Goal: Transaction & Acquisition: Purchase product/service

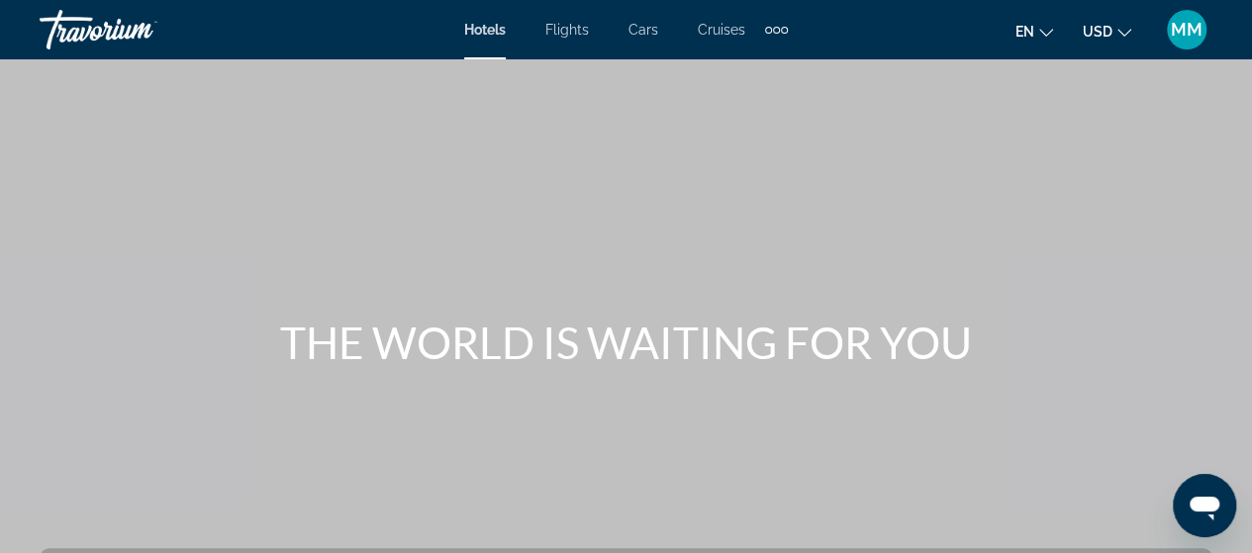
click at [489, 34] on span "Hotels" at bounding box center [485, 30] width 42 height 16
click at [490, 20] on div "Hotels Flights Cars Cruises Activities Hotels Flights Cars Cruises Activities" at bounding box center [626, 30] width 324 height 32
click at [490, 27] on span "Hotels" at bounding box center [485, 30] width 42 height 16
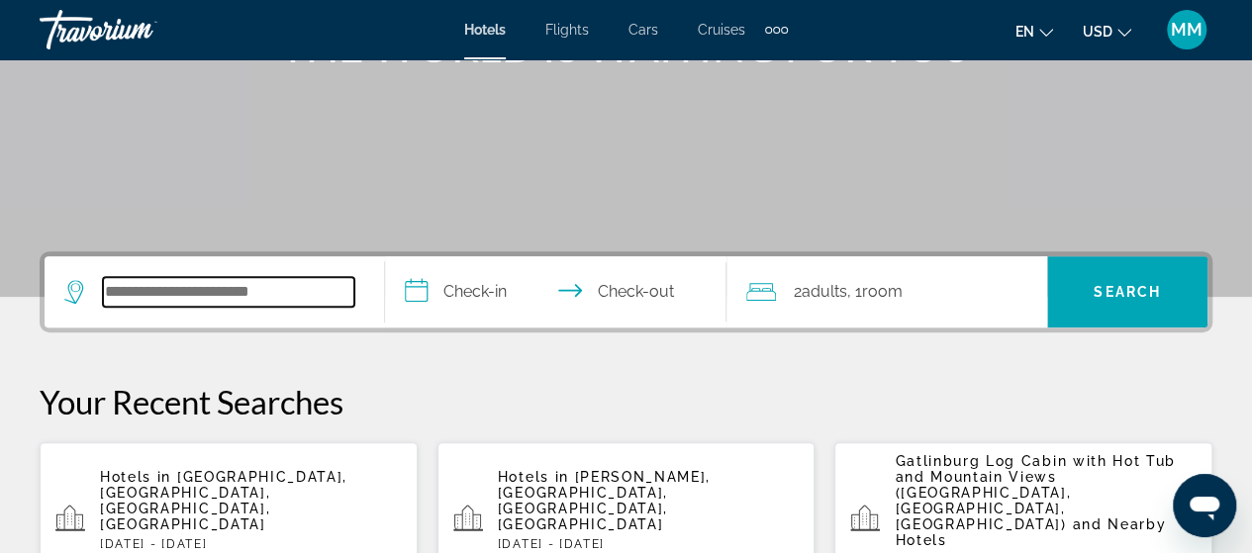
click at [192, 288] on input "Search widget" at bounding box center [228, 292] width 251 height 30
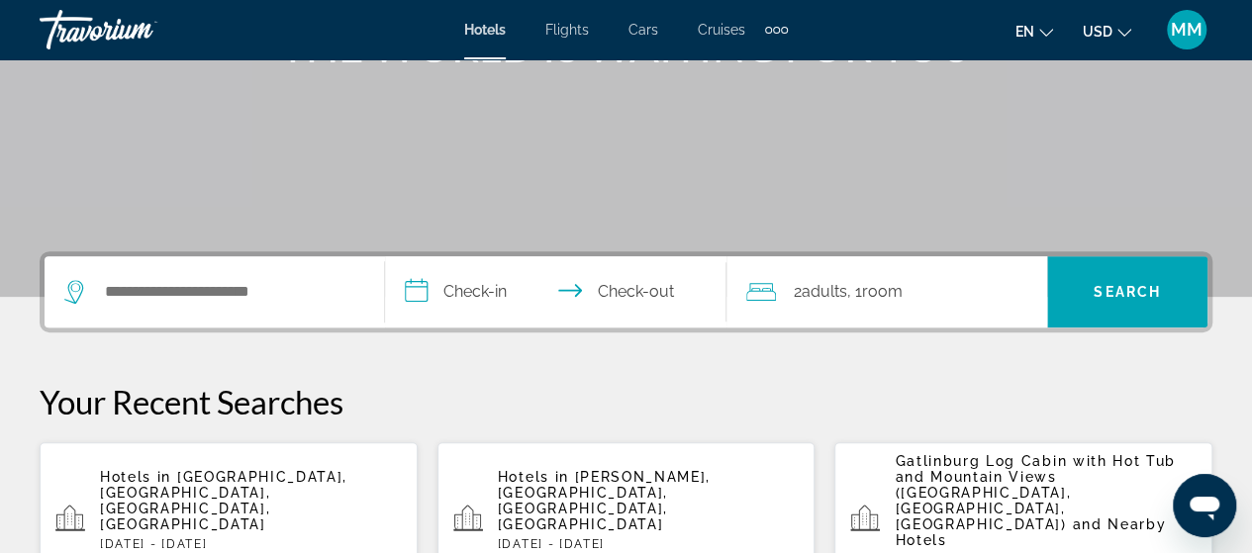
click at [242, 471] on span "[GEOGRAPHIC_DATA], [GEOGRAPHIC_DATA], [GEOGRAPHIC_DATA], [GEOGRAPHIC_DATA]" at bounding box center [223, 500] width 247 height 63
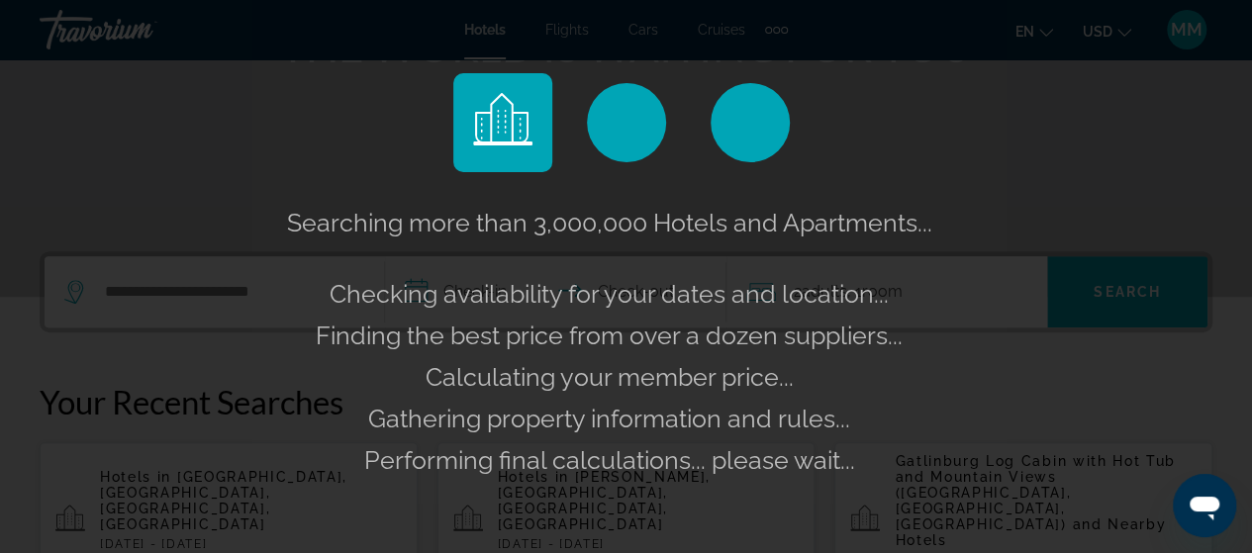
click at [227, 488] on div "Searching more than 3,000,000 Hotels and Apartments... Checking availability fo…" at bounding box center [626, 276] width 1252 height 553
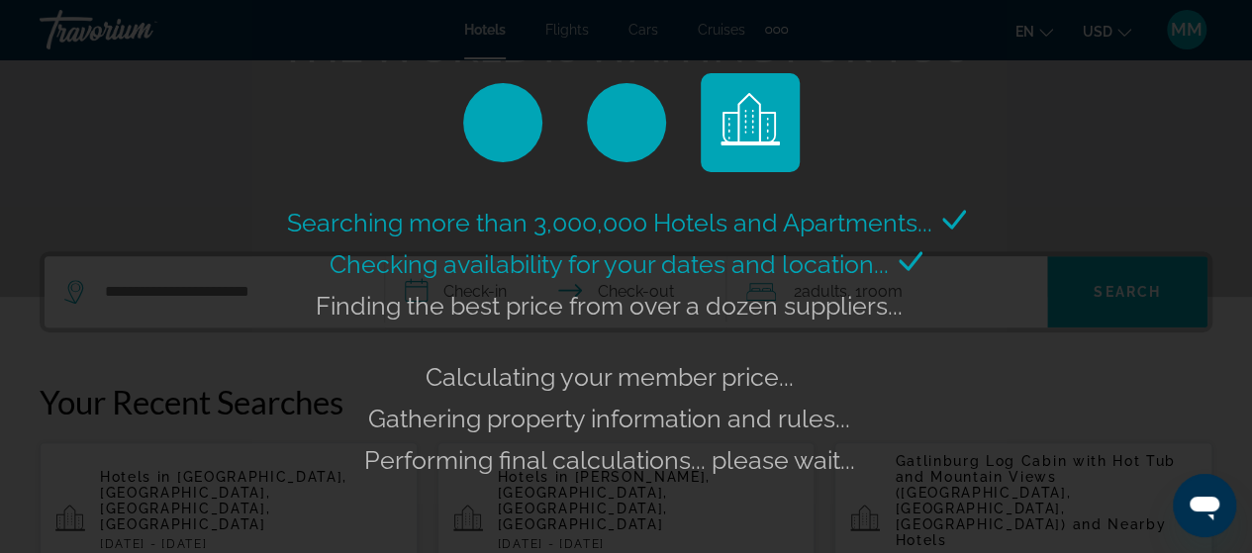
click at [215, 475] on div "Searching more than 3,000,000 Hotels and Apartments... Checking availability fo…" at bounding box center [626, 276] width 1252 height 553
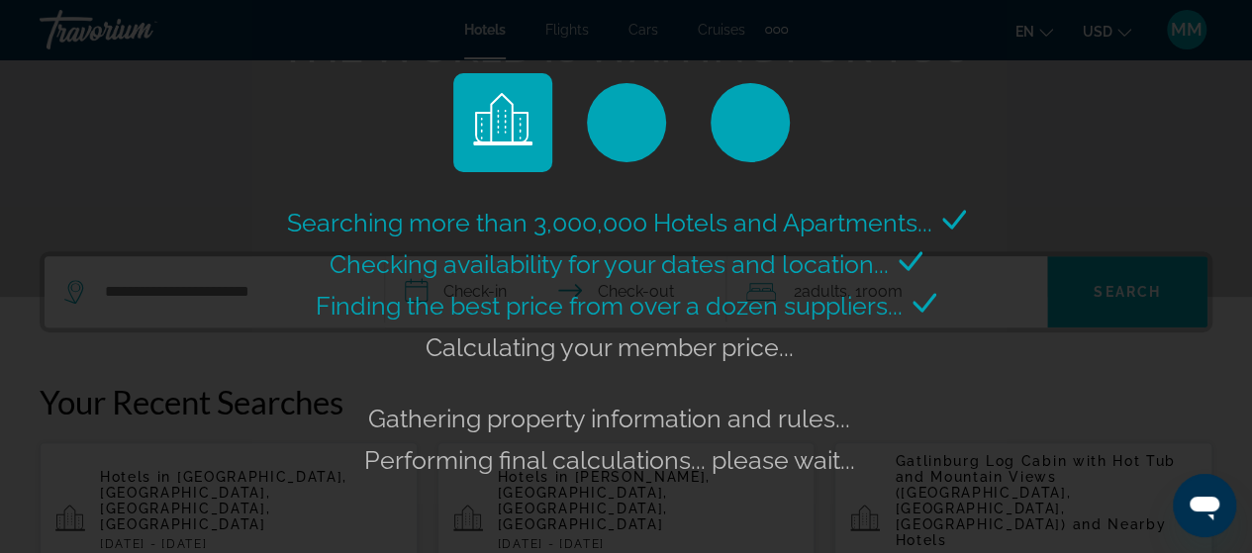
click at [206, 475] on div "Searching more than 3,000,000 Hotels and Apartments... Checking availability fo…" at bounding box center [626, 276] width 1252 height 553
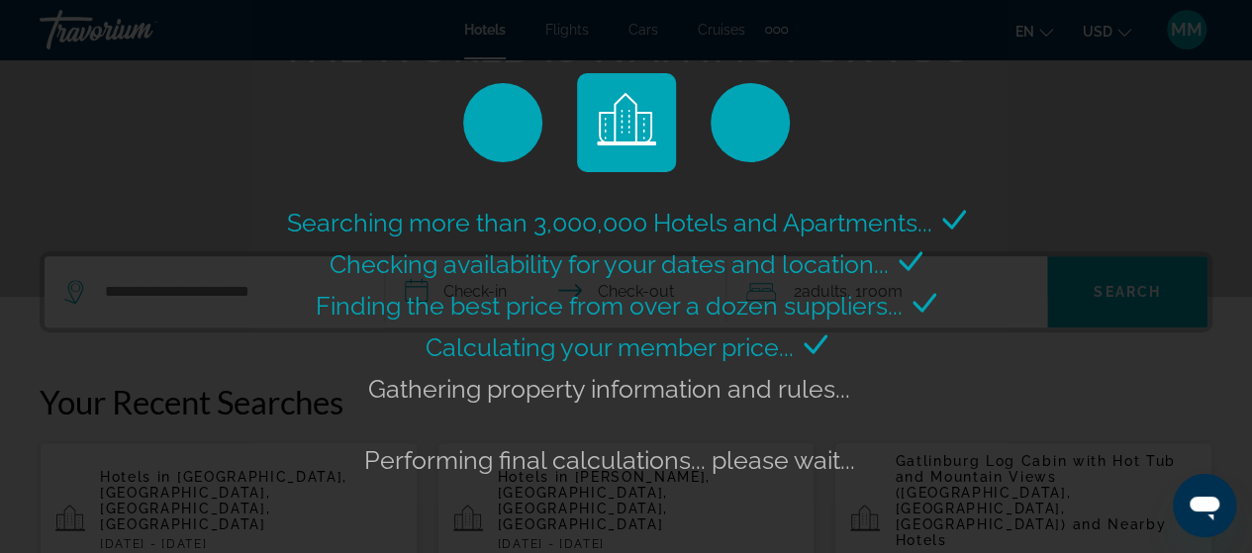
click at [200, 472] on div "Searching more than 3,000,000 Hotels and Apartments... Checking availability fo…" at bounding box center [626, 276] width 1252 height 553
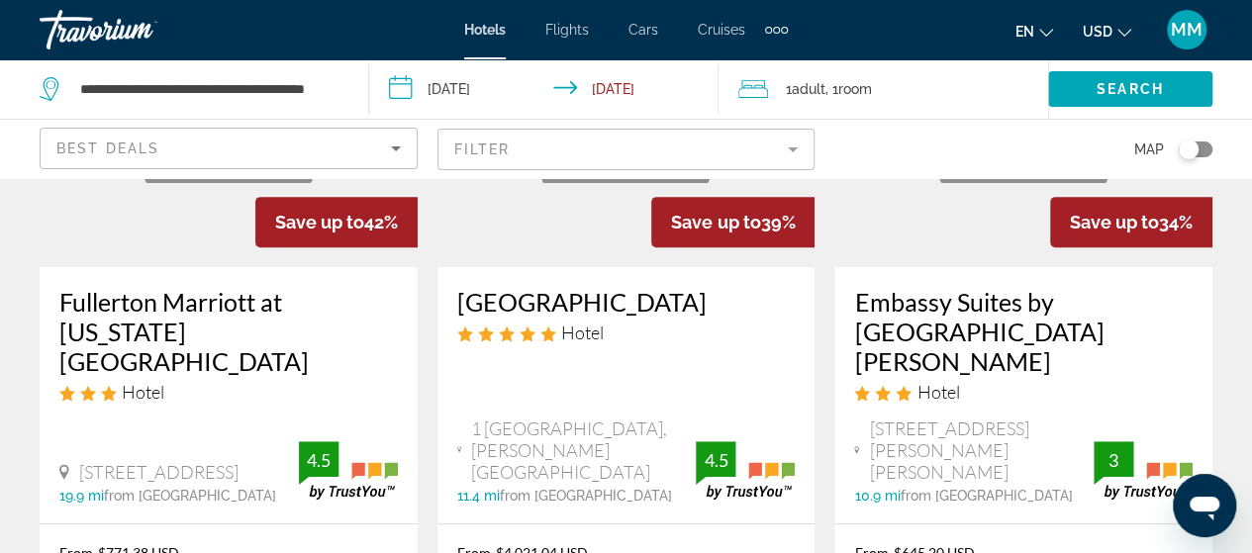
click at [180, 267] on figure "Main content" at bounding box center [229, 109] width 378 height 317
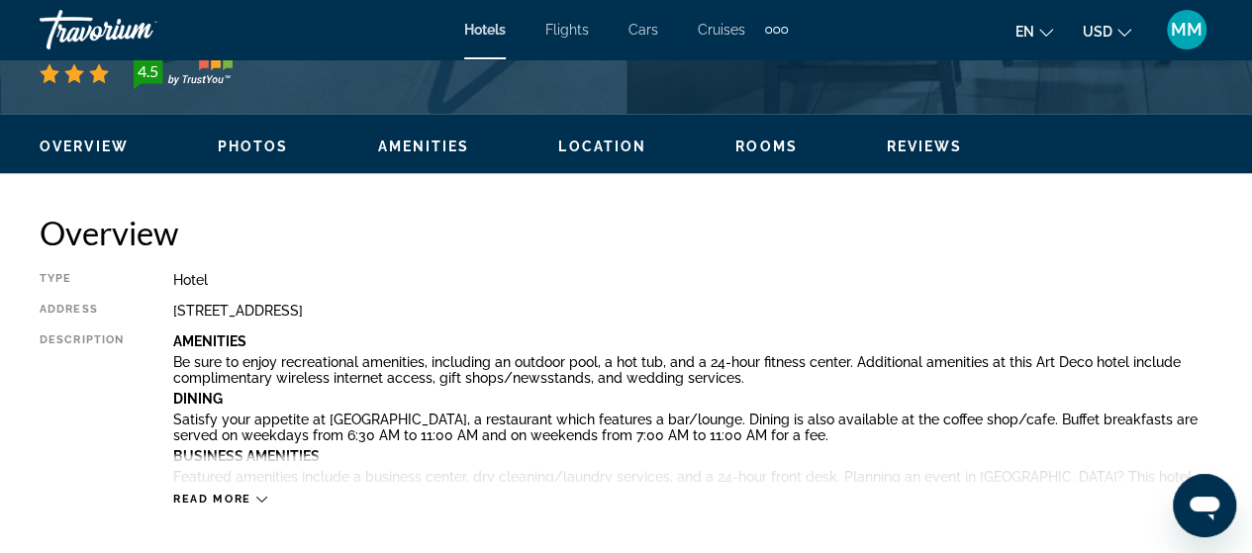
scroll to position [891, 0]
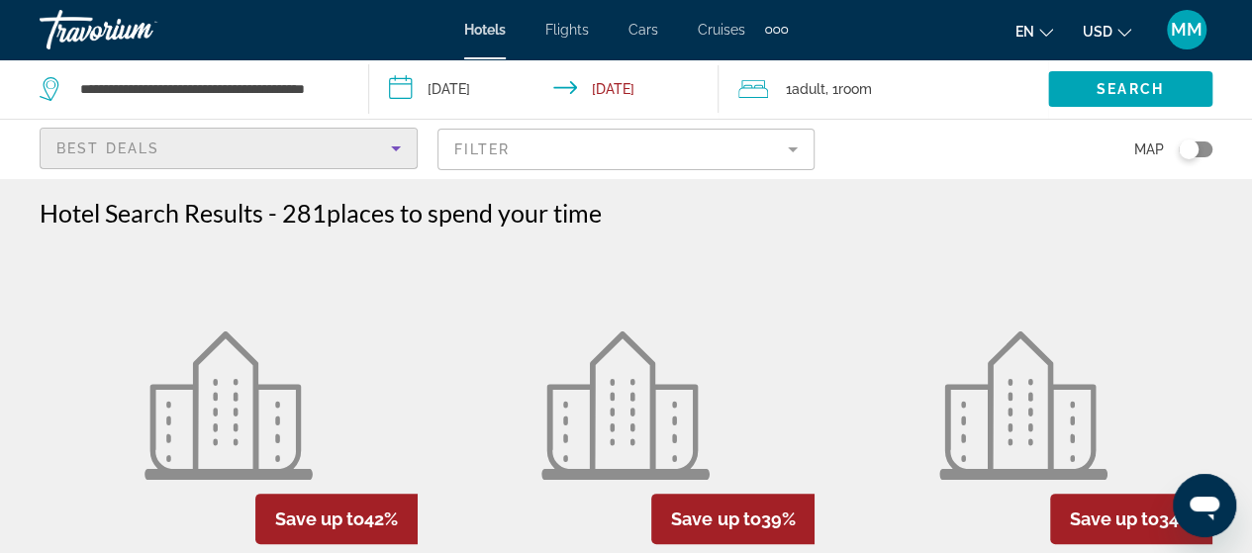
click at [314, 142] on div "Best Deals" at bounding box center [223, 149] width 335 height 24
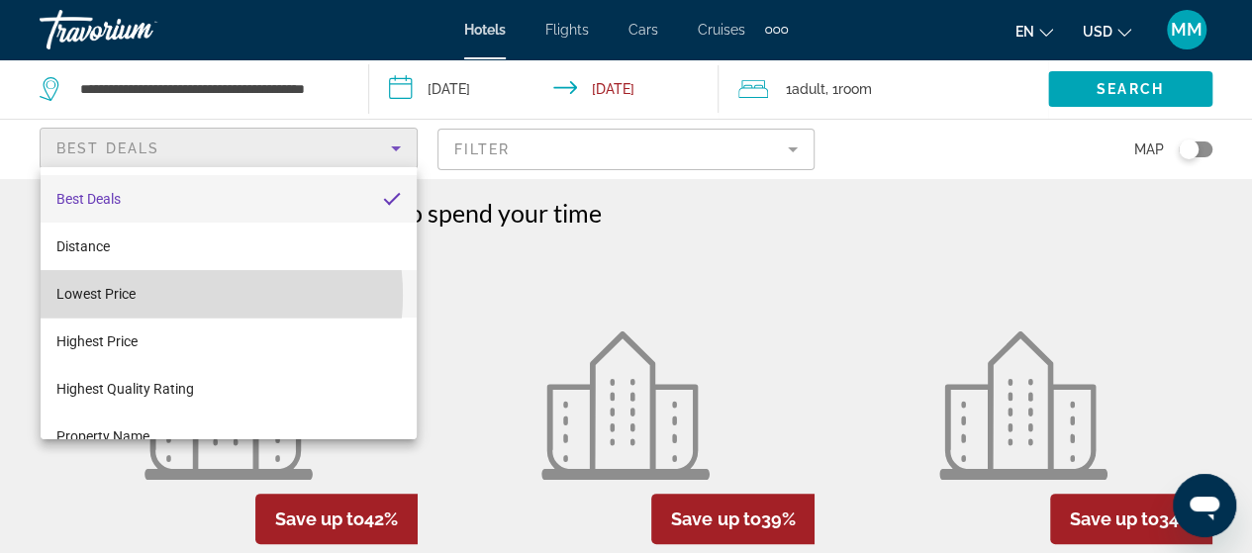
click at [174, 295] on mat-option "Lowest Price" at bounding box center [229, 294] width 376 height 48
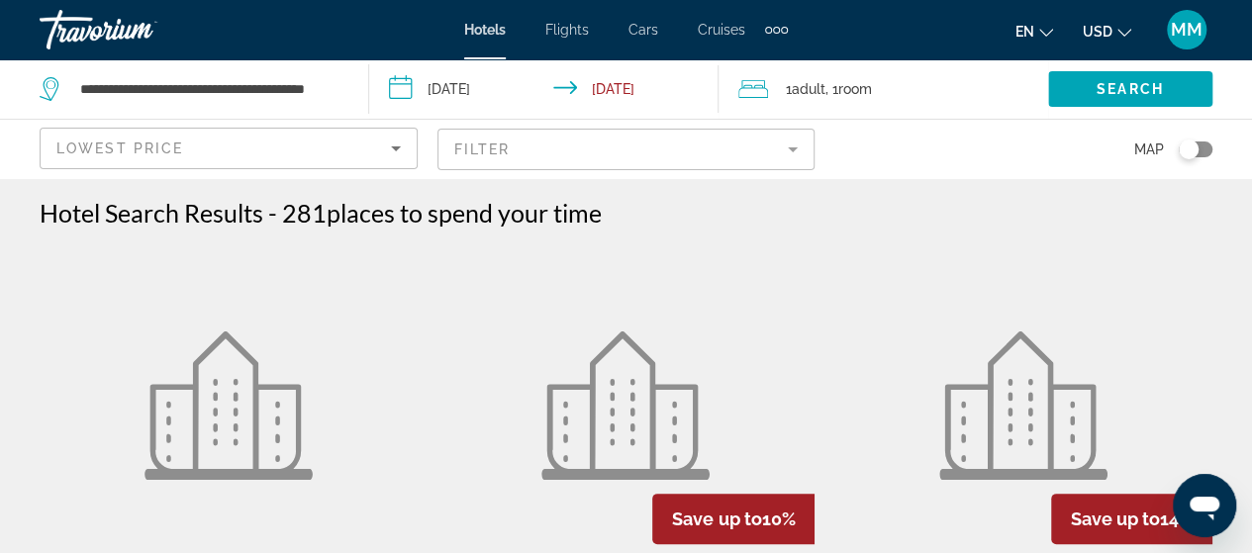
click at [89, 295] on figure "Main content" at bounding box center [229, 405] width 378 height 317
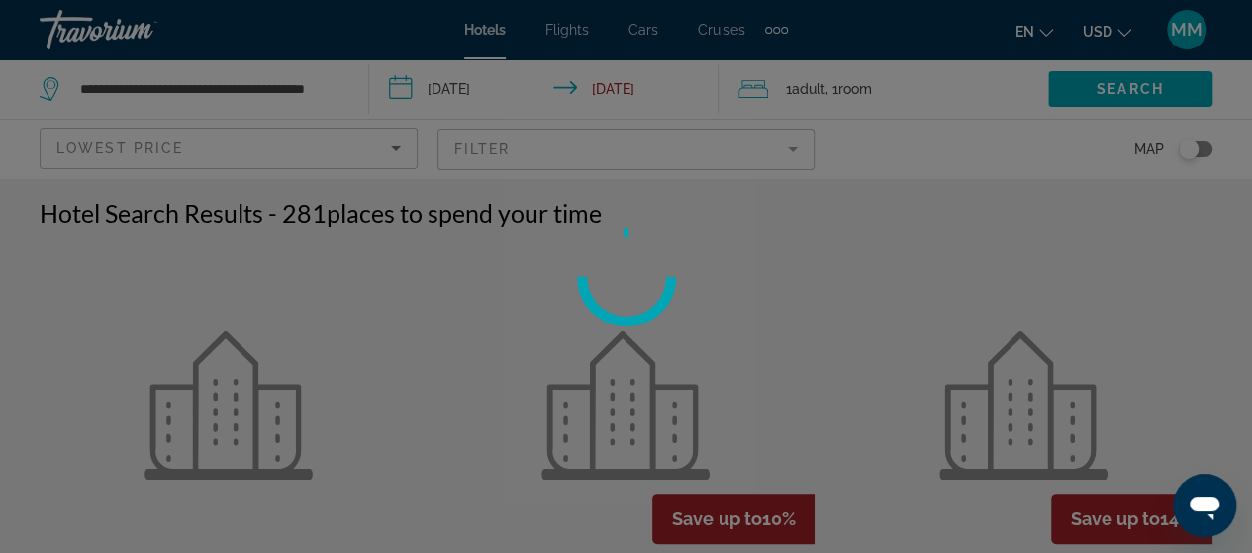
click at [91, 250] on div at bounding box center [626, 276] width 1252 height 553
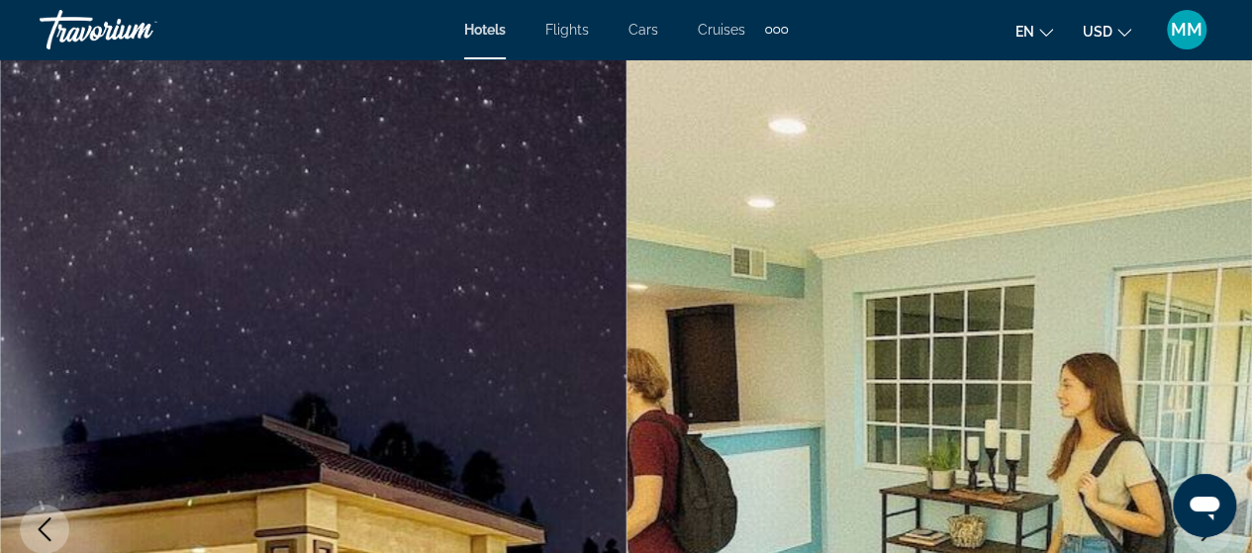
click at [94, 245] on img "Main content" at bounding box center [313, 529] width 627 height 940
click at [1085, 88] on img "Main content" at bounding box center [940, 529] width 627 height 940
click at [78, 250] on img "Main content" at bounding box center [313, 529] width 627 height 940
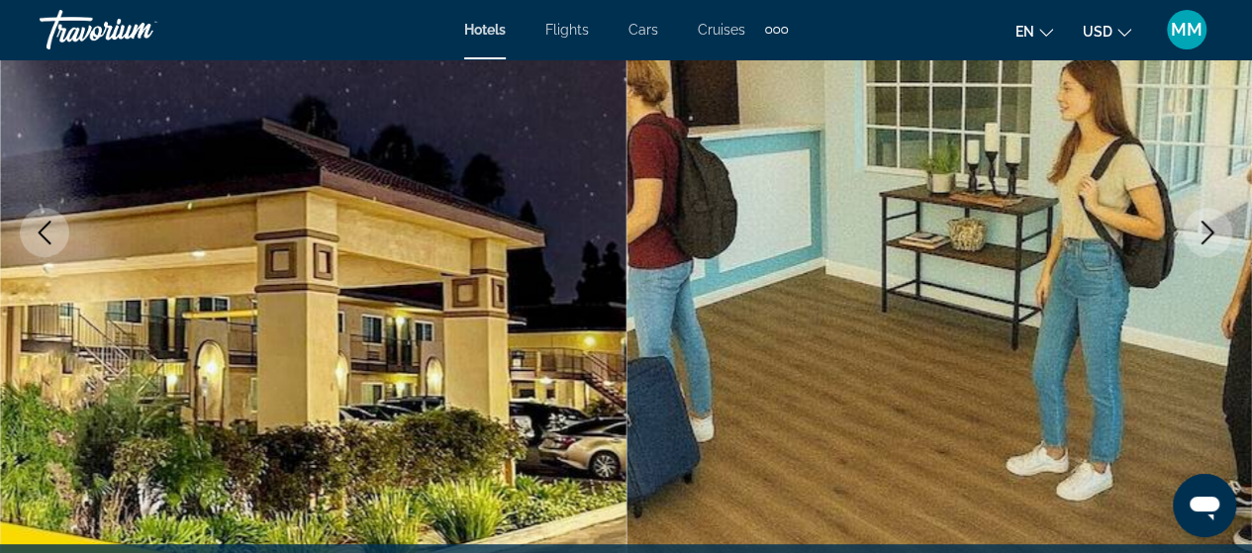
scroll to position [198, 0]
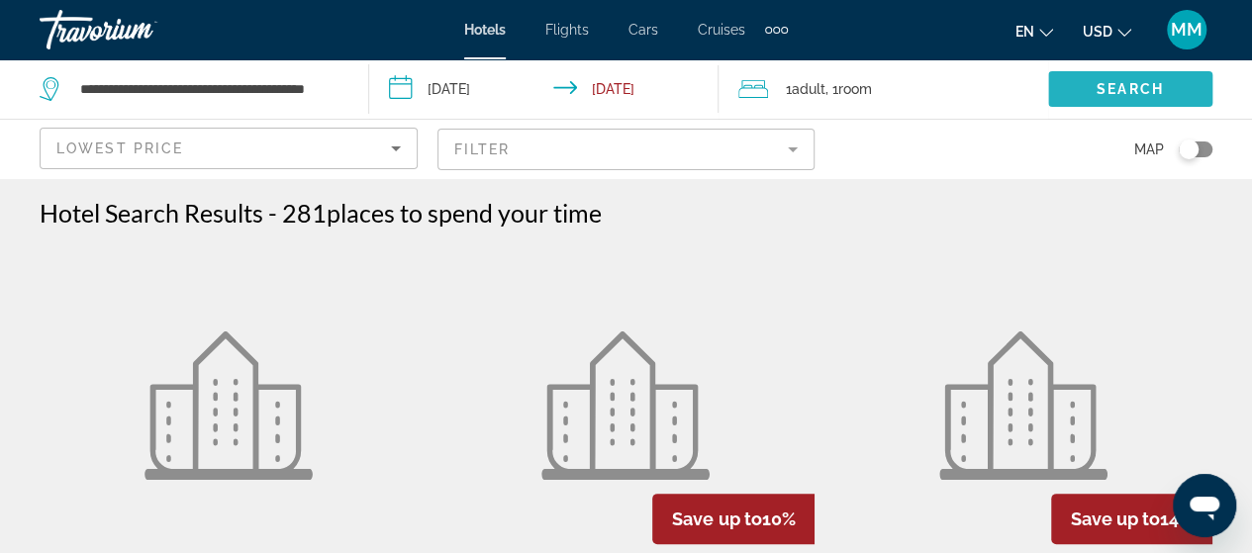
click at [1122, 96] on span "Search" at bounding box center [1130, 89] width 67 height 16
click at [1121, 90] on span "Search" at bounding box center [1130, 89] width 67 height 16
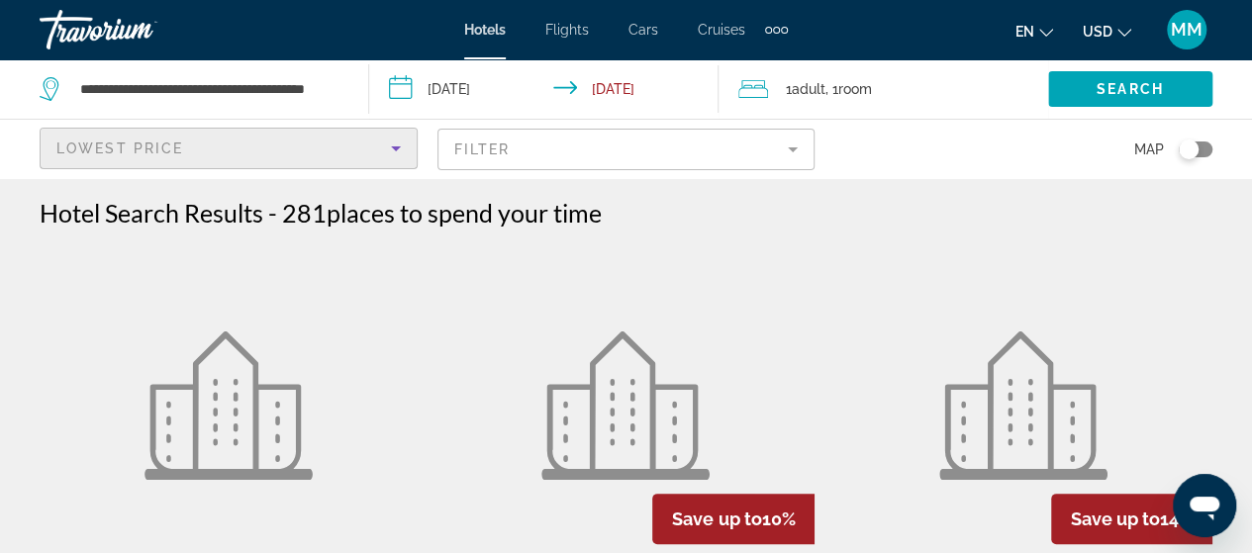
click at [327, 155] on div "Lowest Price" at bounding box center [223, 149] width 335 height 24
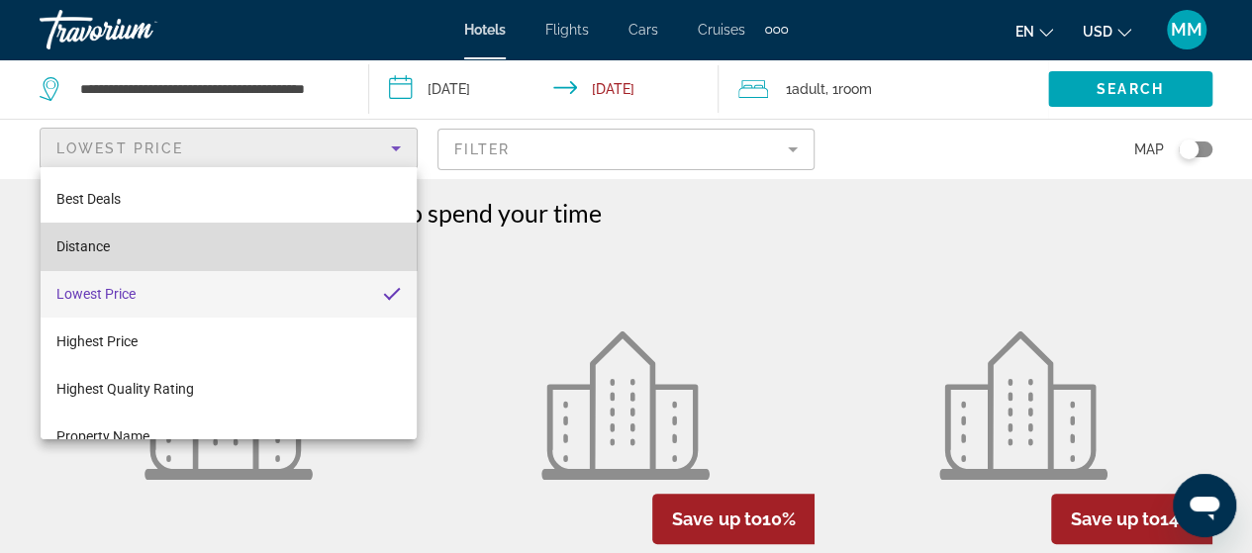
click at [253, 249] on mat-option "Distance" at bounding box center [229, 247] width 376 height 48
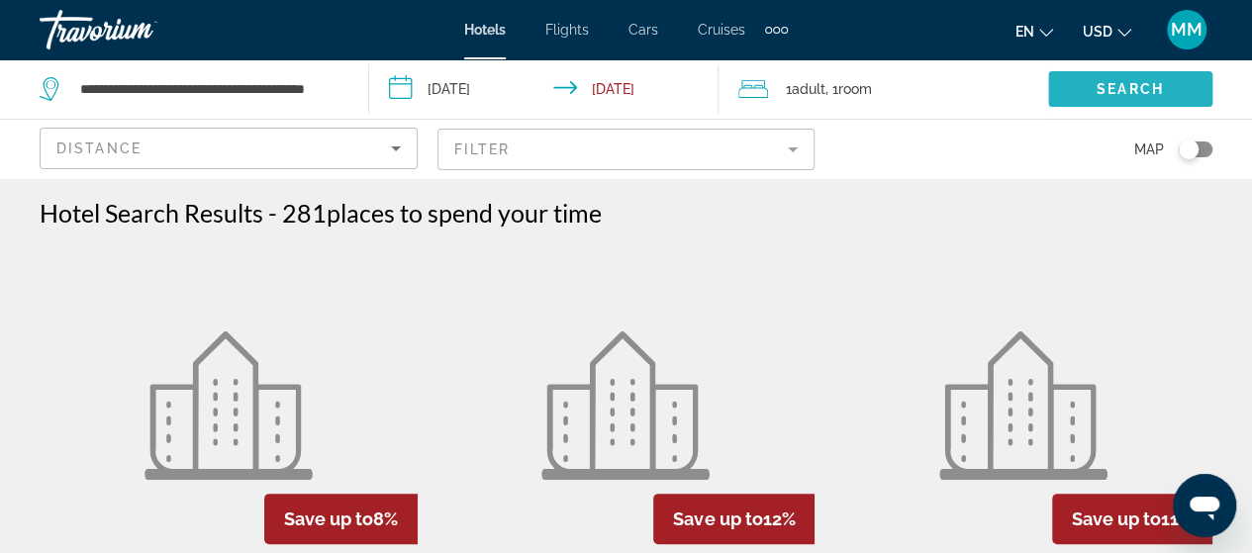
click at [1116, 82] on span "Search" at bounding box center [1130, 89] width 67 height 16
click at [1114, 81] on span "Search" at bounding box center [1130, 89] width 67 height 16
click at [1025, 121] on div "Map" at bounding box center [1023, 149] width 378 height 58
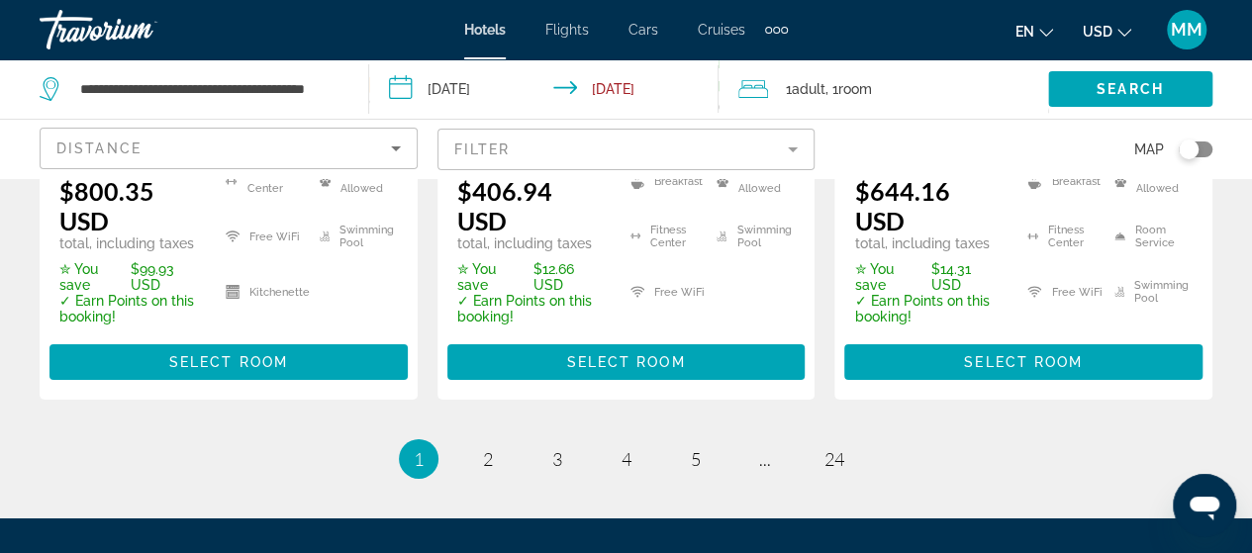
scroll to position [3167, 0]
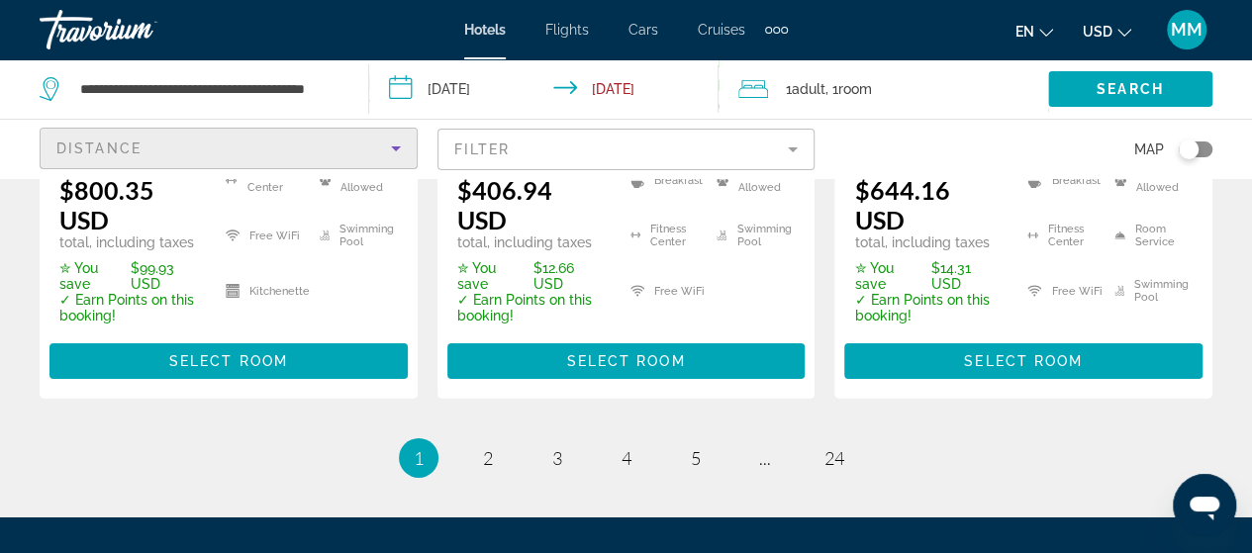
click at [388, 149] on icon "Sort by" at bounding box center [396, 149] width 24 height 24
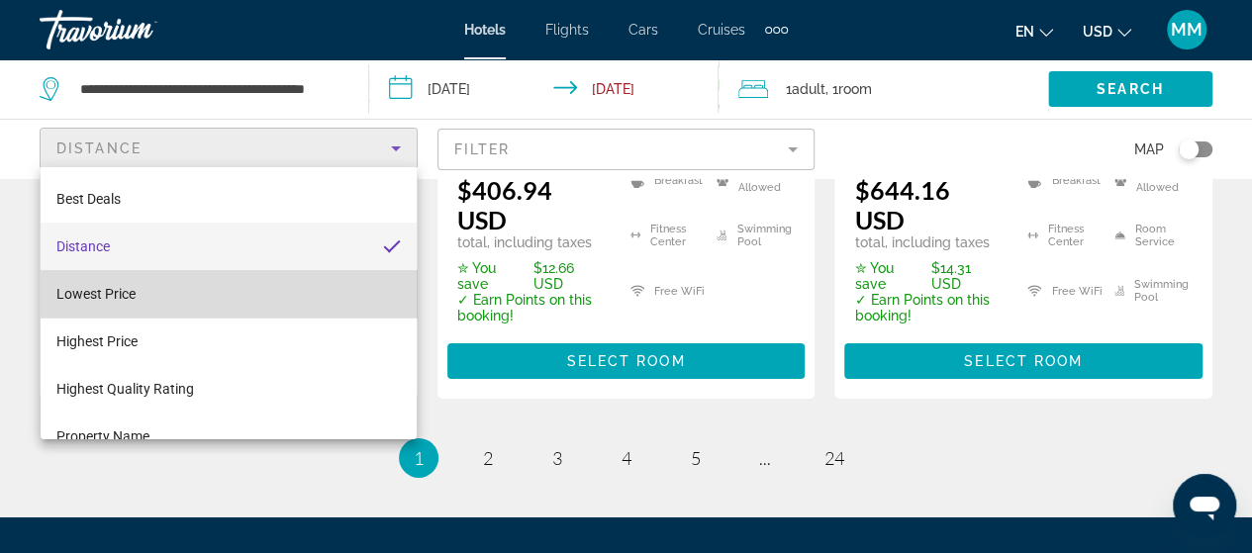
click at [242, 288] on mat-option "Lowest Price" at bounding box center [229, 294] width 376 height 48
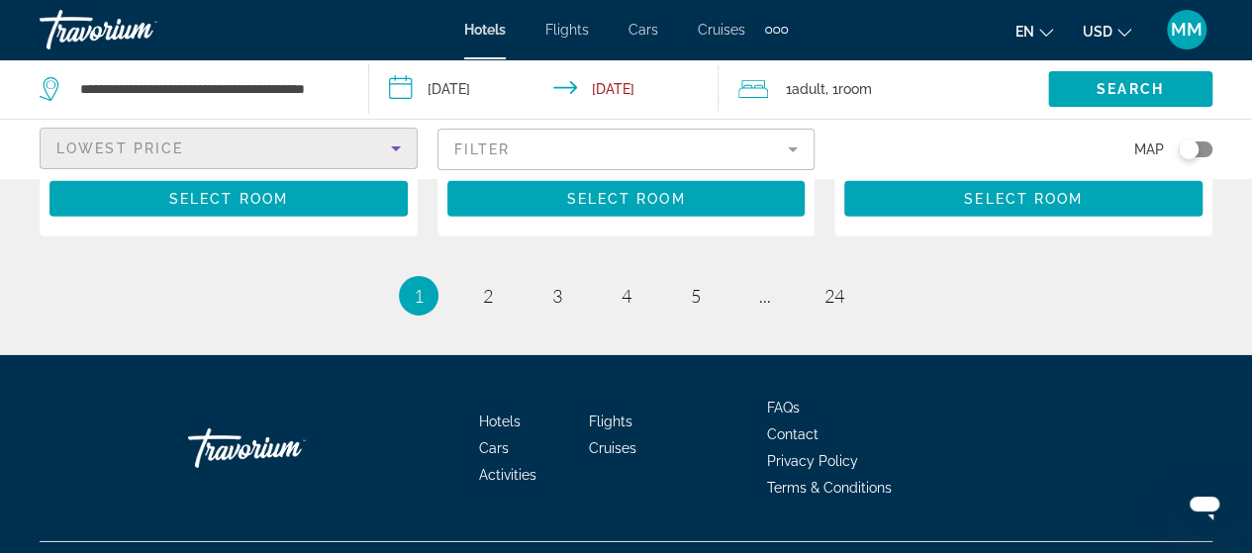
scroll to position [3045, 0]
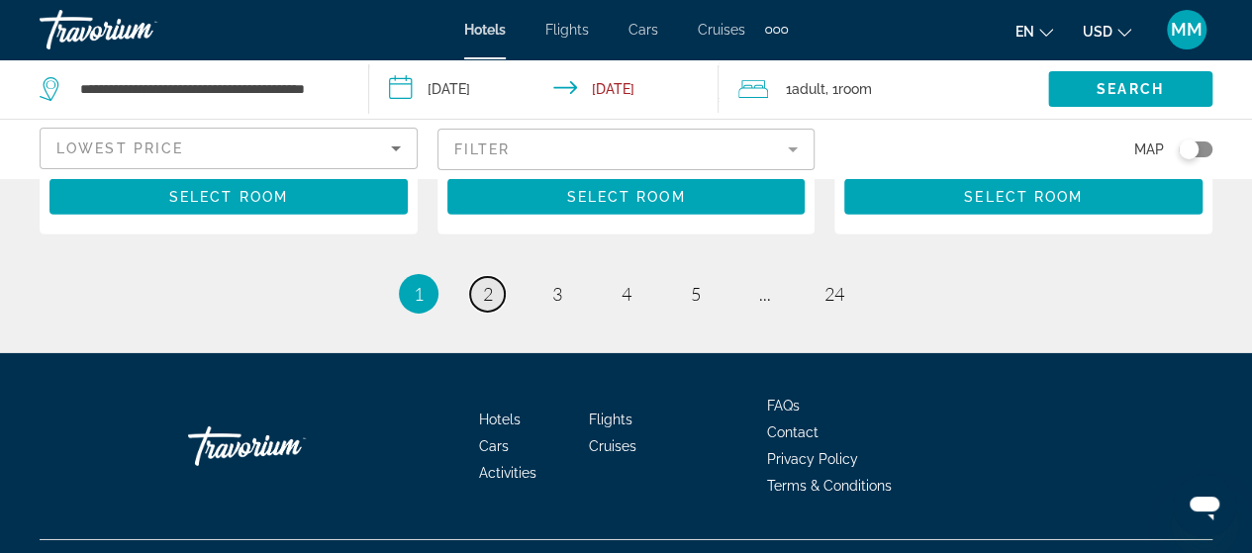
click at [487, 283] on span "2" at bounding box center [488, 294] width 10 height 22
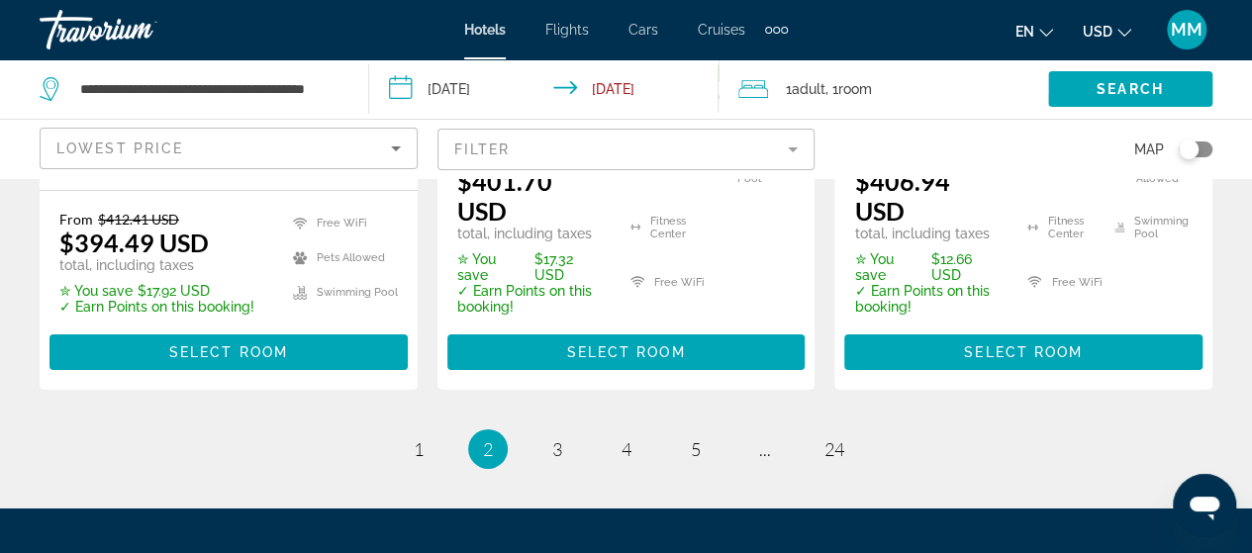
scroll to position [3163, 0]
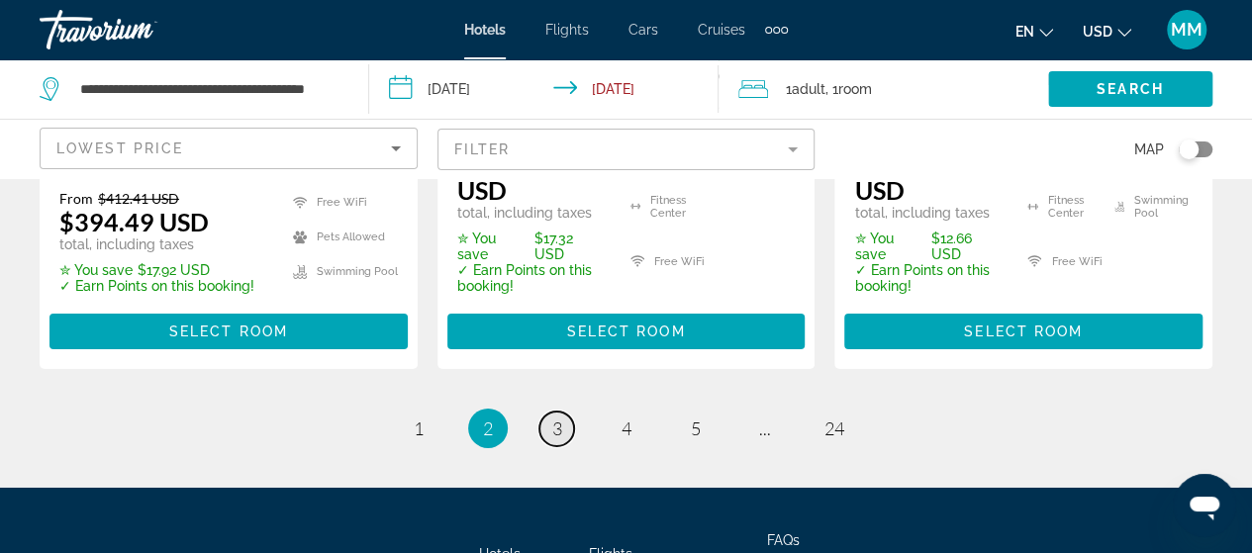
click at [558, 418] on span "3" at bounding box center [557, 429] width 10 height 22
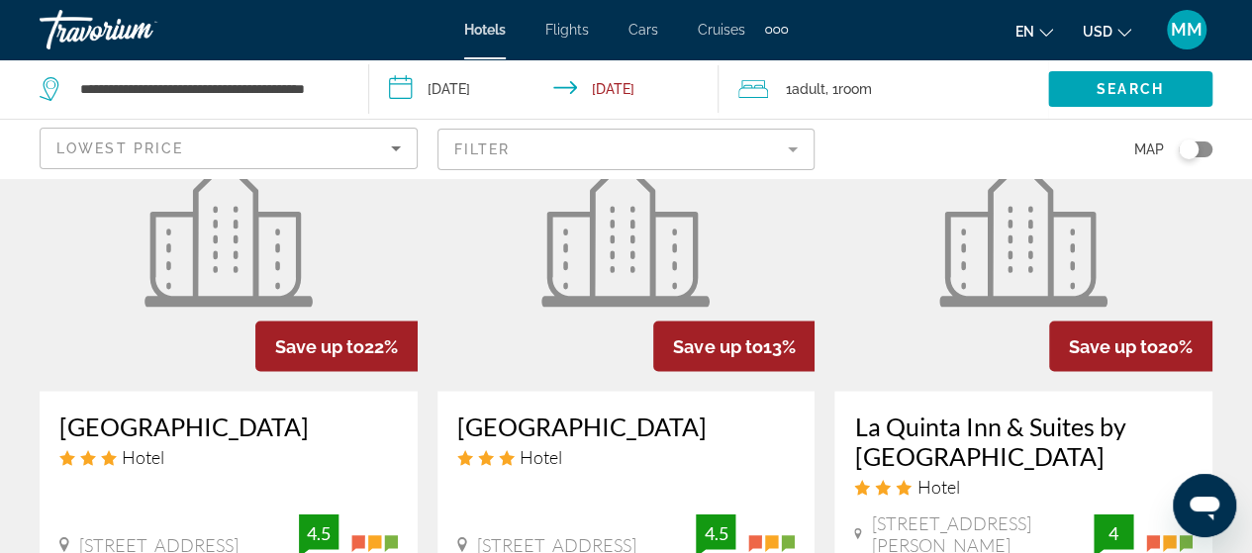
scroll to position [1881, 0]
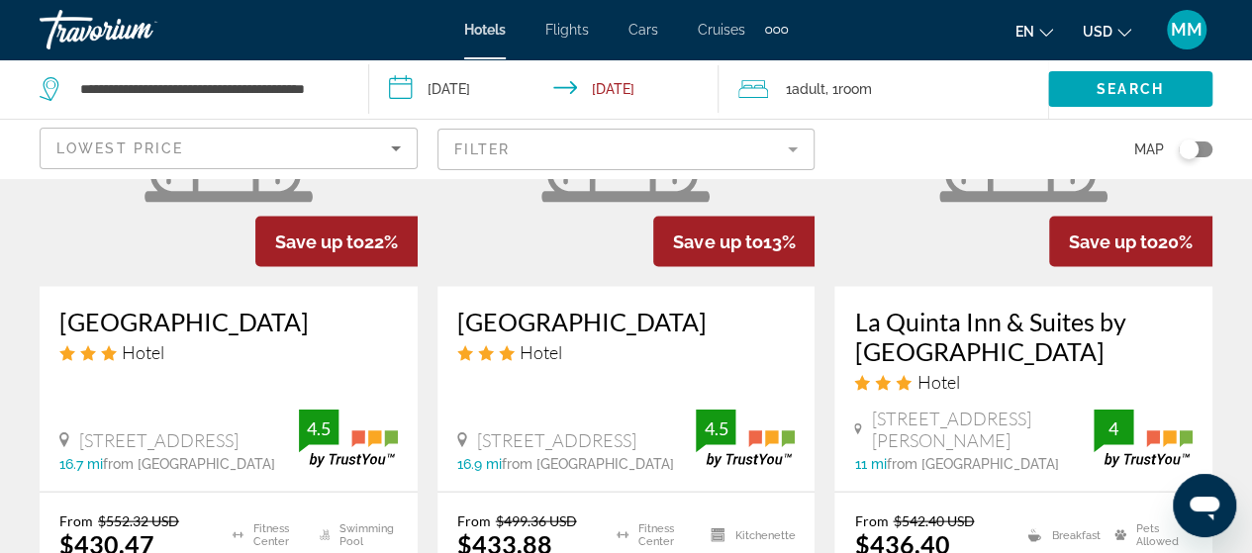
click at [402, 154] on icon "Sort by" at bounding box center [396, 149] width 24 height 24
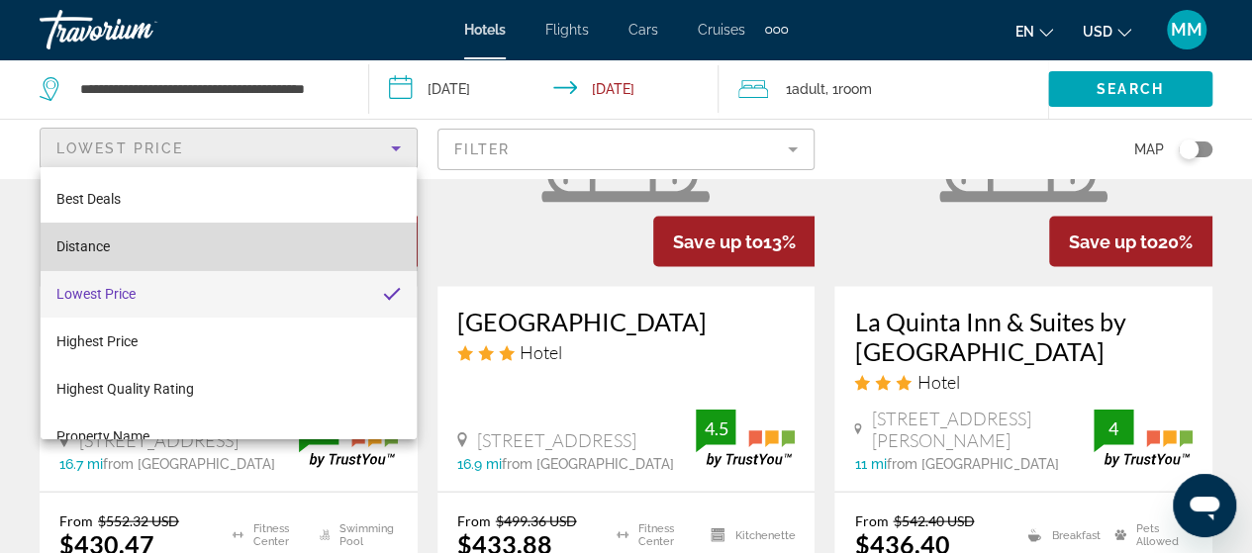
click at [284, 248] on mat-option "Distance" at bounding box center [229, 247] width 376 height 48
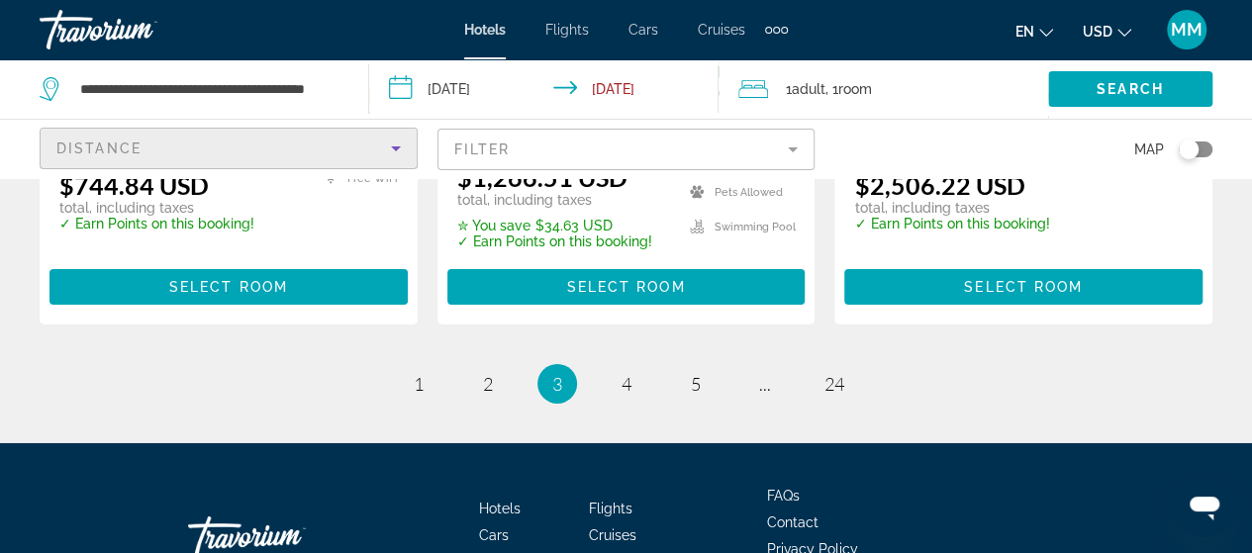
scroll to position [3106, 0]
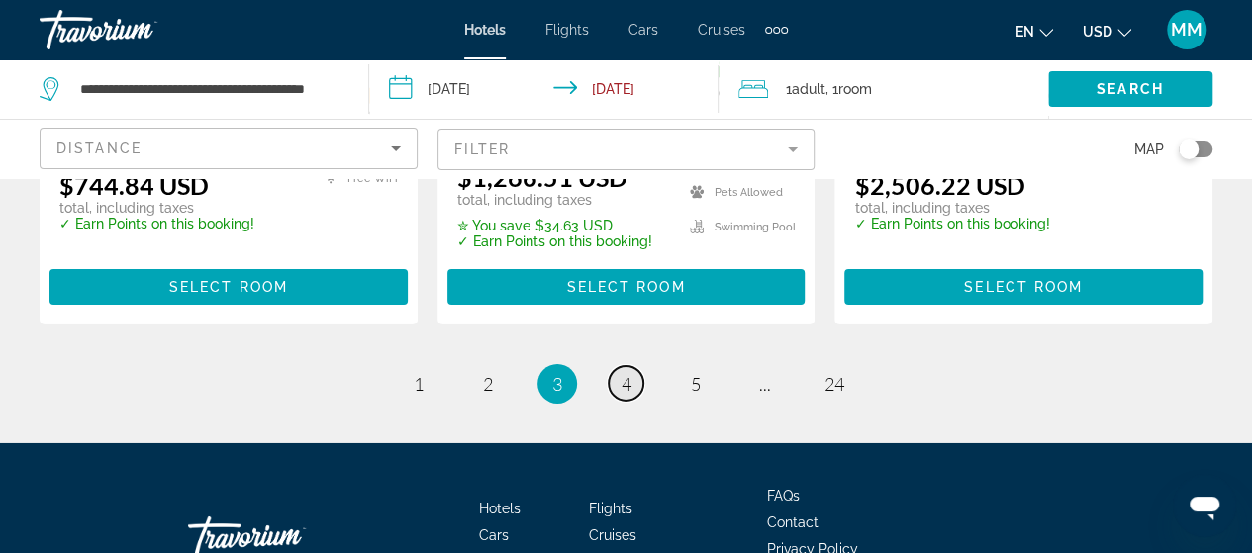
click at [626, 373] on span "4" at bounding box center [627, 384] width 10 height 22
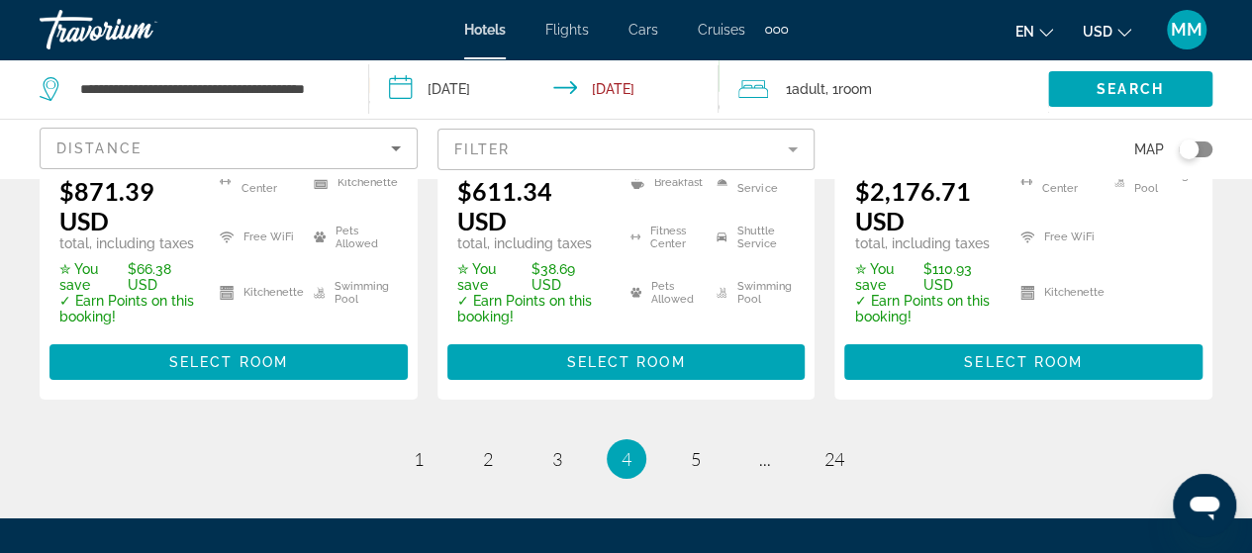
scroll to position [3266, 0]
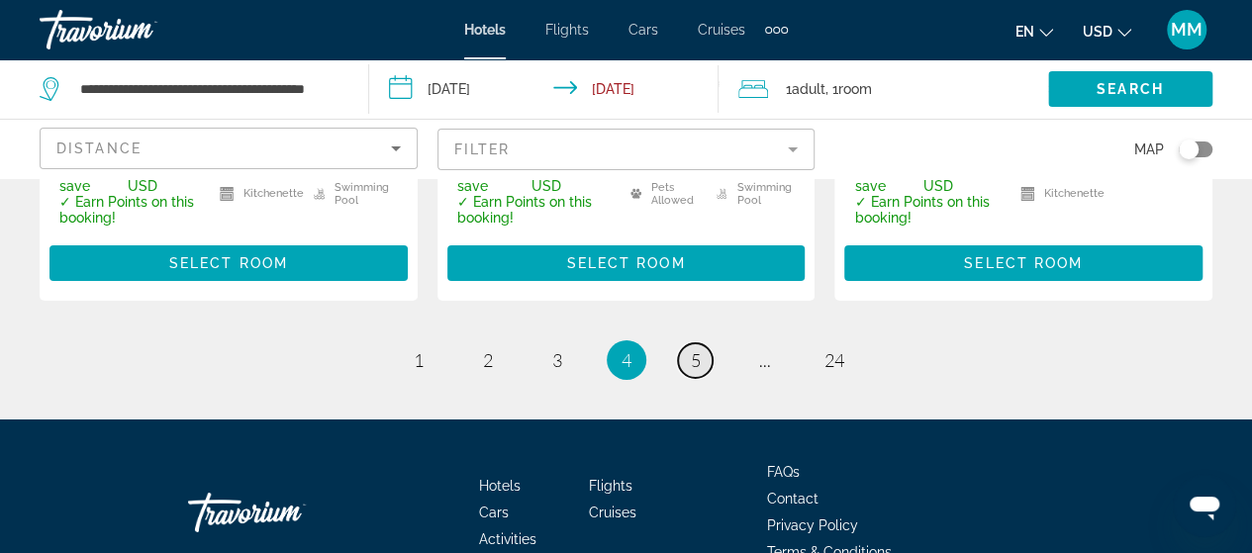
click at [693, 349] on span "5" at bounding box center [696, 360] width 10 height 22
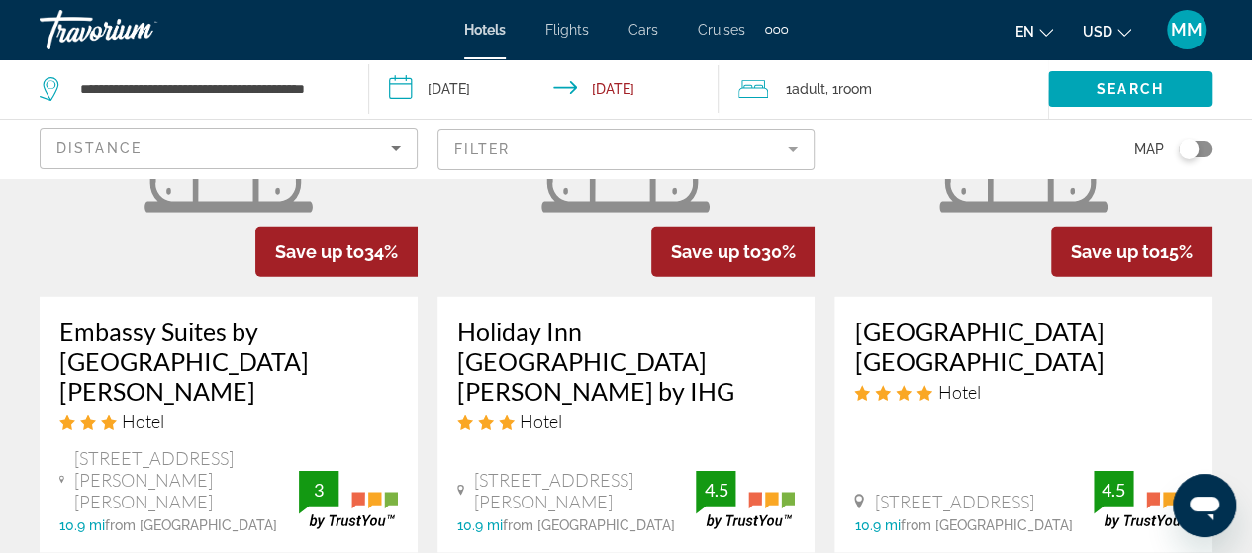
scroll to position [2771, 0]
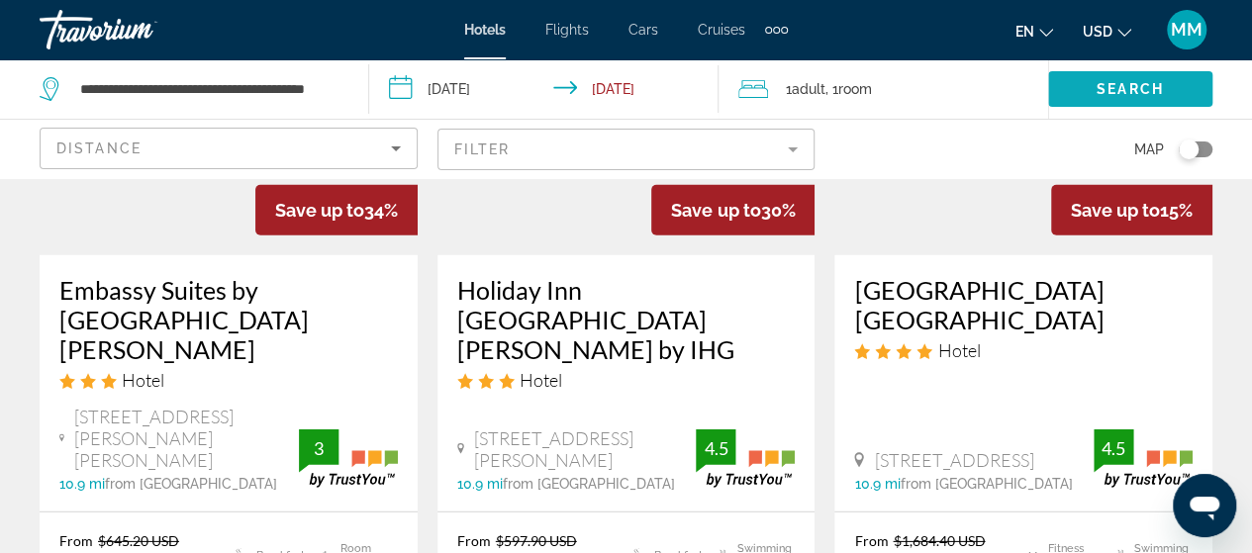
click at [1134, 89] on span "Search" at bounding box center [1130, 89] width 67 height 16
click at [1210, 152] on div "Toggle map" at bounding box center [1196, 150] width 34 height 16
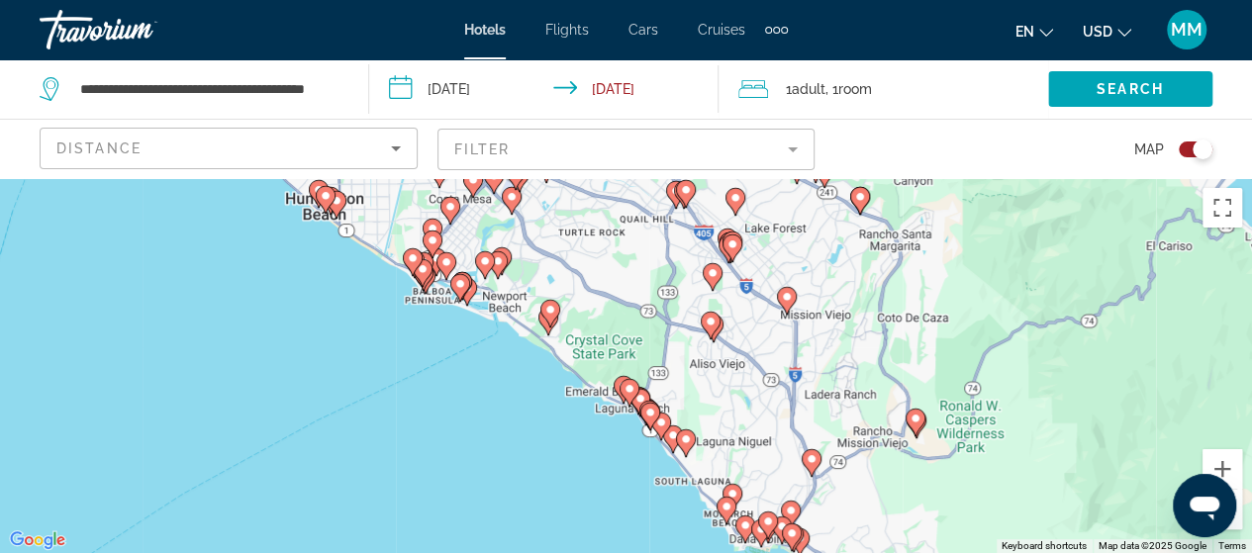
drag, startPoint x: 364, startPoint y: 415, endPoint x: 875, endPoint y: 506, distance: 518.8
click at [875, 506] on div "To activate drag with keyboard, press Alt + Enter. Once in keyboard drag state,…" at bounding box center [626, 365] width 1252 height 375
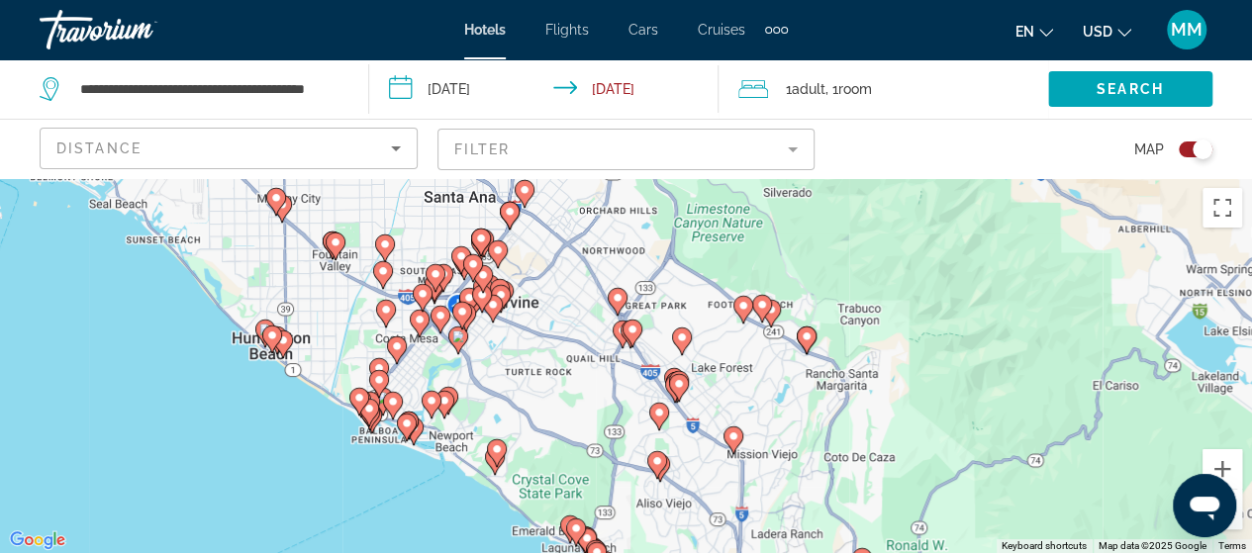
drag, startPoint x: 766, startPoint y: 304, endPoint x: 688, endPoint y: 423, distance: 142.2
click at [688, 423] on div "To activate drag with keyboard, press Alt + Enter. Once in keyboard drag state,…" at bounding box center [626, 365] width 1252 height 375
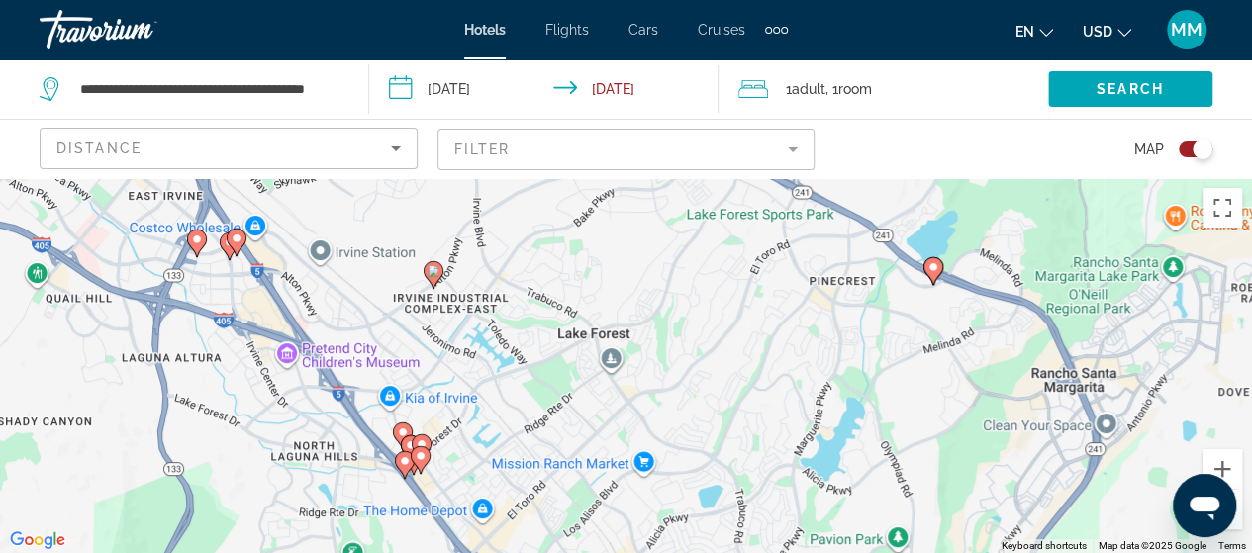
drag, startPoint x: 618, startPoint y: 337, endPoint x: 594, endPoint y: 465, distance: 130.8
click at [594, 465] on div "To activate drag with keyboard, press Alt + Enter. Once in keyboard drag state,…" at bounding box center [626, 365] width 1252 height 375
click at [434, 272] on image "Main content" at bounding box center [434, 271] width 12 height 12
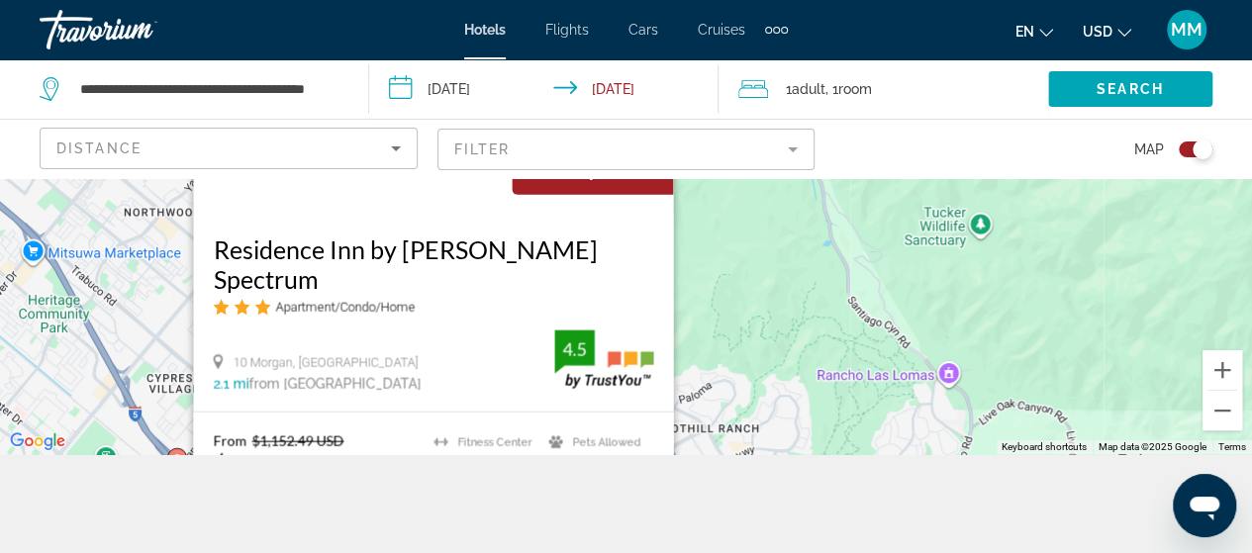
scroll to position [178, 0]
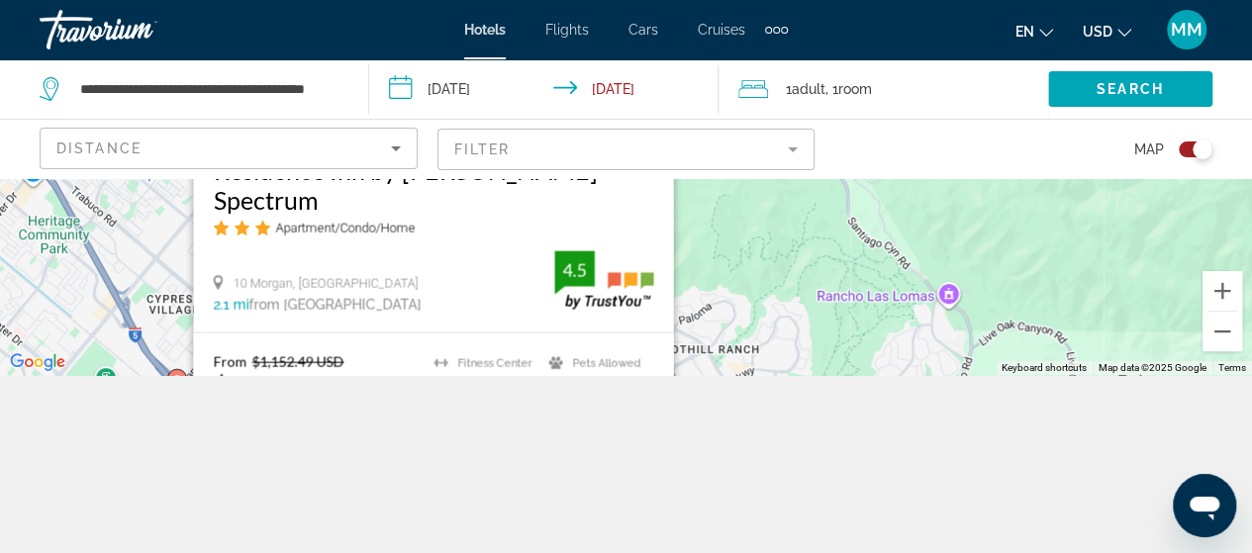
click at [762, 413] on div "**********" at bounding box center [626, 276] width 1252 height 553
click at [404, 243] on div "Residence Inn by [PERSON_NAME] Spectrum Apartment/Condo/Home" at bounding box center [433, 202] width 440 height 96
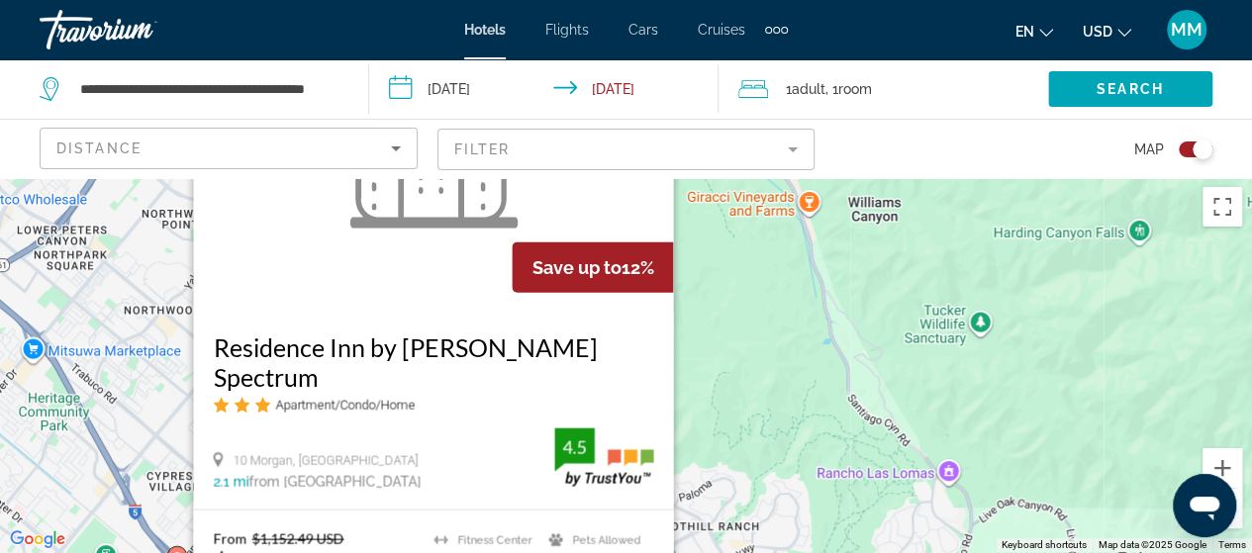
scroll to position [0, 0]
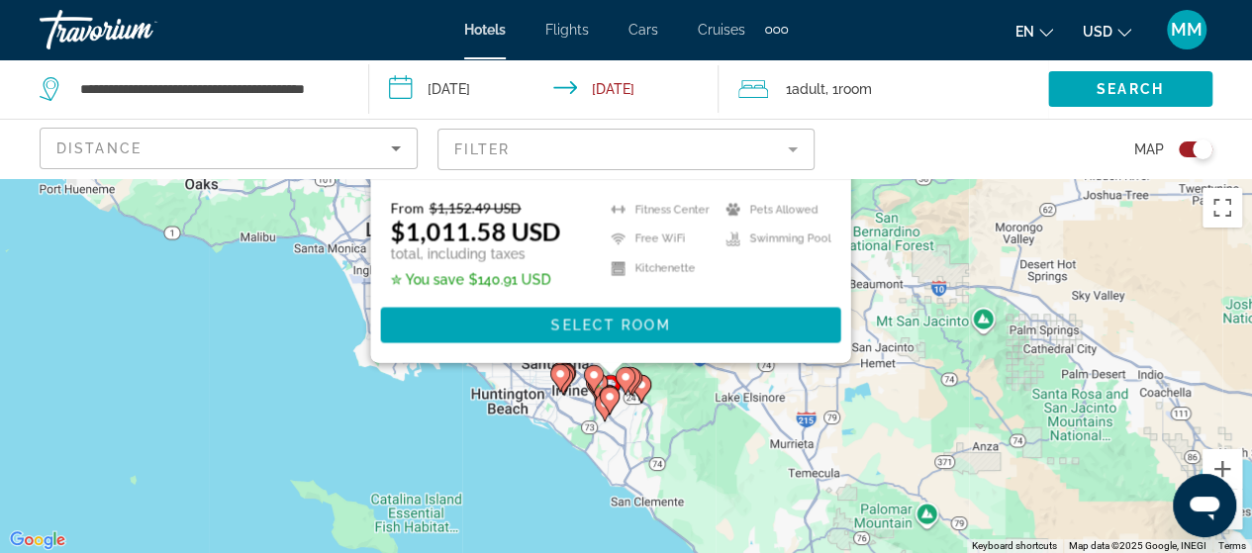
click at [1077, 314] on div "To activate drag with keyboard, press Alt + Enter. Once in keyboard drag state,…" at bounding box center [626, 365] width 1252 height 375
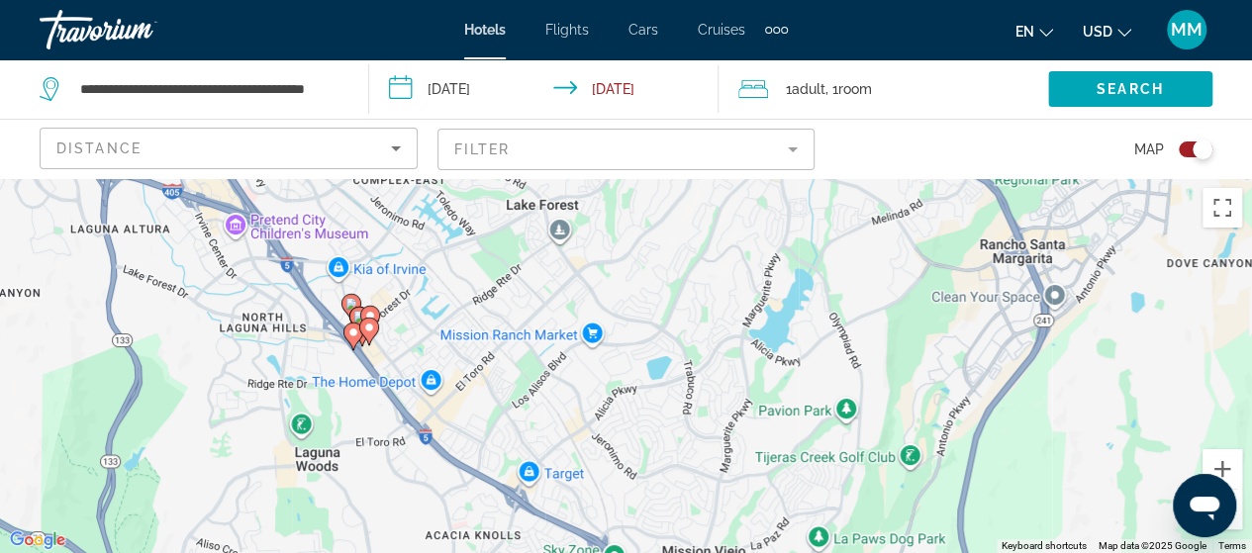
drag, startPoint x: 505, startPoint y: 470, endPoint x: 482, endPoint y: 212, distance: 259.3
click at [482, 212] on div "To activate drag with keyboard, press Alt + Enter. Once in keyboard drag state,…" at bounding box center [626, 365] width 1252 height 375
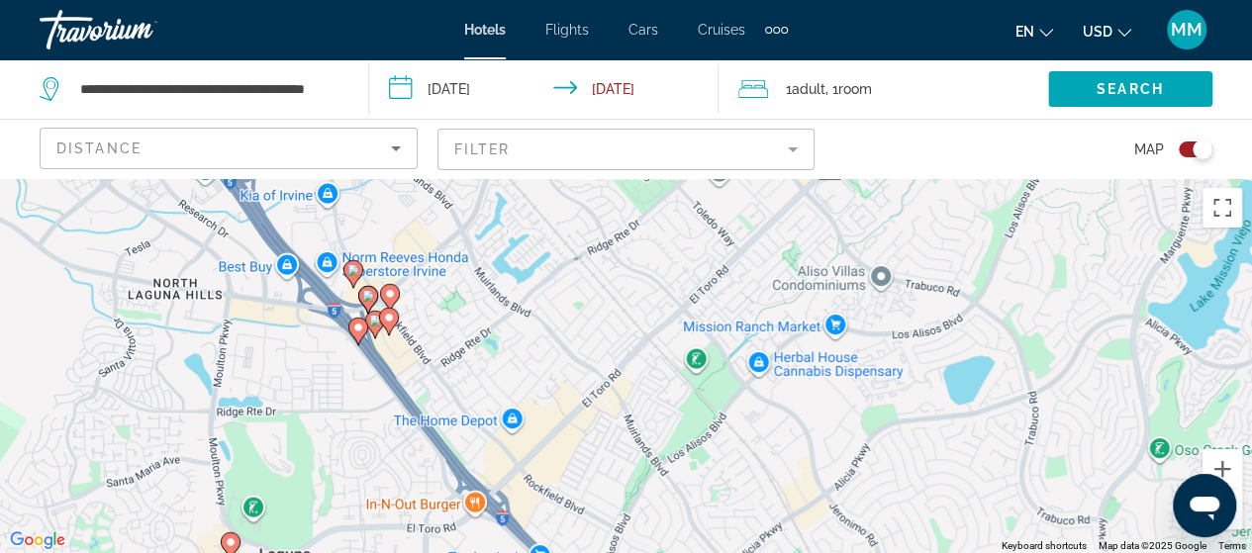
drag, startPoint x: 418, startPoint y: 335, endPoint x: 493, endPoint y: 310, distance: 79.2
click at [493, 310] on div "To activate drag with keyboard, press Alt + Enter. Once in keyboard drag state,…" at bounding box center [626, 365] width 1252 height 375
click at [349, 269] on image "Main content" at bounding box center [353, 270] width 12 height 12
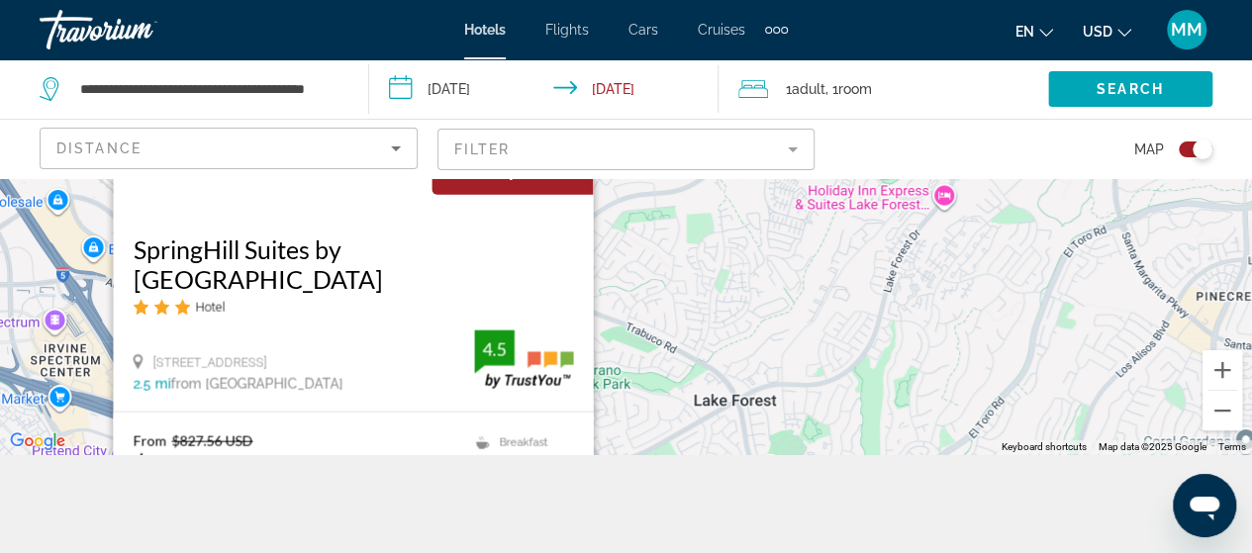
scroll to position [178, 0]
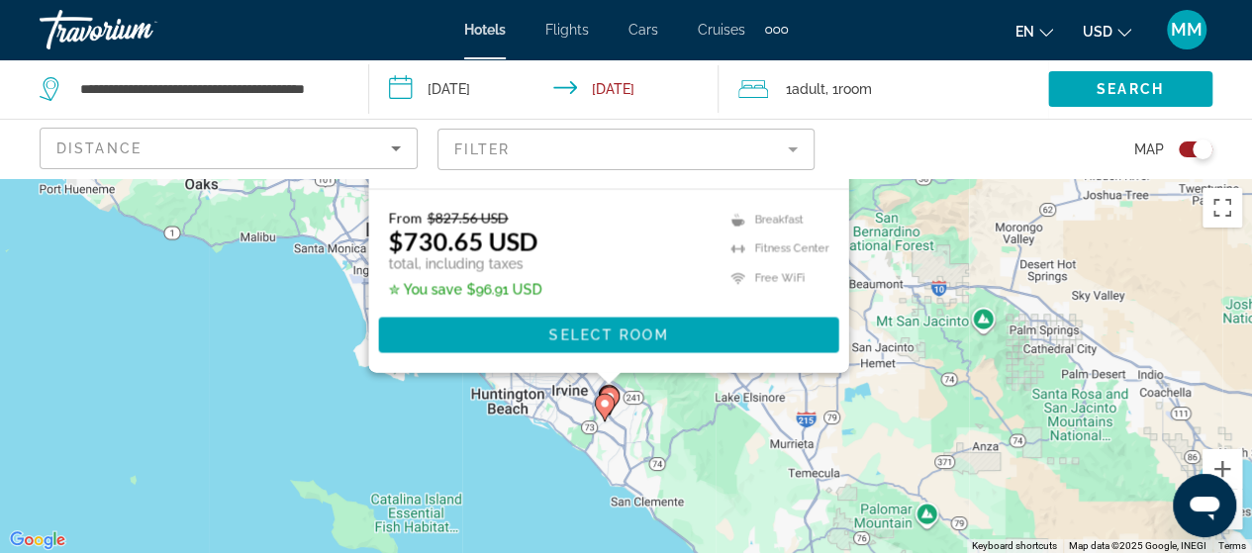
click at [665, 393] on div "To activate drag with keyboard, press Alt + Enter. Once in keyboard drag state,…" at bounding box center [626, 365] width 1252 height 375
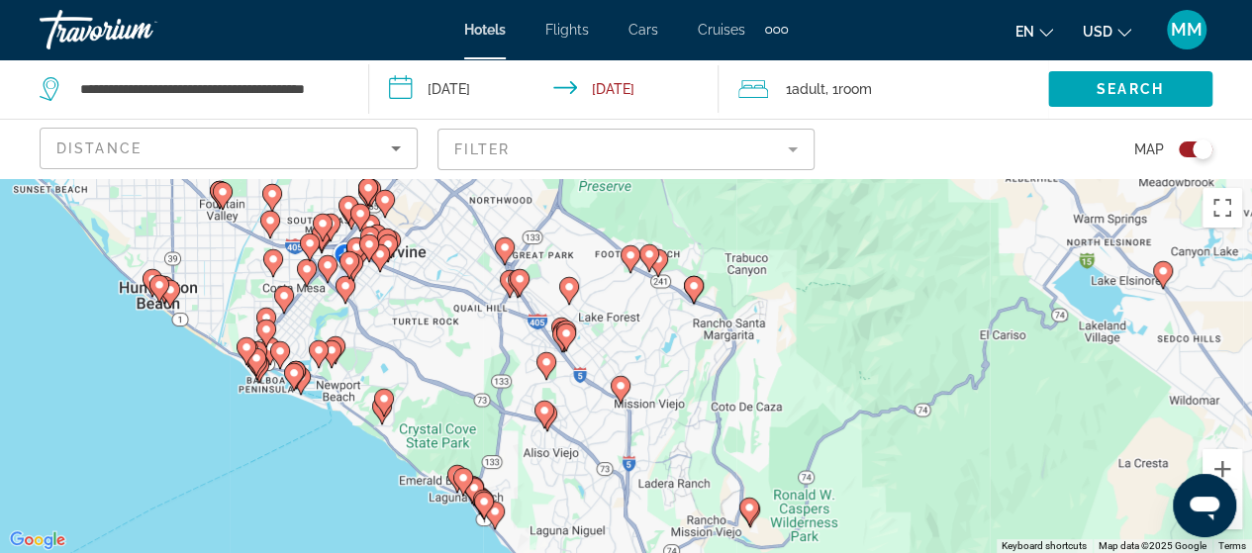
drag, startPoint x: 554, startPoint y: 462, endPoint x: 665, endPoint y: 327, distance: 175.1
click at [665, 327] on div "To activate drag with keyboard, press Alt + Enter. Once in keyboard drag state,…" at bounding box center [626, 365] width 1252 height 375
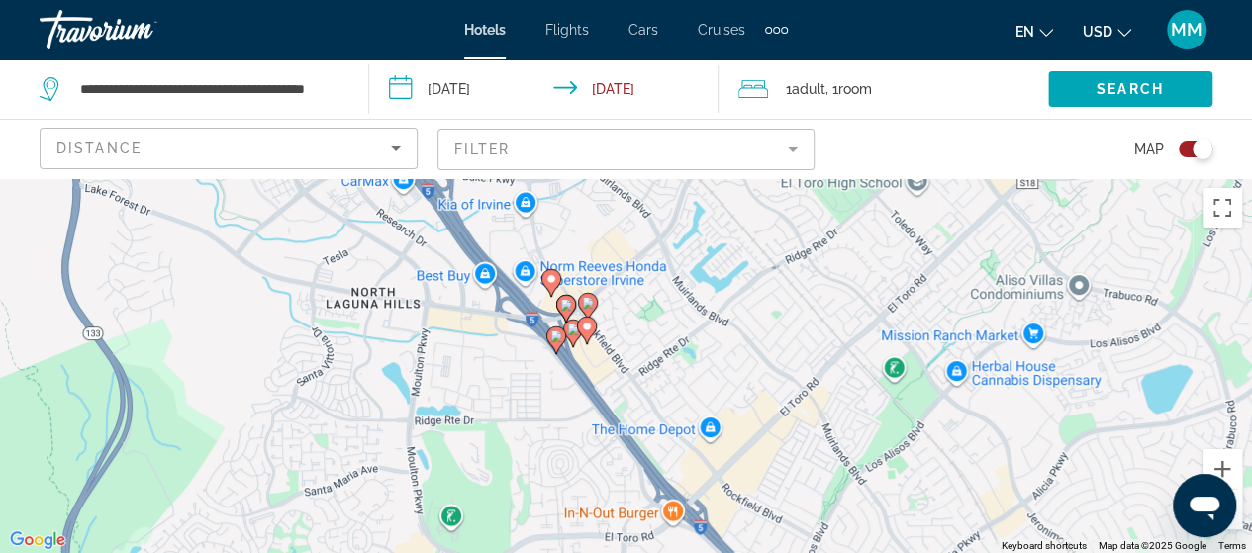
drag, startPoint x: 230, startPoint y: 346, endPoint x: 874, endPoint y: 222, distance: 656.3
click at [877, 222] on div "To activate drag with keyboard, press Alt + Enter. Once in keyboard drag state,…" at bounding box center [626, 365] width 1252 height 375
click at [584, 332] on image "Main content" at bounding box center [587, 327] width 12 height 12
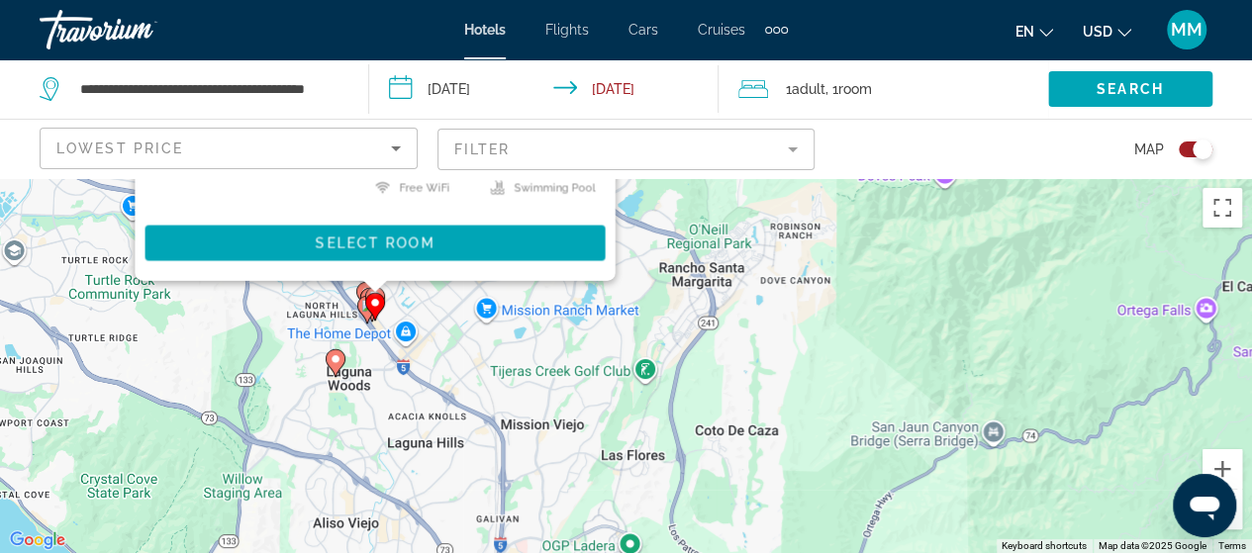
drag, startPoint x: 303, startPoint y: 373, endPoint x: 1019, endPoint y: 247, distance: 727.6
click at [1039, 248] on div "To activate drag with keyboard, press Alt + Enter. Once in keyboard drag state,…" at bounding box center [626, 365] width 1252 height 375
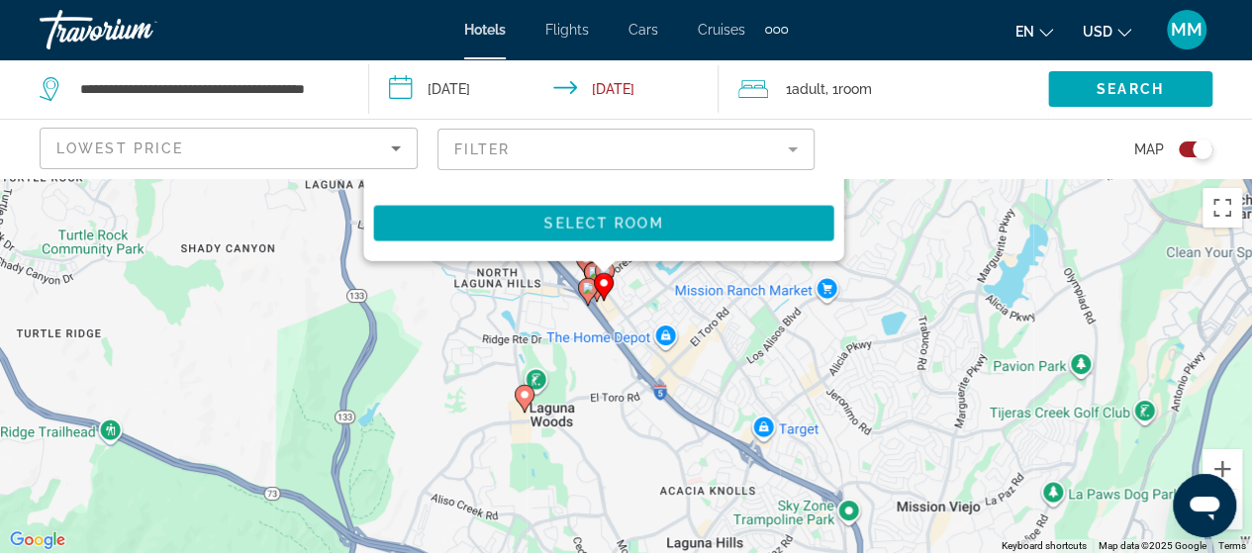
drag, startPoint x: 309, startPoint y: 316, endPoint x: 730, endPoint y: 328, distance: 421.8
click at [734, 332] on div "To activate drag with keyboard, press Alt + Enter. Once in keyboard drag state,…" at bounding box center [626, 365] width 1252 height 375
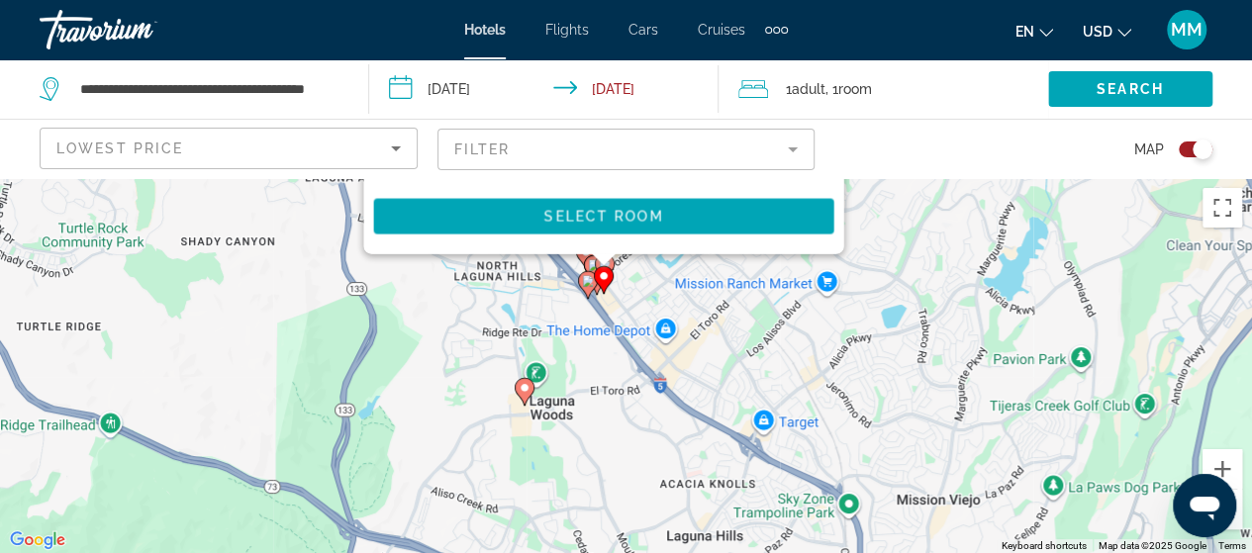
click at [661, 274] on div "To activate drag with keyboard, press Alt + Enter. Once in keyboard drag state,…" at bounding box center [626, 365] width 1252 height 375
click at [584, 283] on image "Main content" at bounding box center [588, 281] width 12 height 12
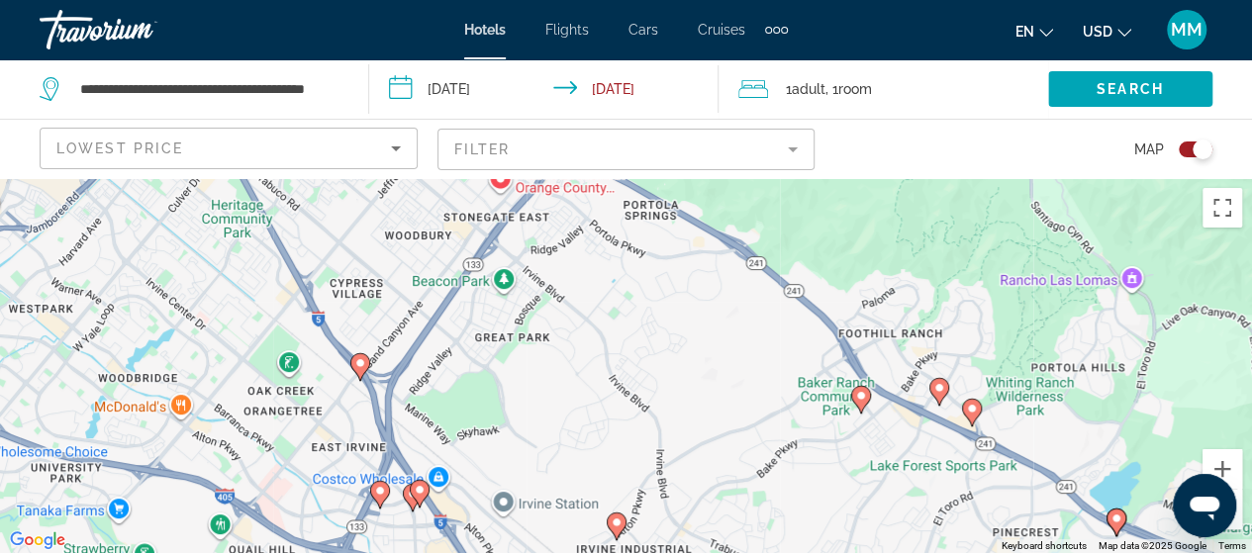
click at [1190, 147] on div "Toggle map" at bounding box center [1196, 150] width 34 height 16
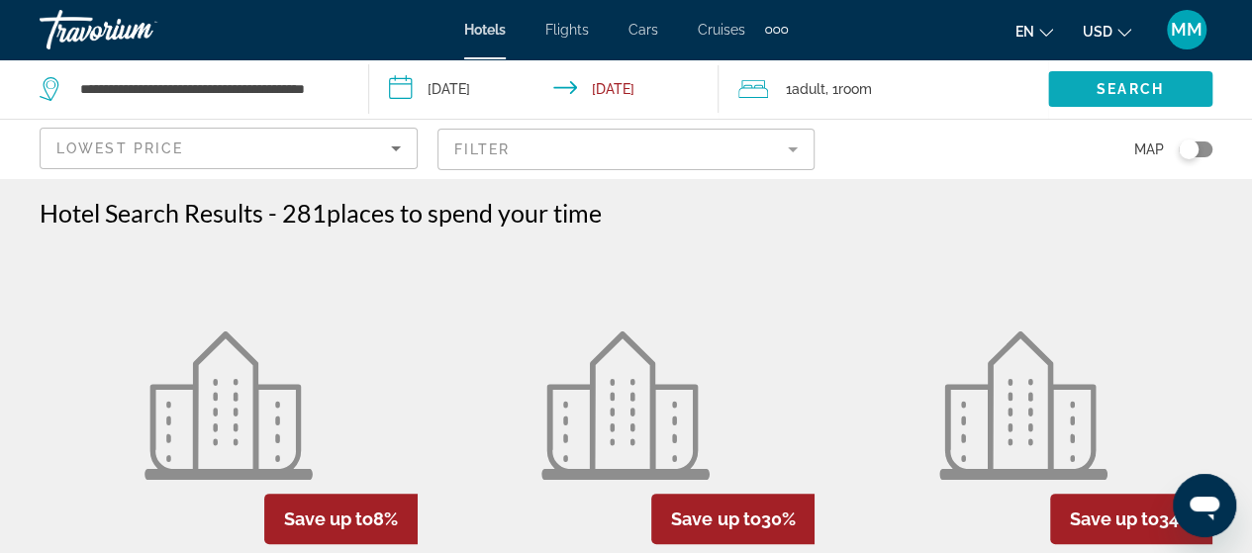
click at [1118, 86] on span "Search" at bounding box center [1130, 89] width 67 height 16
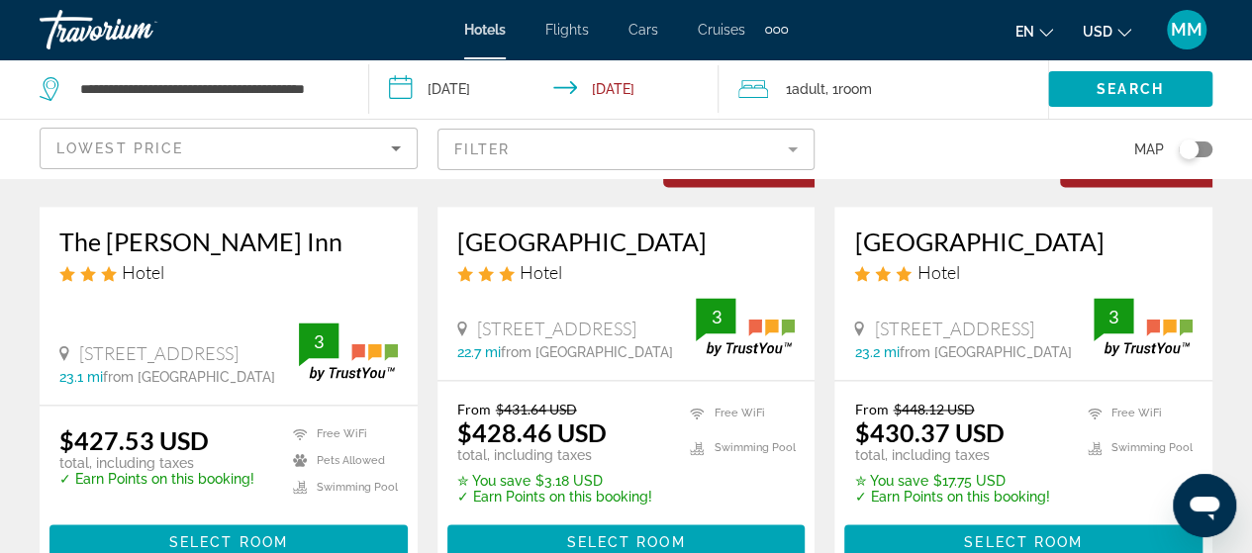
scroll to position [1287, 0]
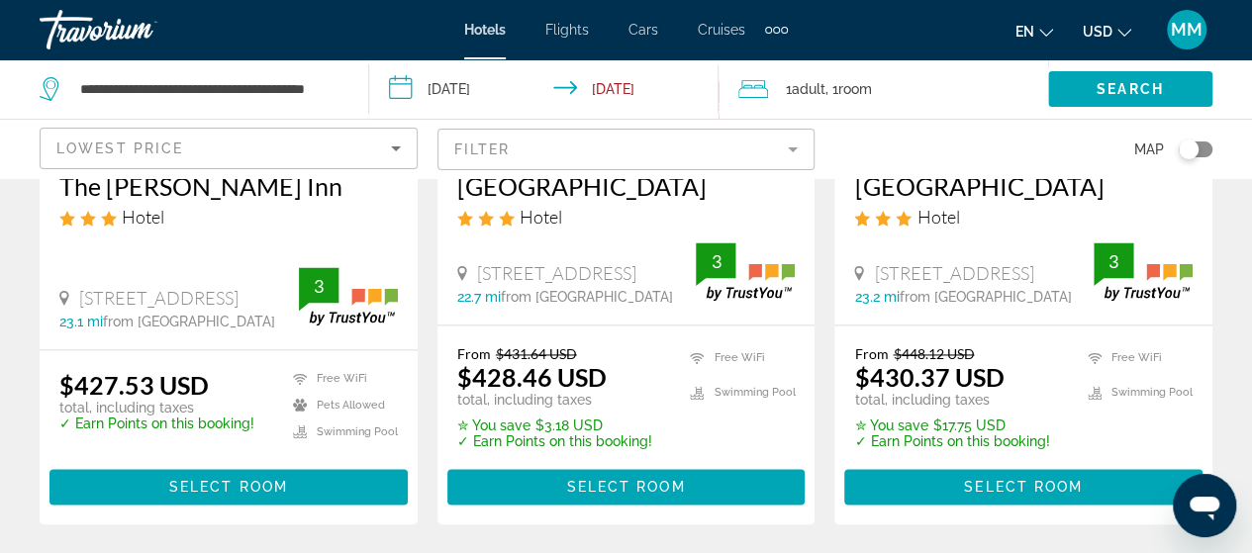
click at [242, 129] on div "Lowest Price" at bounding box center [228, 156] width 344 height 55
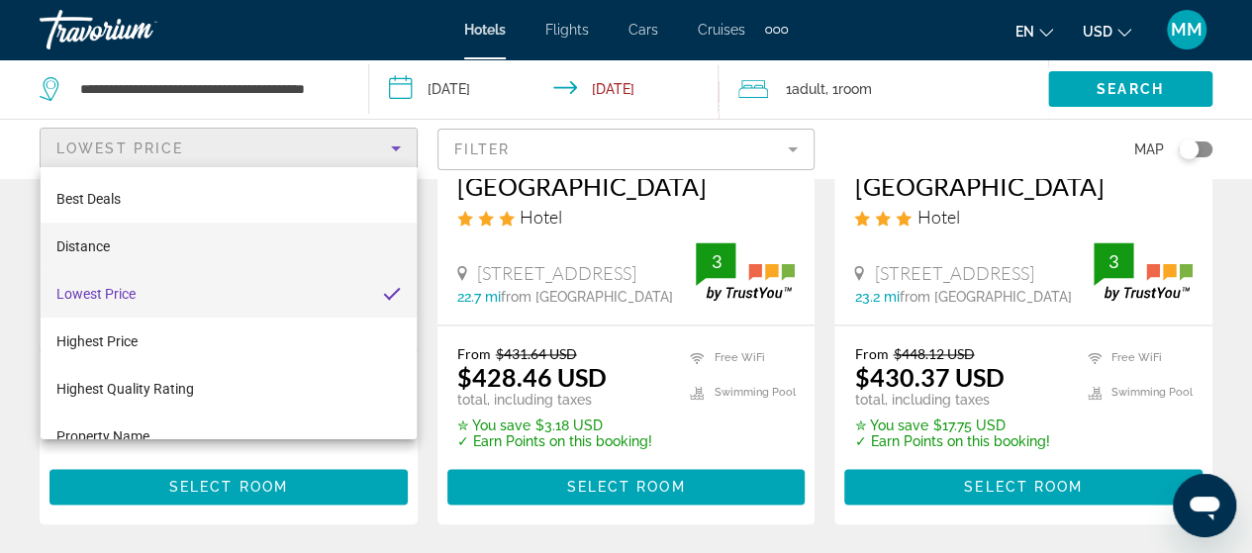
click at [154, 246] on mat-option "Distance" at bounding box center [229, 247] width 376 height 48
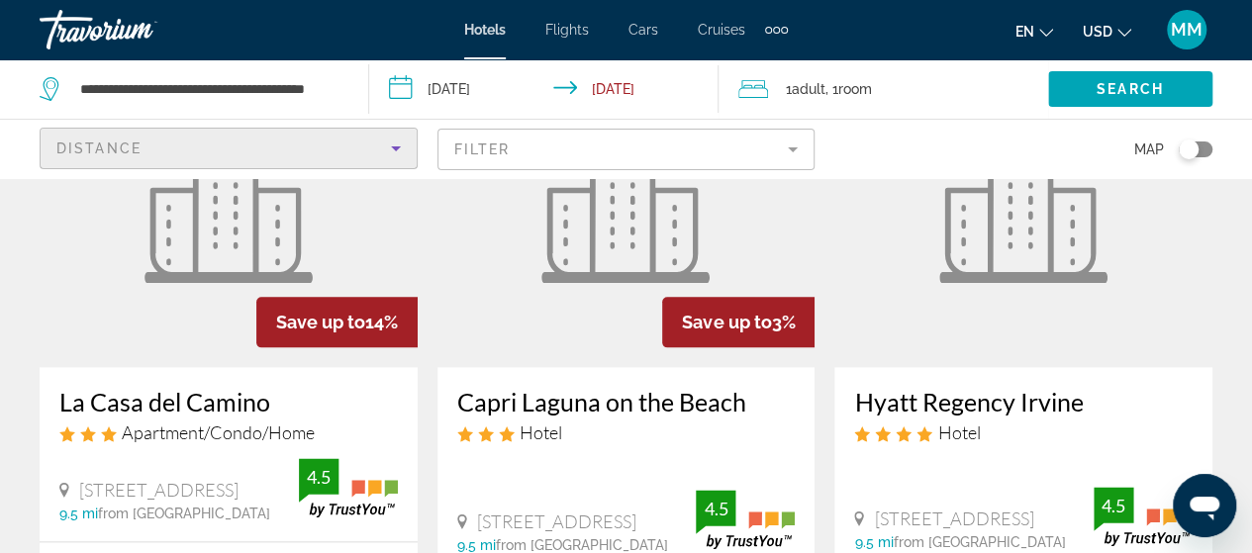
scroll to position [990, 0]
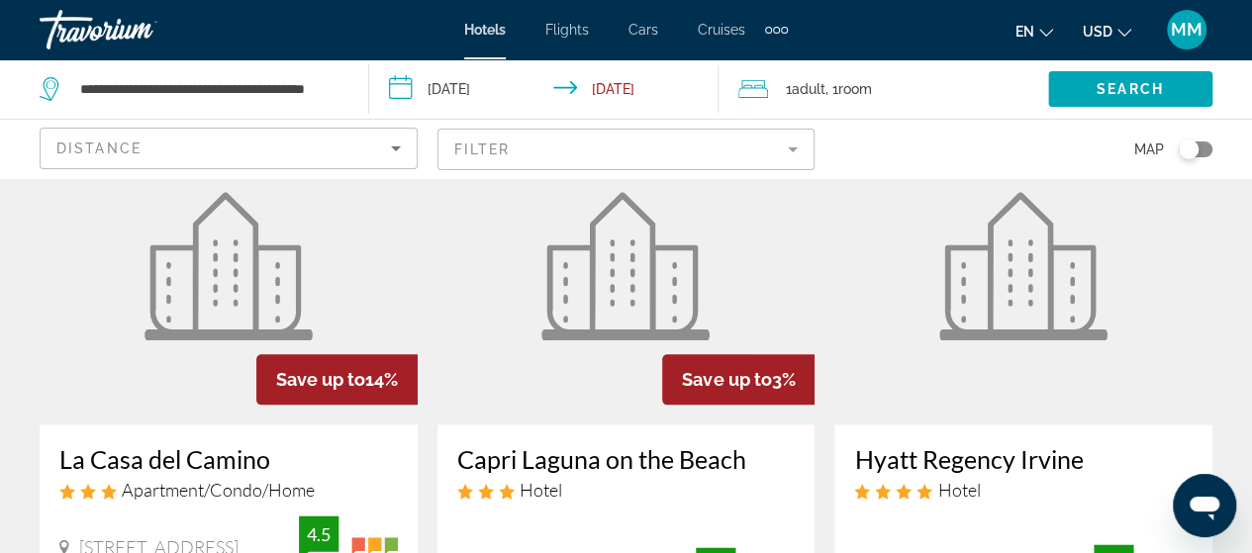
click at [275, 285] on img "Main content" at bounding box center [229, 266] width 168 height 148
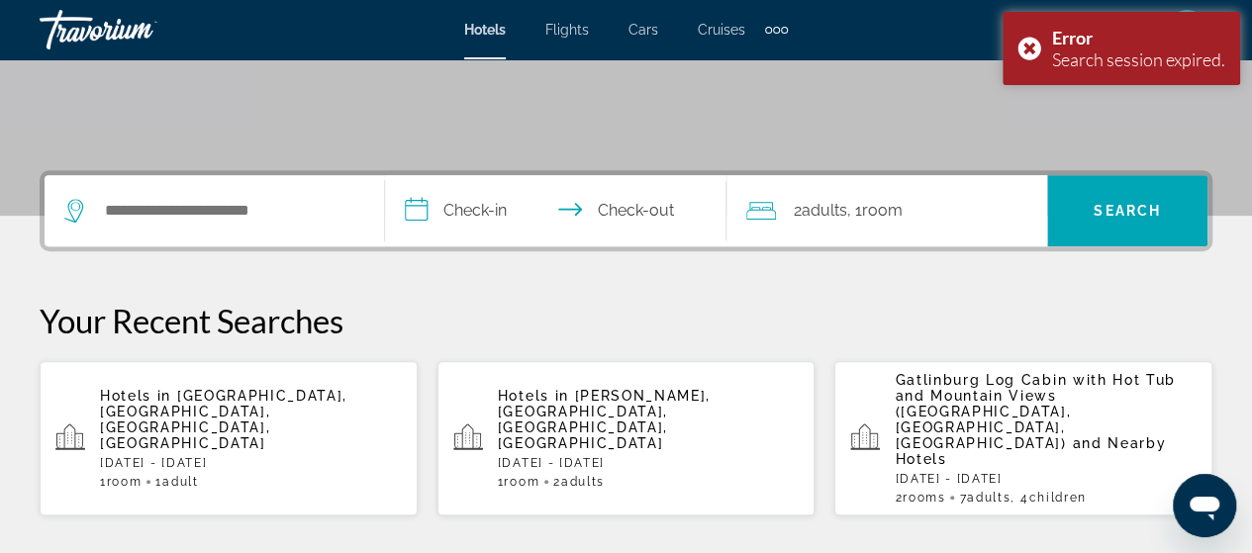
scroll to position [396, 0]
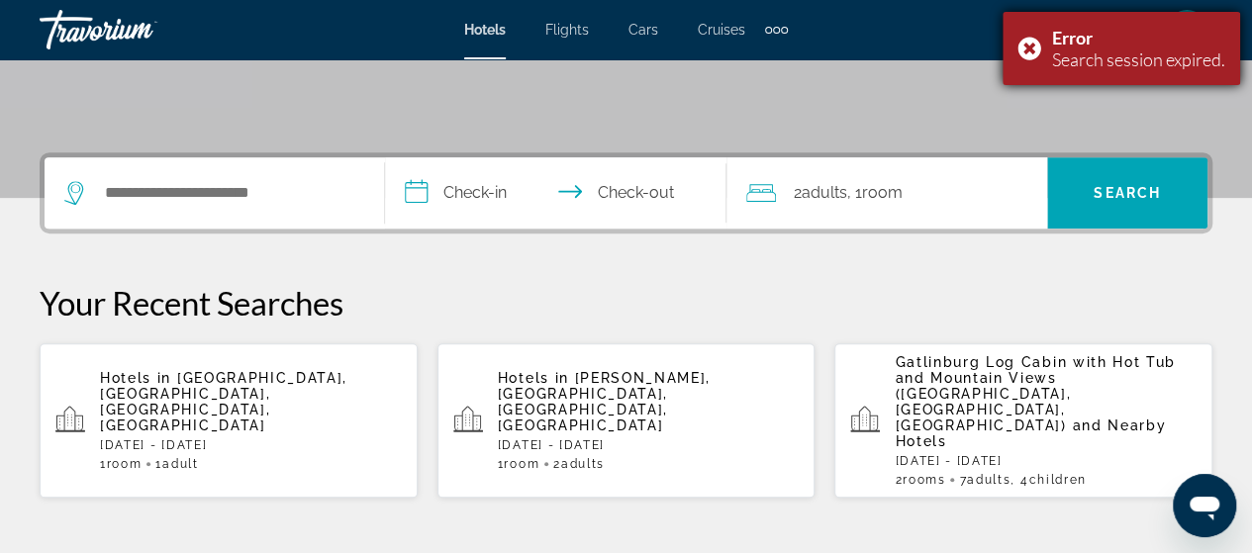
click at [1119, 55] on div "Search session expired." at bounding box center [1138, 60] width 173 height 22
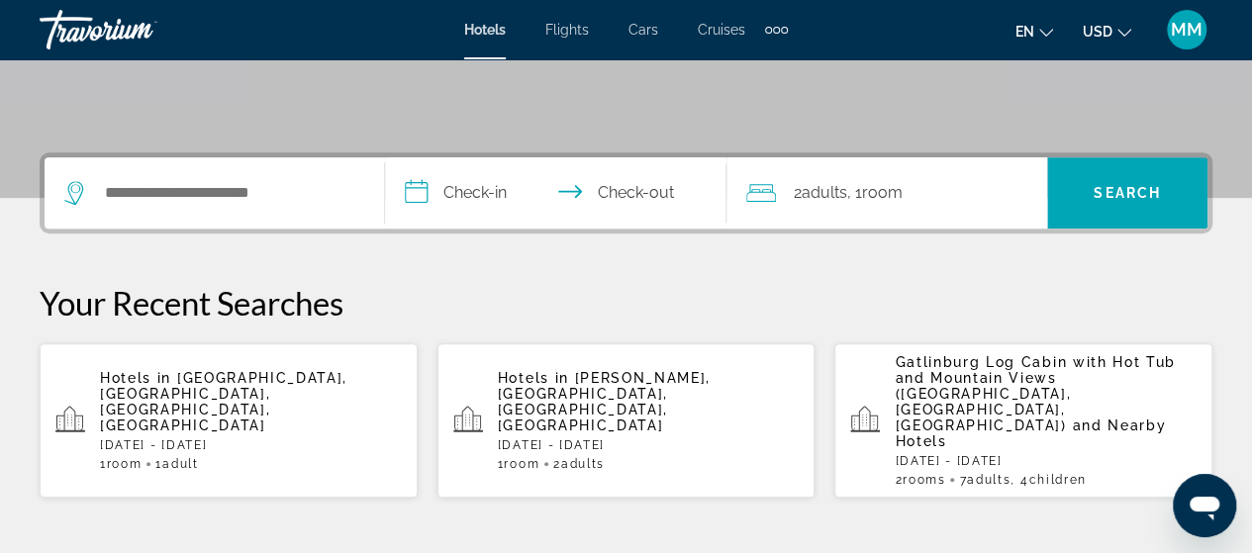
click at [287, 377] on span "[GEOGRAPHIC_DATA], [GEOGRAPHIC_DATA], [GEOGRAPHIC_DATA], [GEOGRAPHIC_DATA]" at bounding box center [223, 401] width 247 height 63
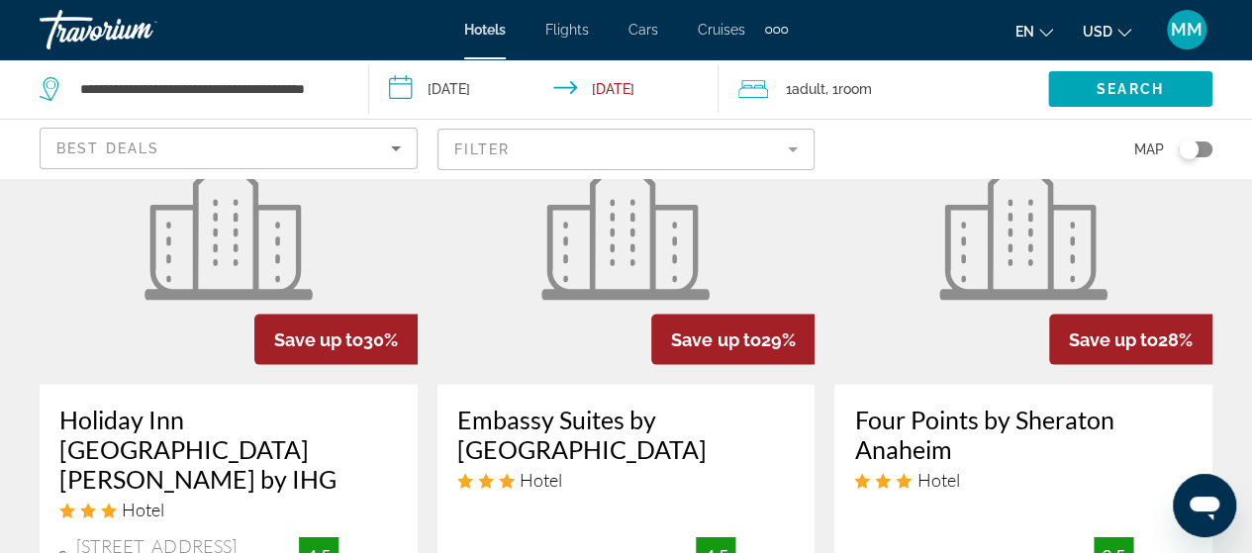
scroll to position [1881, 0]
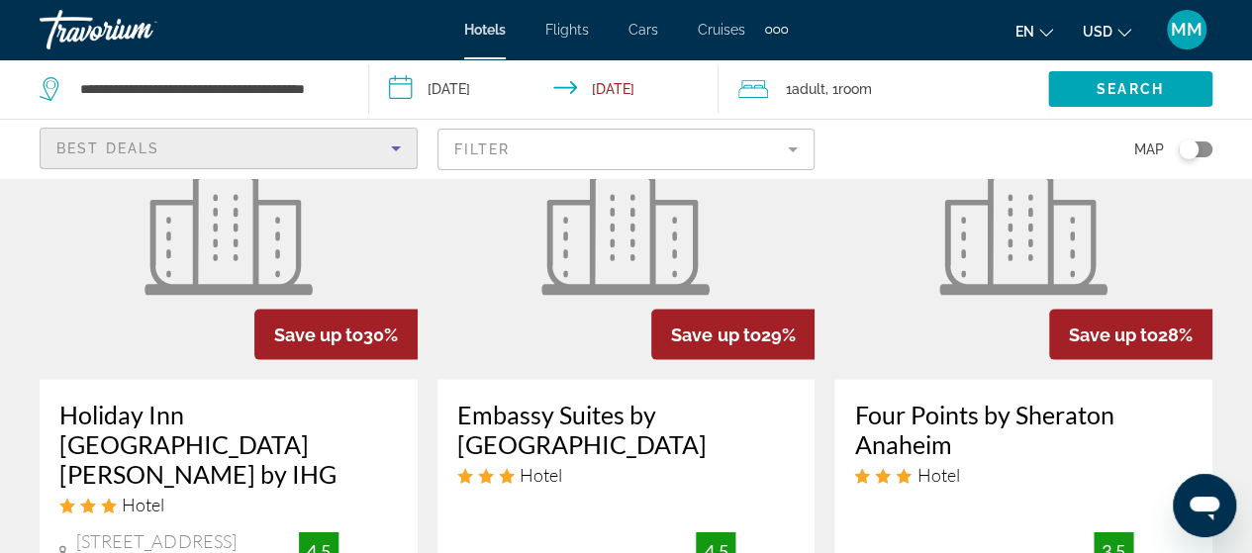
click at [393, 144] on icon "Sort by" at bounding box center [396, 149] width 24 height 24
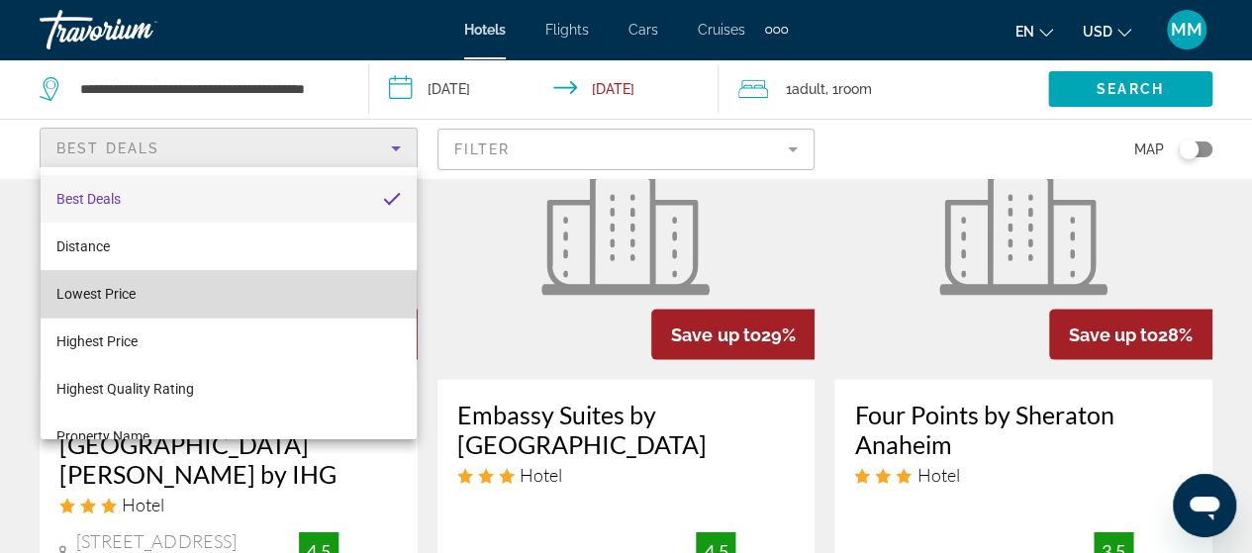
click at [259, 288] on mat-option "Lowest Price" at bounding box center [229, 294] width 376 height 48
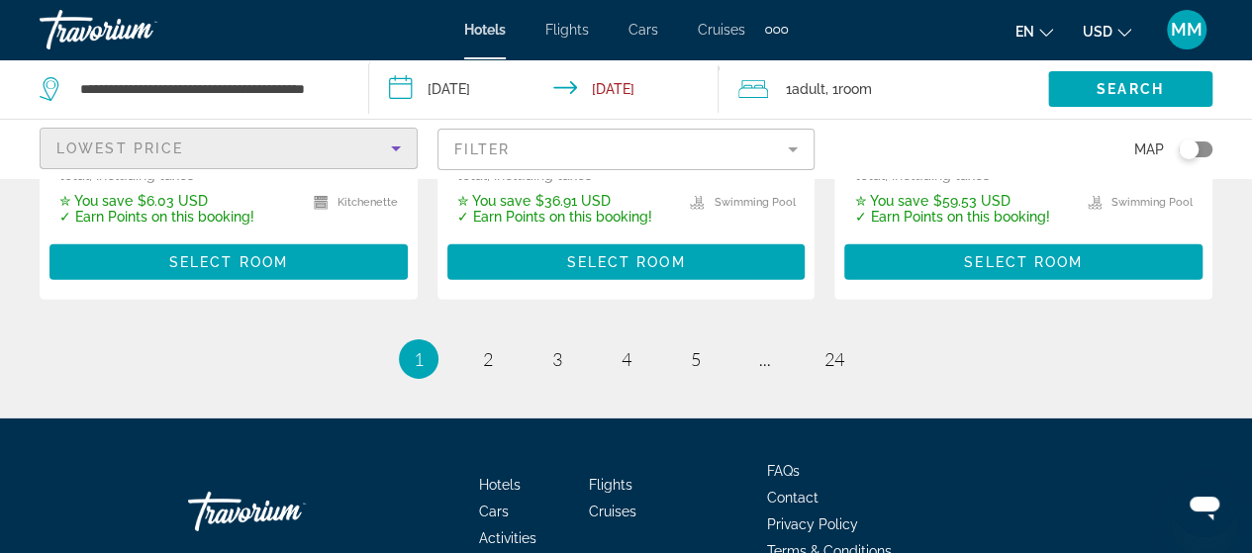
scroll to position [3045, 0]
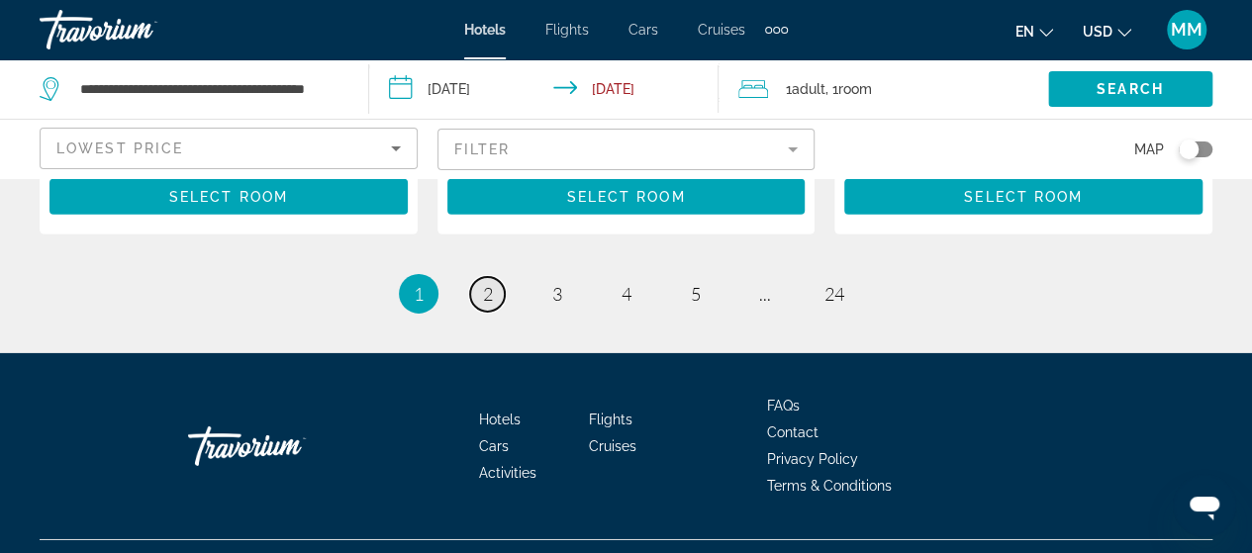
click at [480, 277] on link "page 2" at bounding box center [487, 294] width 35 height 35
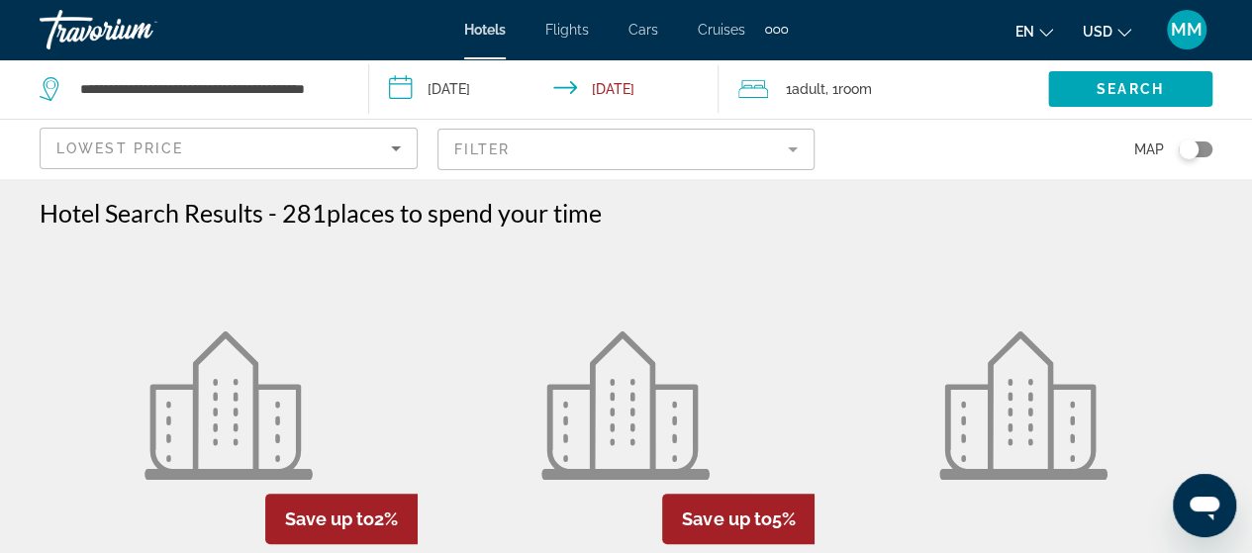
click at [401, 146] on icon "Sort by" at bounding box center [396, 149] width 24 height 24
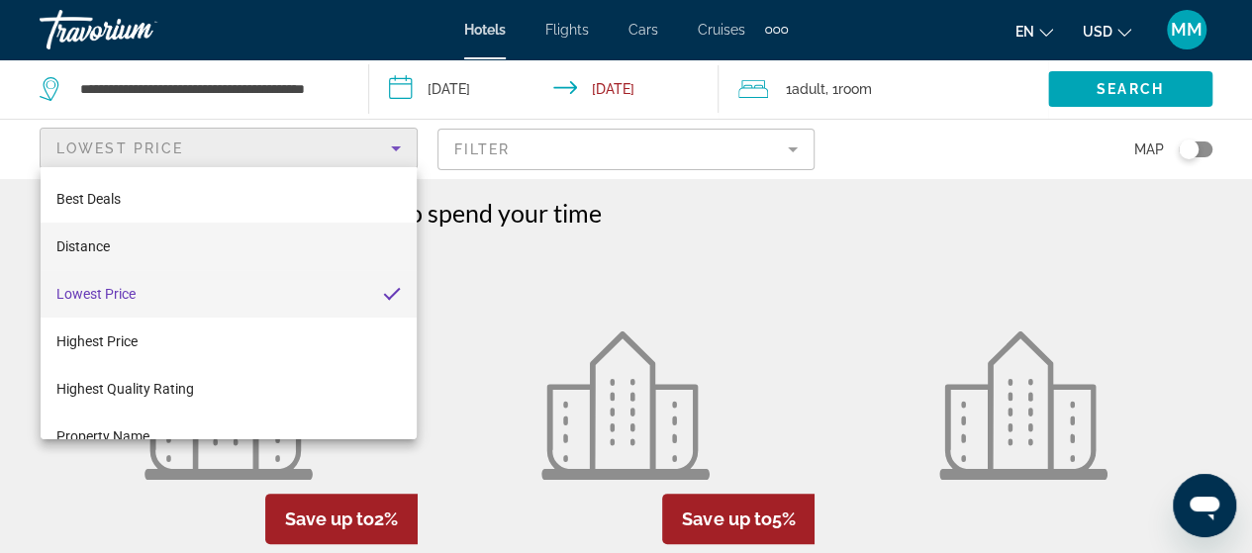
click at [335, 246] on mat-option "Distance" at bounding box center [229, 247] width 376 height 48
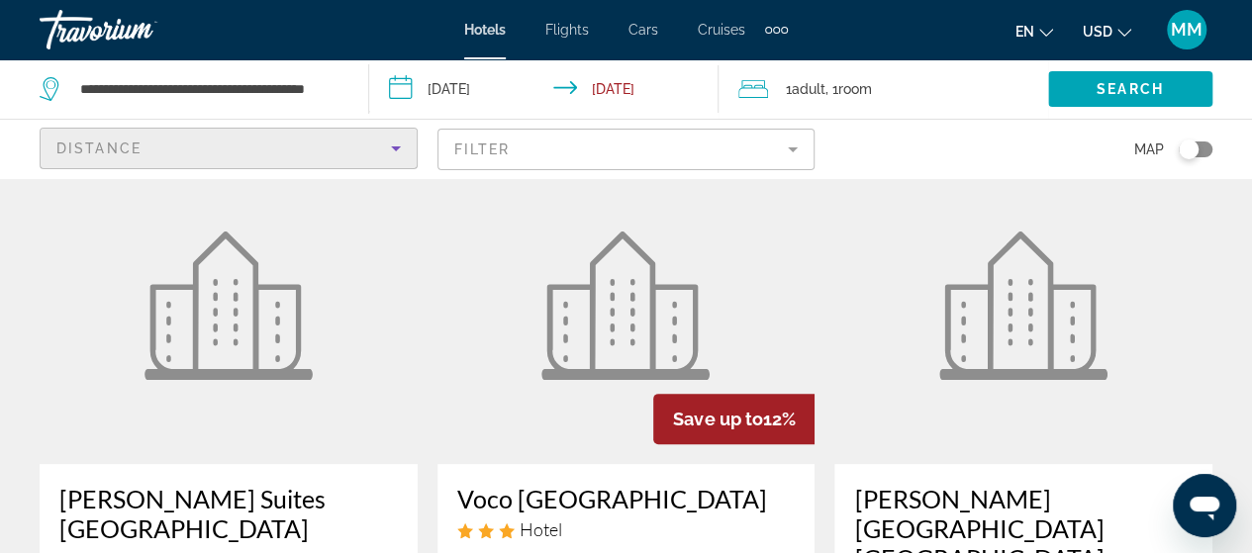
scroll to position [99, 0]
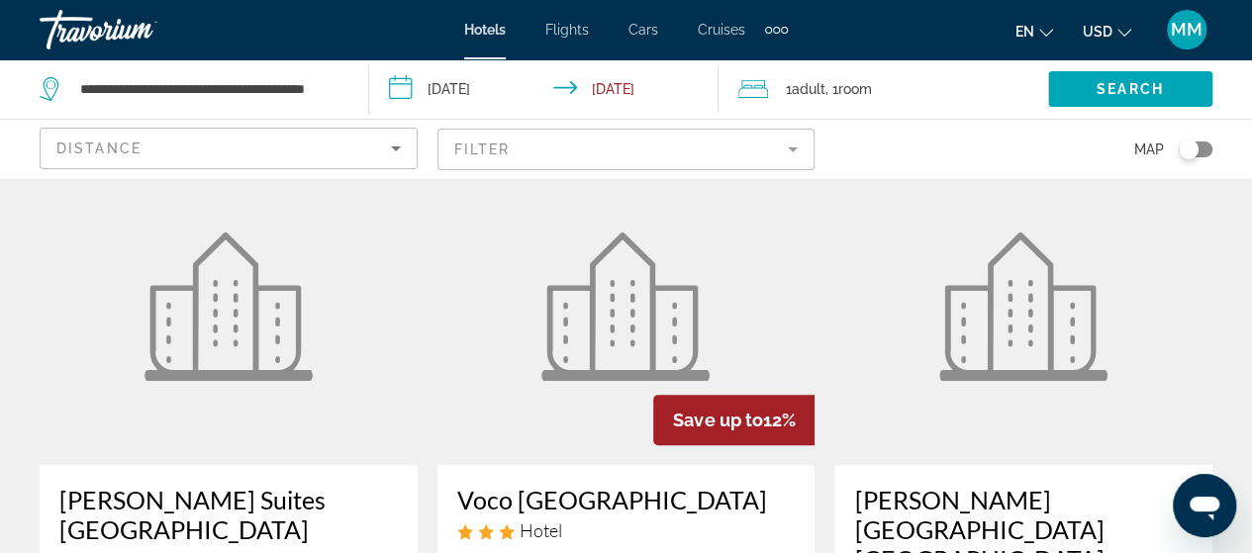
click at [216, 334] on img "Main content" at bounding box center [229, 307] width 168 height 148
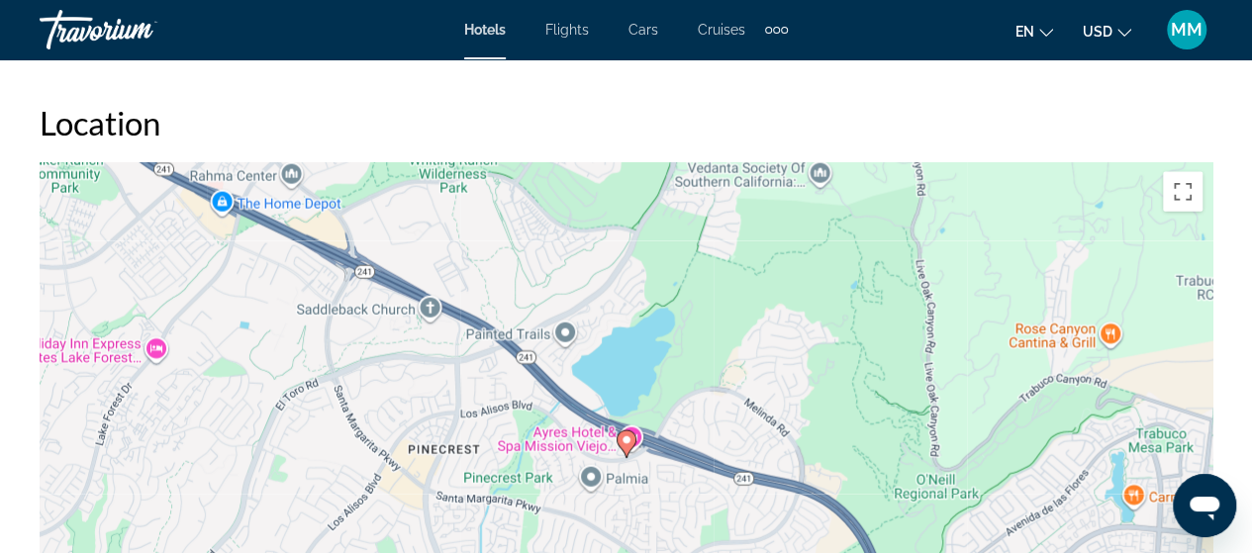
scroll to position [2178, 0]
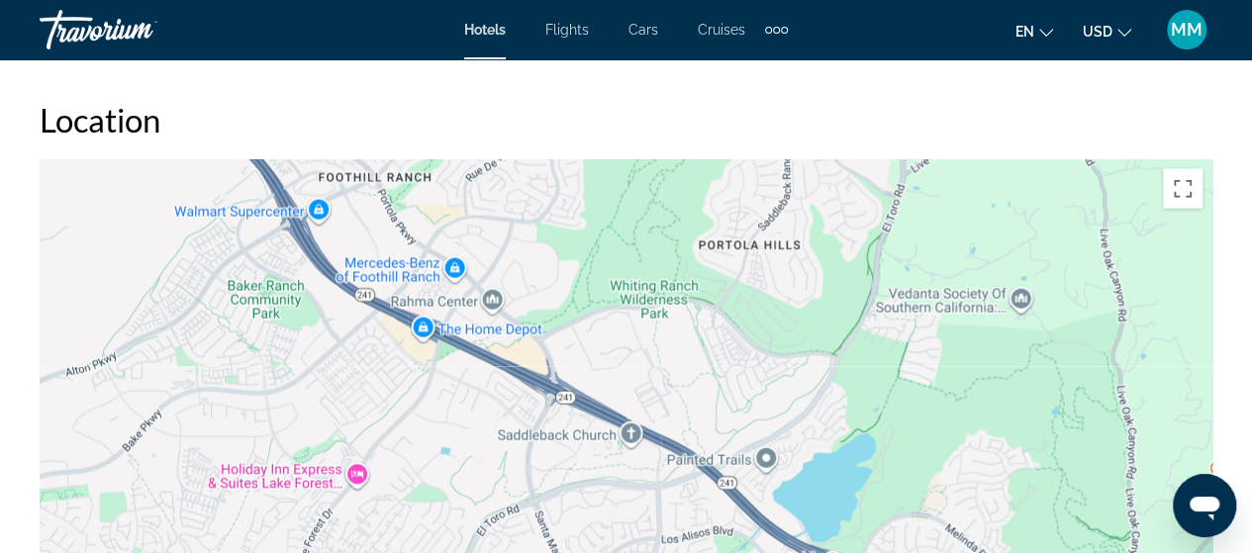
drag, startPoint x: 255, startPoint y: 361, endPoint x: 457, endPoint y: 492, distance: 240.5
click at [457, 492] on div "To activate drag with keyboard, press Alt + Enter. Once in keyboard drag state,…" at bounding box center [626, 456] width 1173 height 594
click at [356, 473] on div "To activate drag with keyboard, press Alt + Enter. Once in keyboard drag state,…" at bounding box center [626, 456] width 1173 height 594
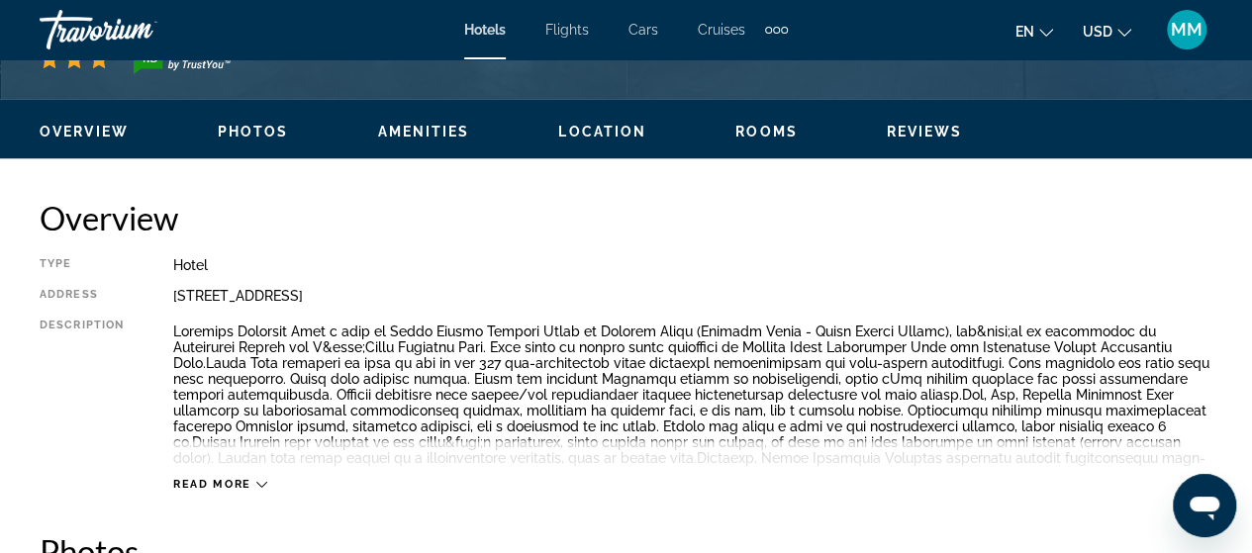
scroll to position [891, 0]
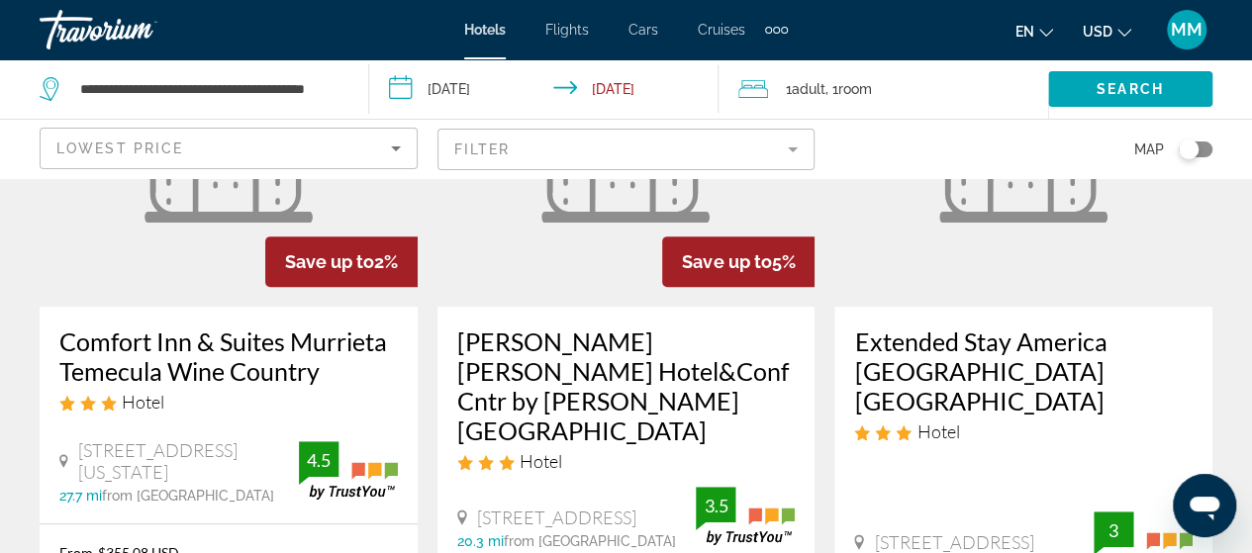
scroll to position [297, 0]
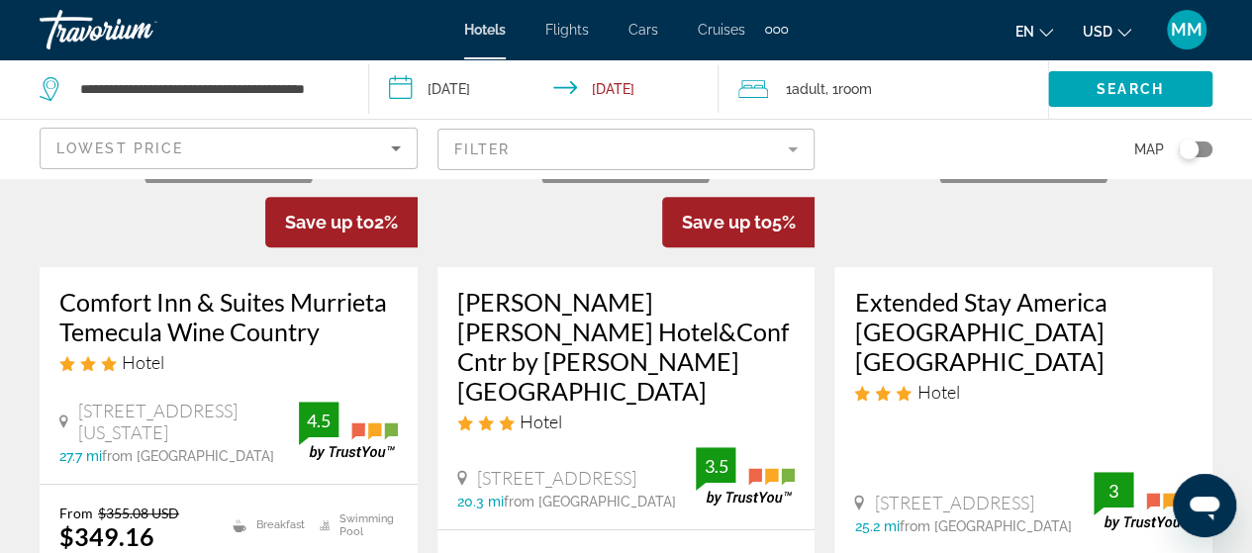
click at [393, 147] on icon "Sort by" at bounding box center [396, 148] width 10 height 5
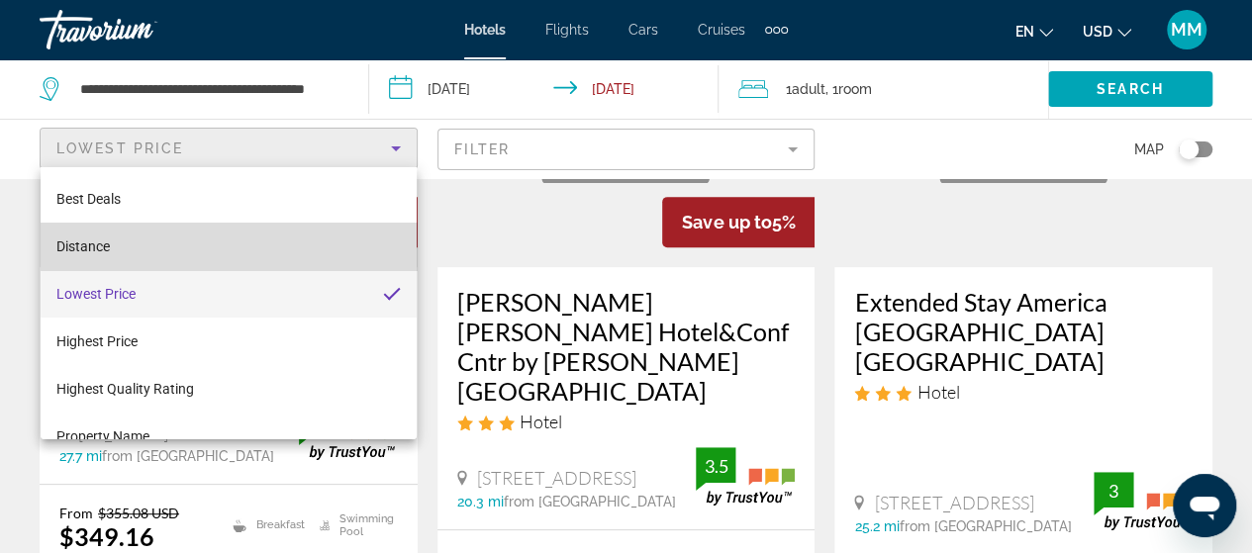
click at [286, 248] on mat-option "Distance" at bounding box center [229, 247] width 376 height 48
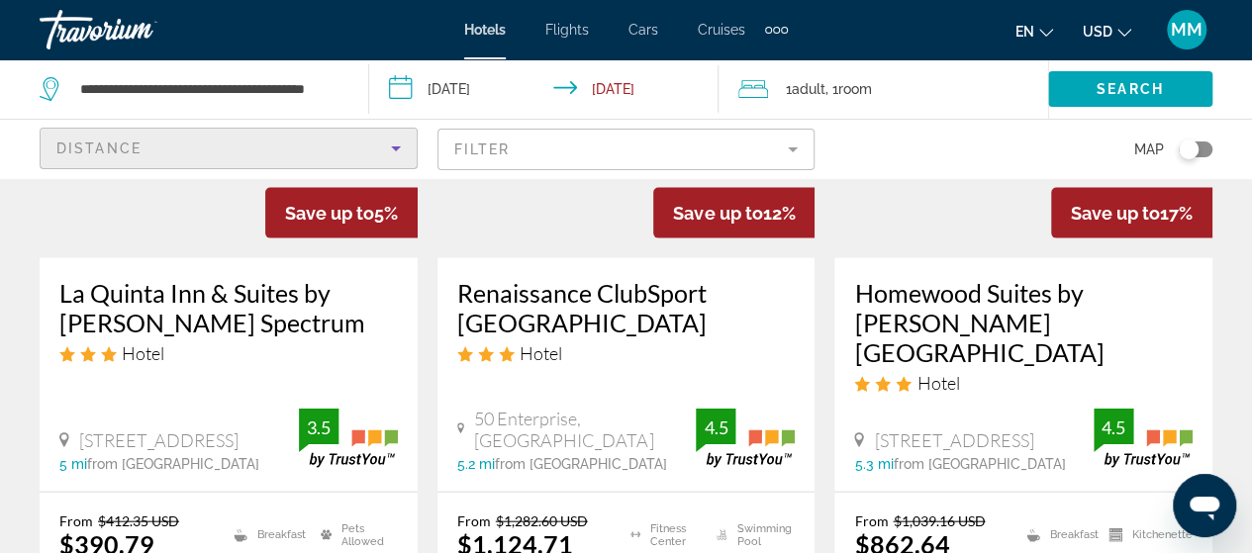
scroll to position [1881, 0]
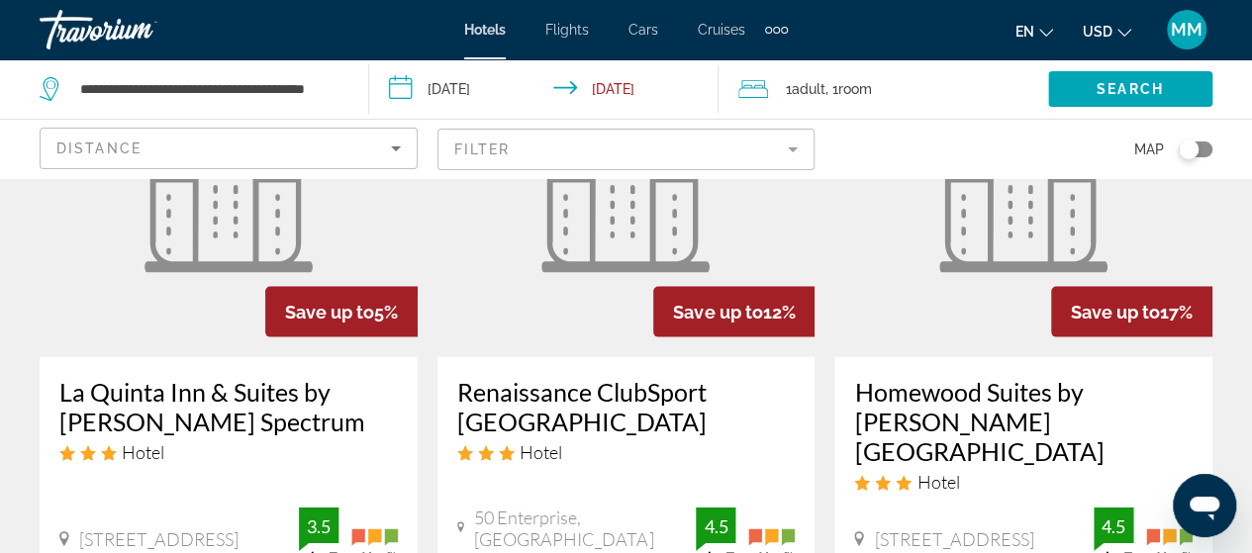
click at [243, 377] on h3 "La Quinta Inn & Suites by [PERSON_NAME] Spectrum" at bounding box center [228, 406] width 339 height 59
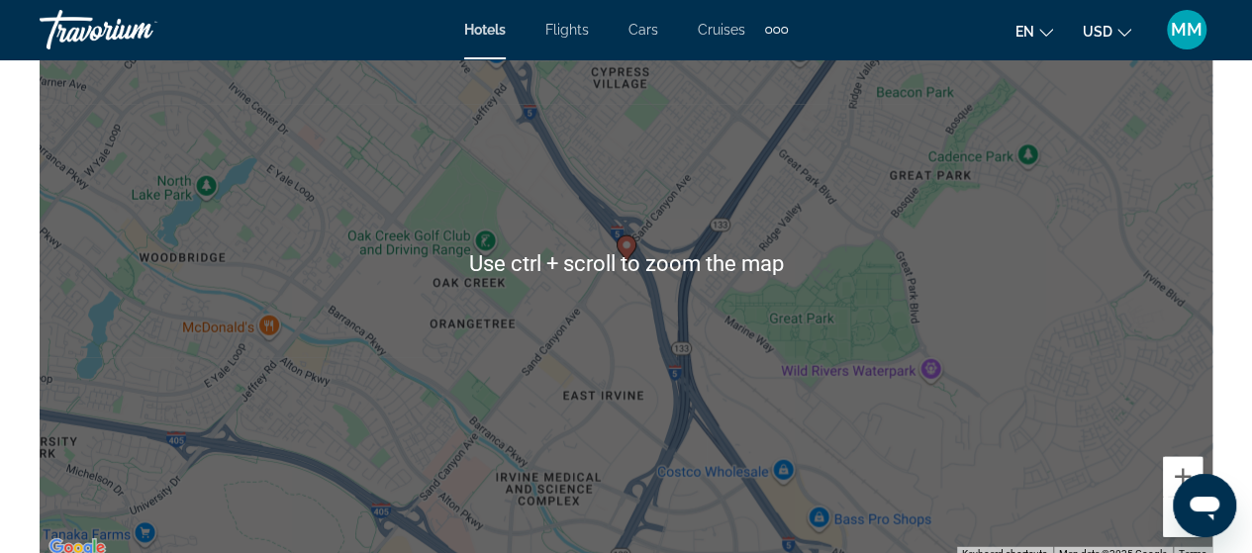
scroll to position [2376, 0]
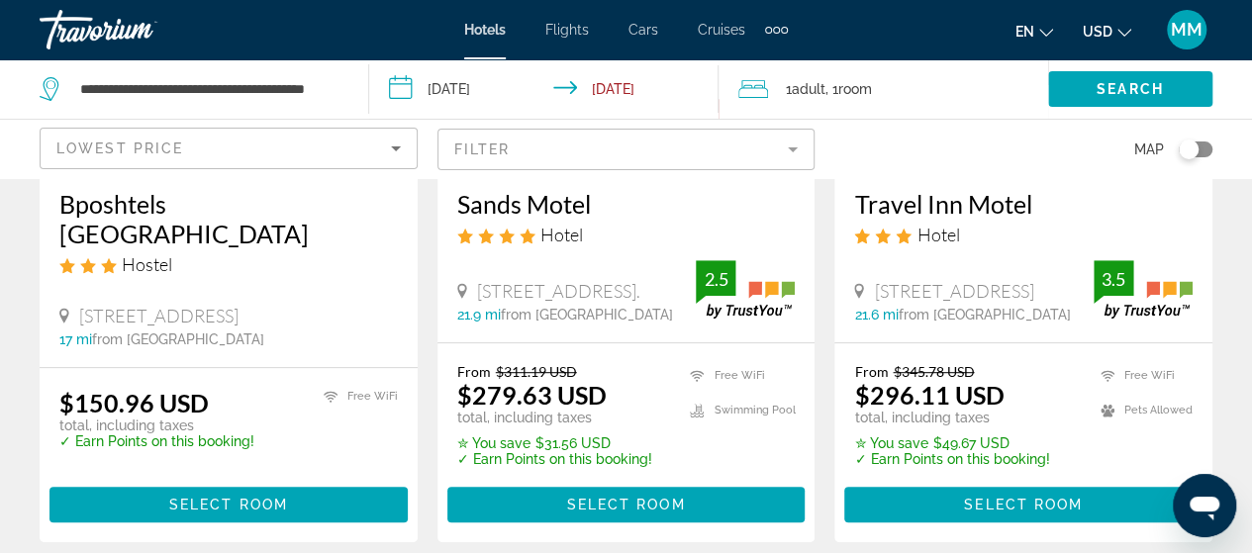
scroll to position [396, 0]
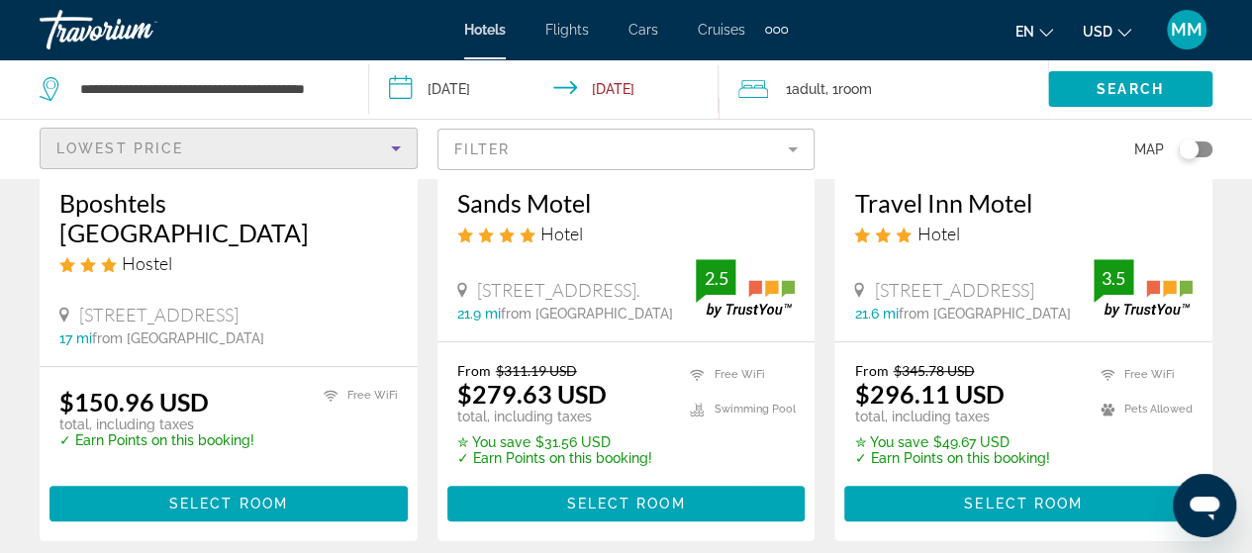
click at [337, 147] on div "Lowest Price" at bounding box center [223, 149] width 335 height 24
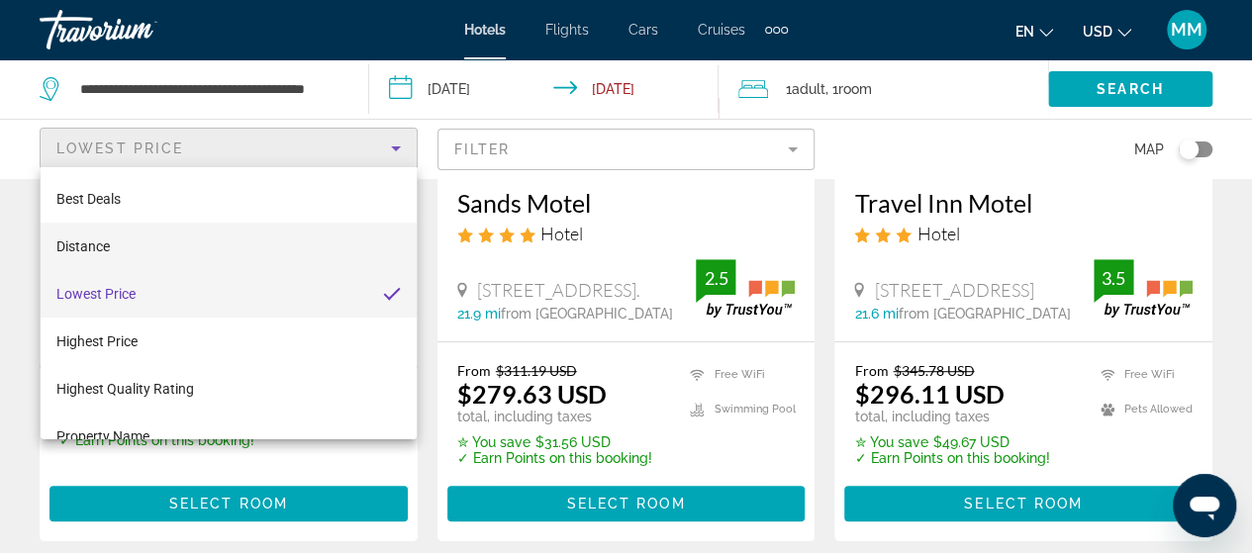
click at [228, 241] on mat-option "Distance" at bounding box center [229, 247] width 376 height 48
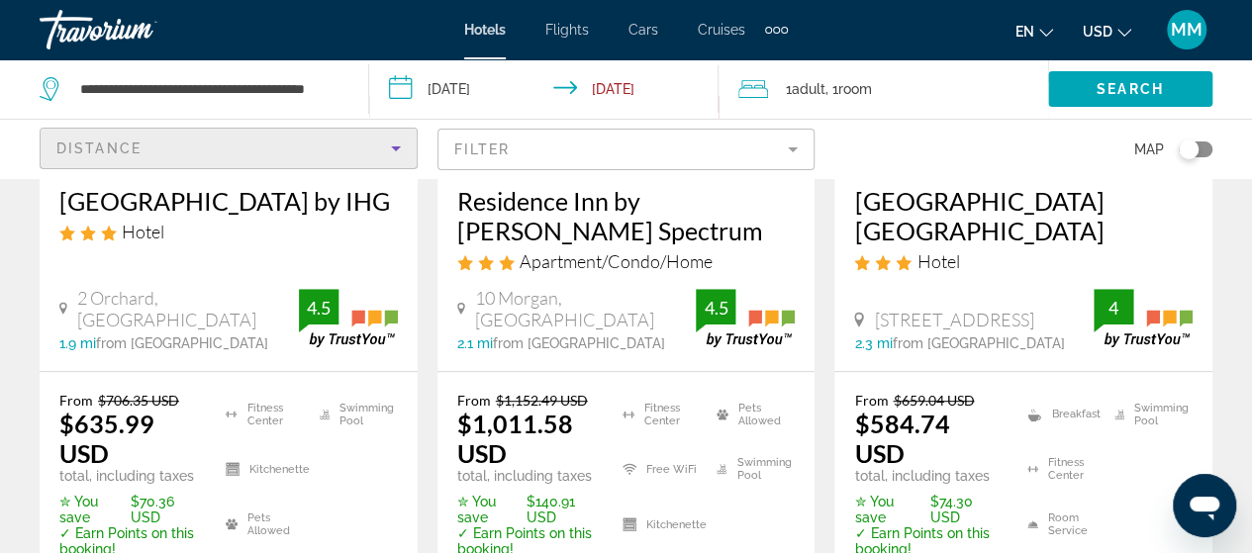
scroll to position [396, 0]
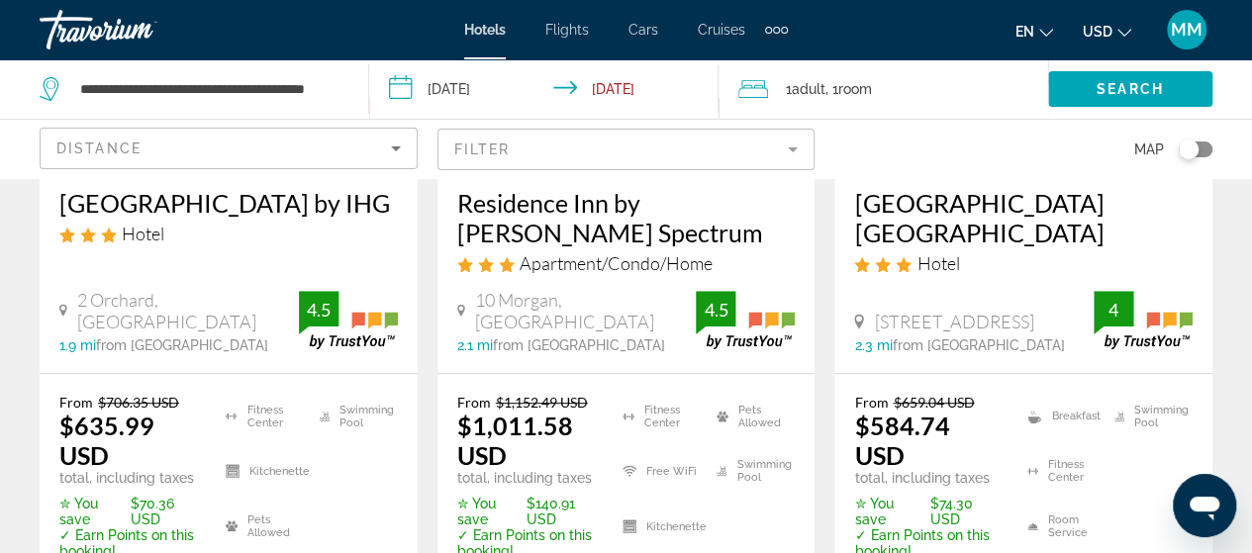
click at [948, 237] on h3 "[GEOGRAPHIC_DATA] [GEOGRAPHIC_DATA]" at bounding box center [1023, 217] width 339 height 59
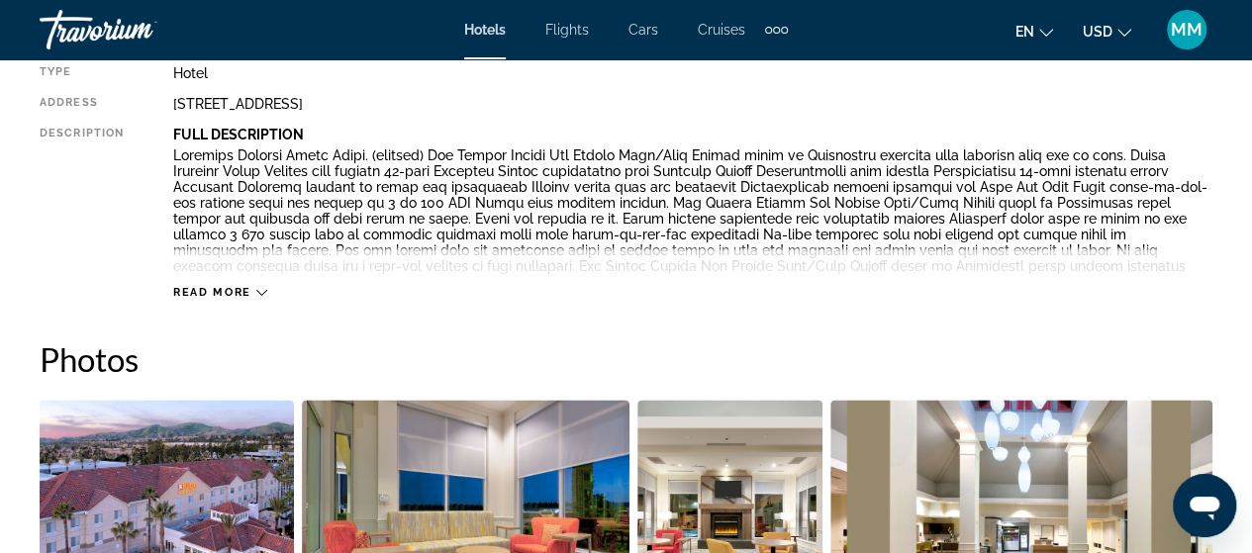
scroll to position [1089, 0]
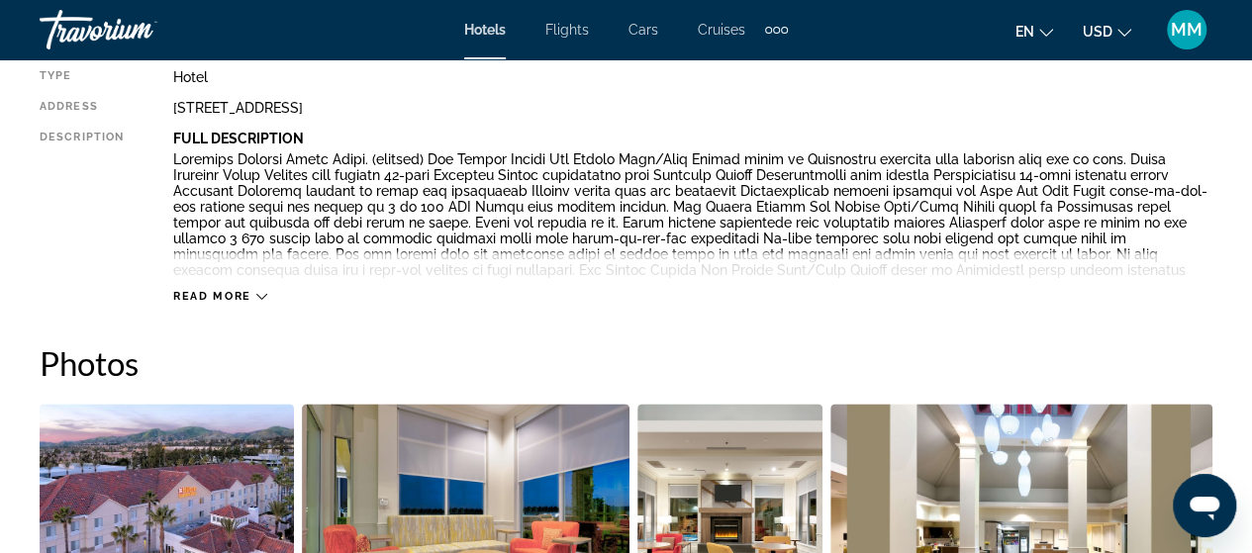
click at [196, 301] on span "Read more" at bounding box center [212, 296] width 78 height 13
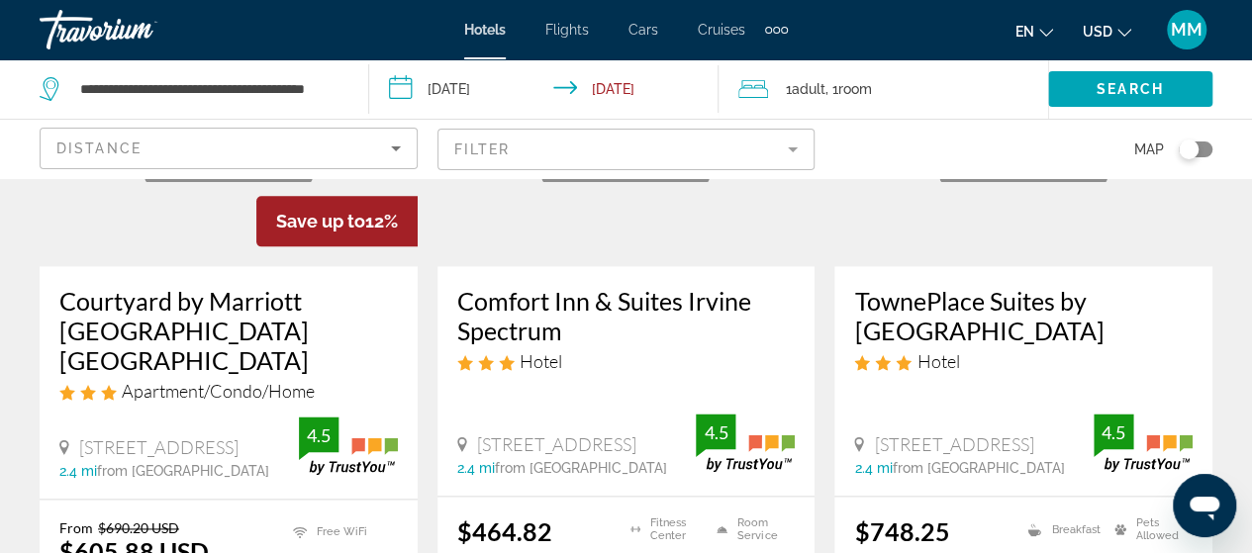
scroll to position [1089, 0]
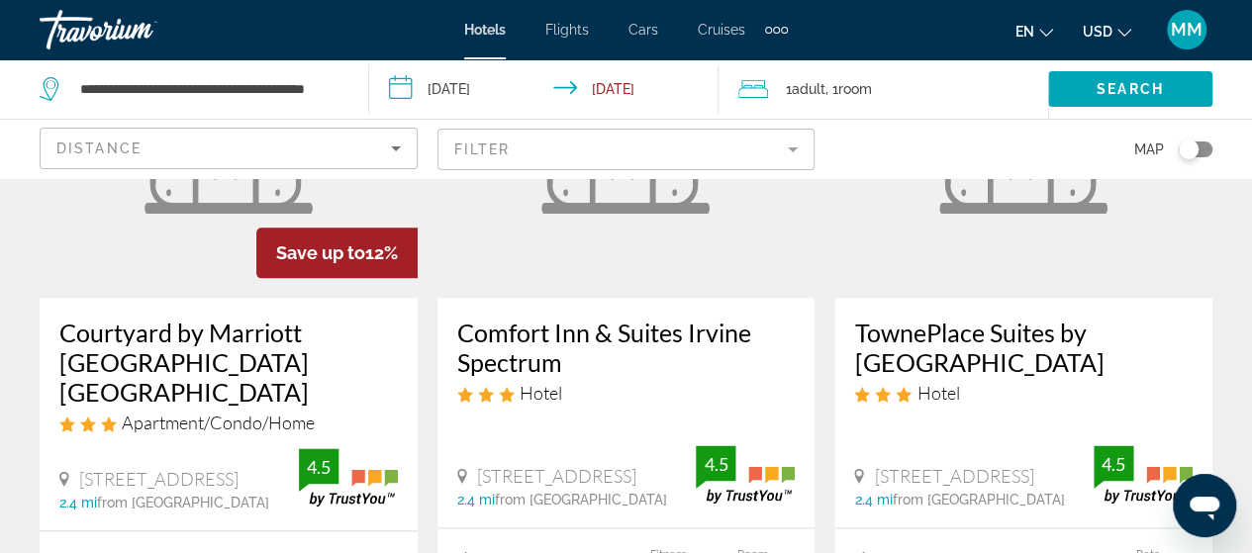
click at [542, 341] on h3 "Comfort Inn & Suites Irvine Spectrum" at bounding box center [626, 347] width 339 height 59
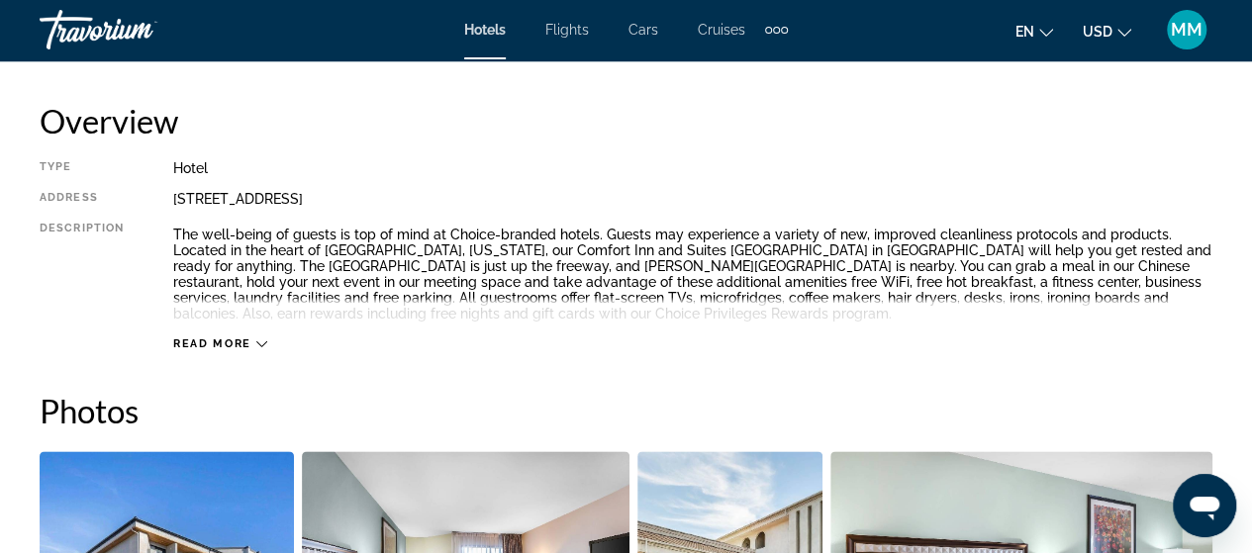
scroll to position [990, 0]
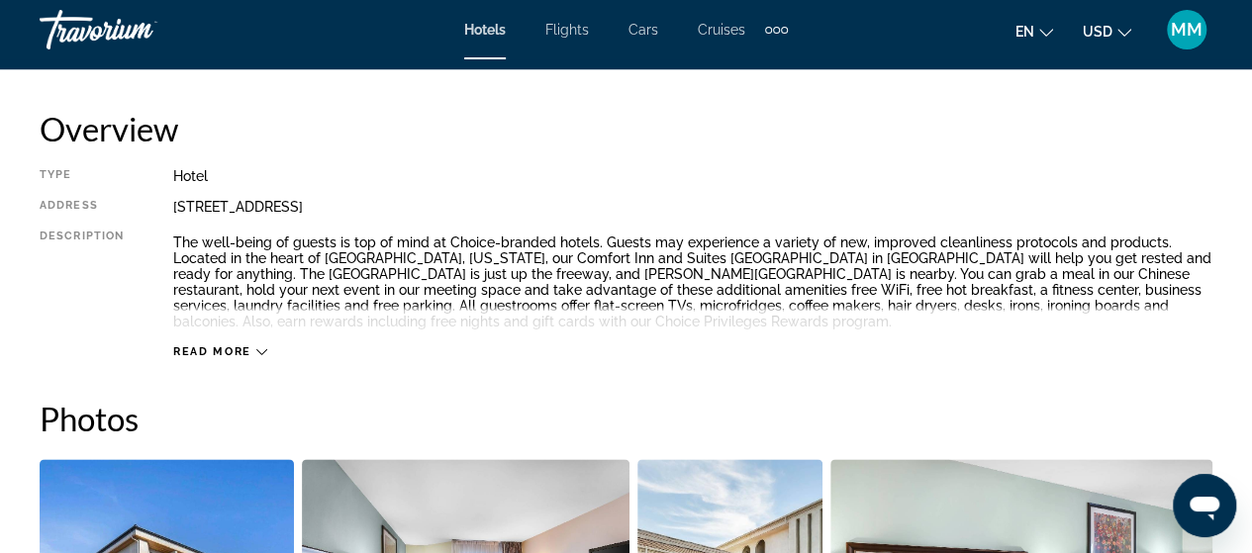
click at [210, 345] on span "Read more" at bounding box center [212, 351] width 78 height 13
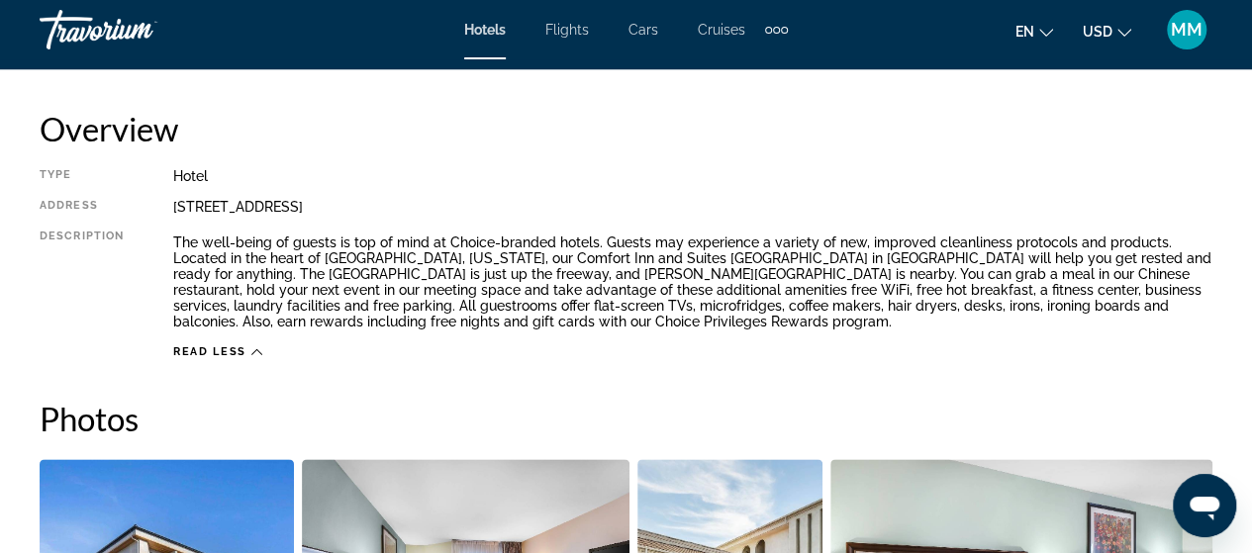
scroll to position [891, 0]
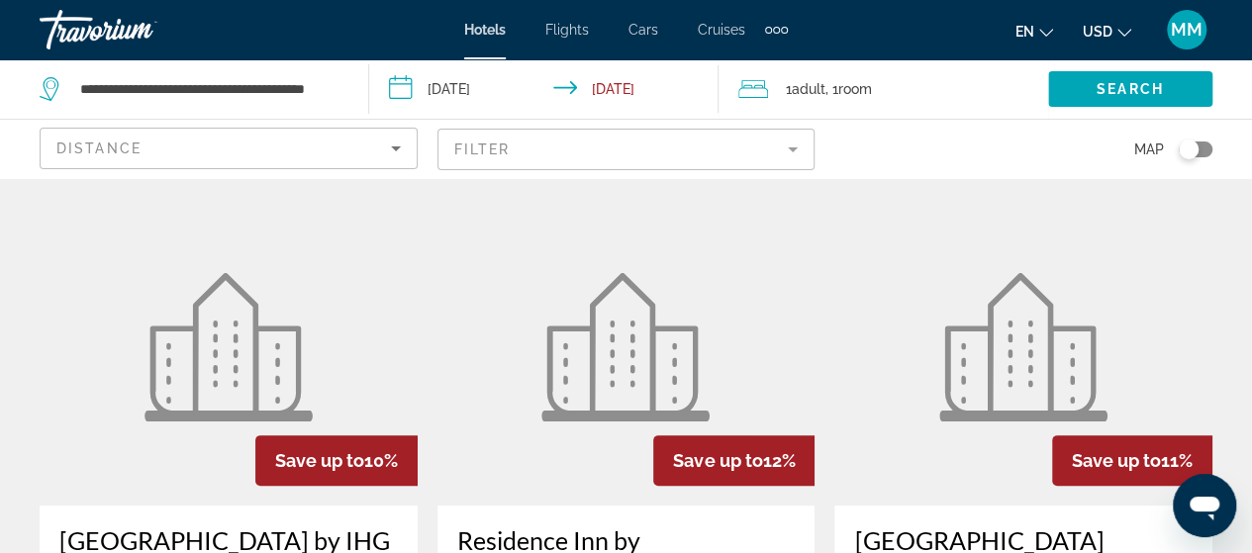
scroll to position [99, 0]
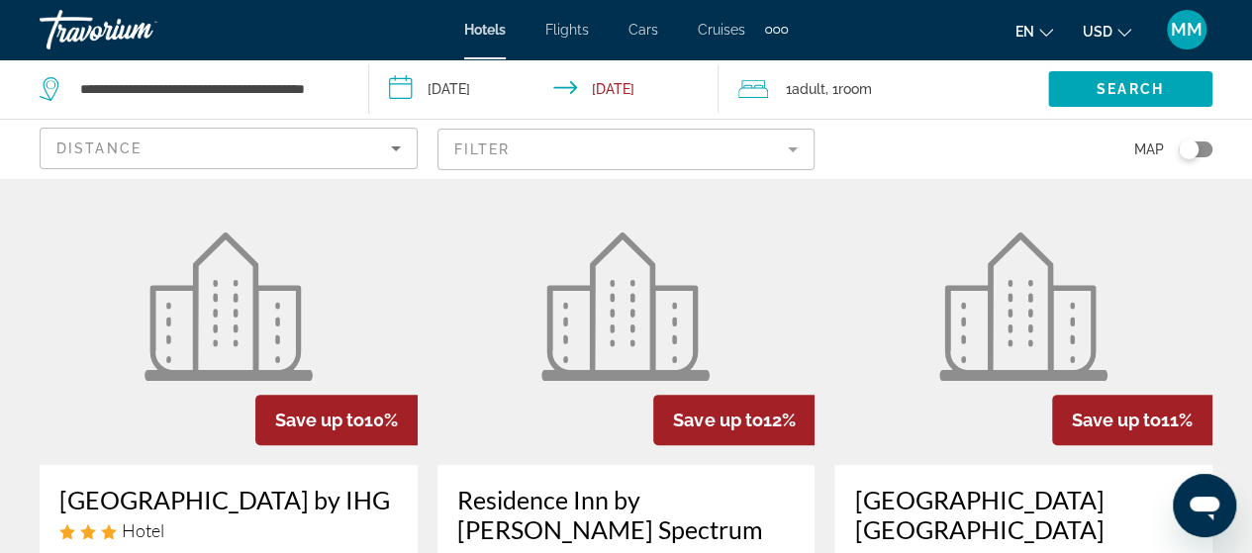
click at [647, 151] on mat-form-field "Filter" at bounding box center [626, 150] width 378 height 42
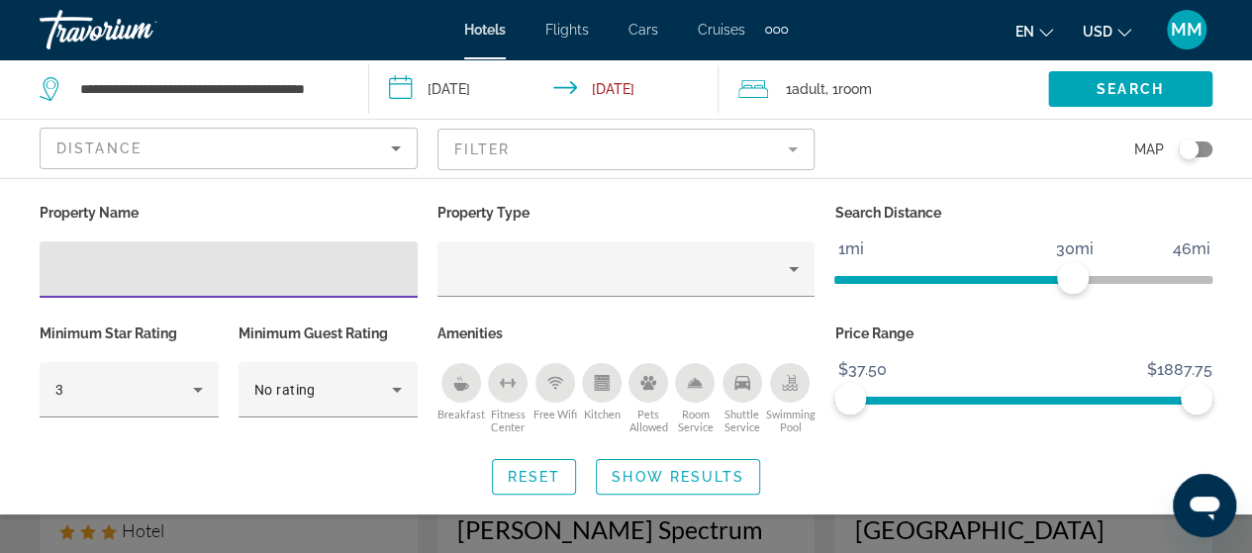
click at [471, 386] on div "Breakfast" at bounding box center [461, 383] width 40 height 40
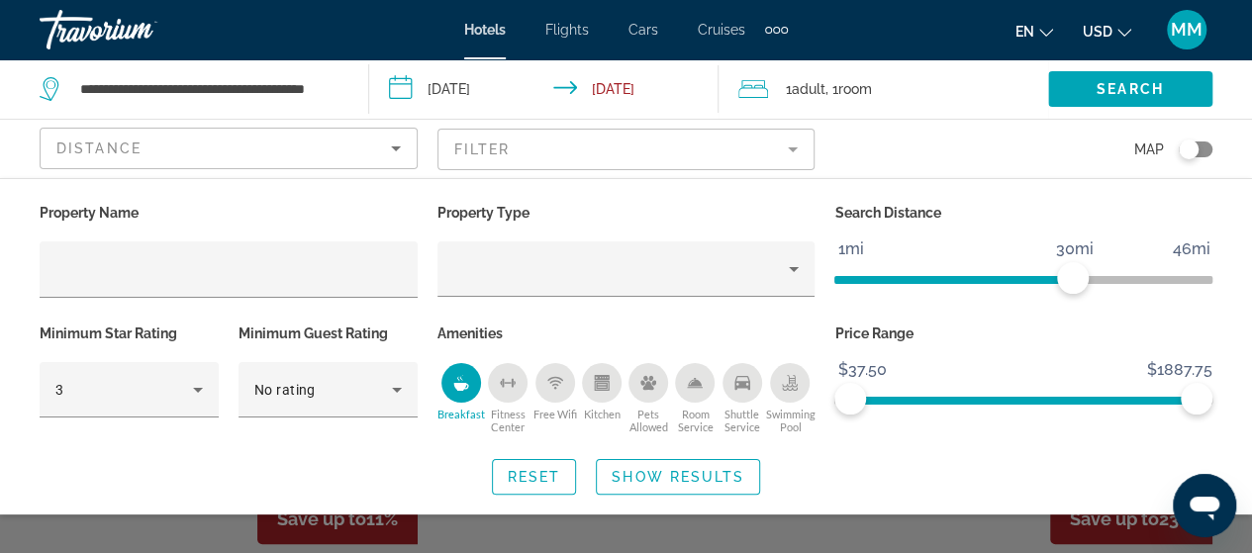
click at [638, 480] on span "Show Results" at bounding box center [678, 477] width 133 height 16
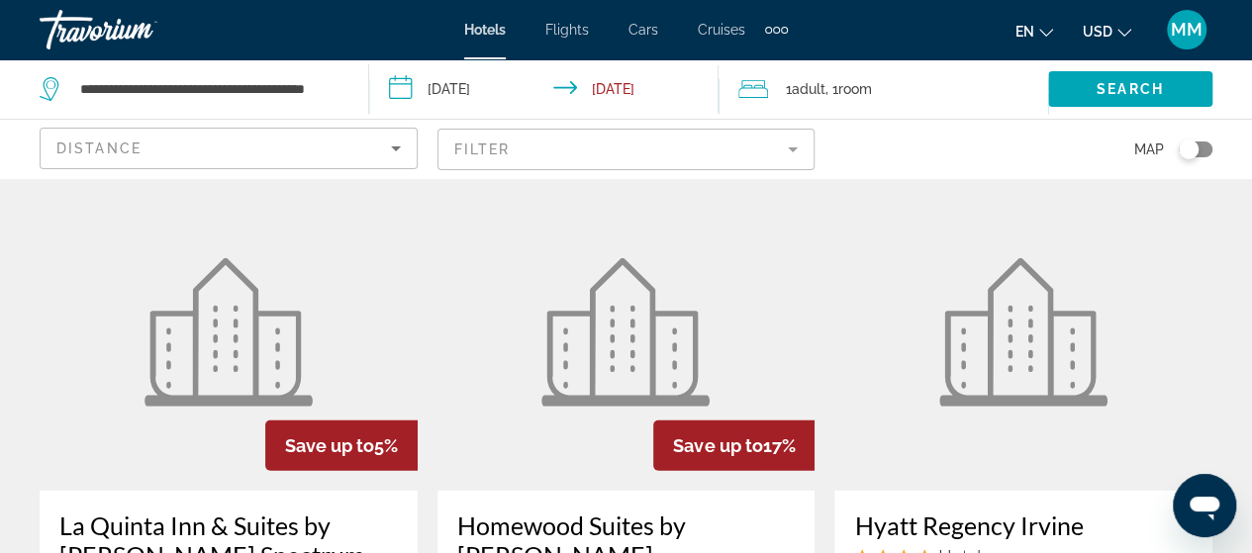
scroll to position [2771, 0]
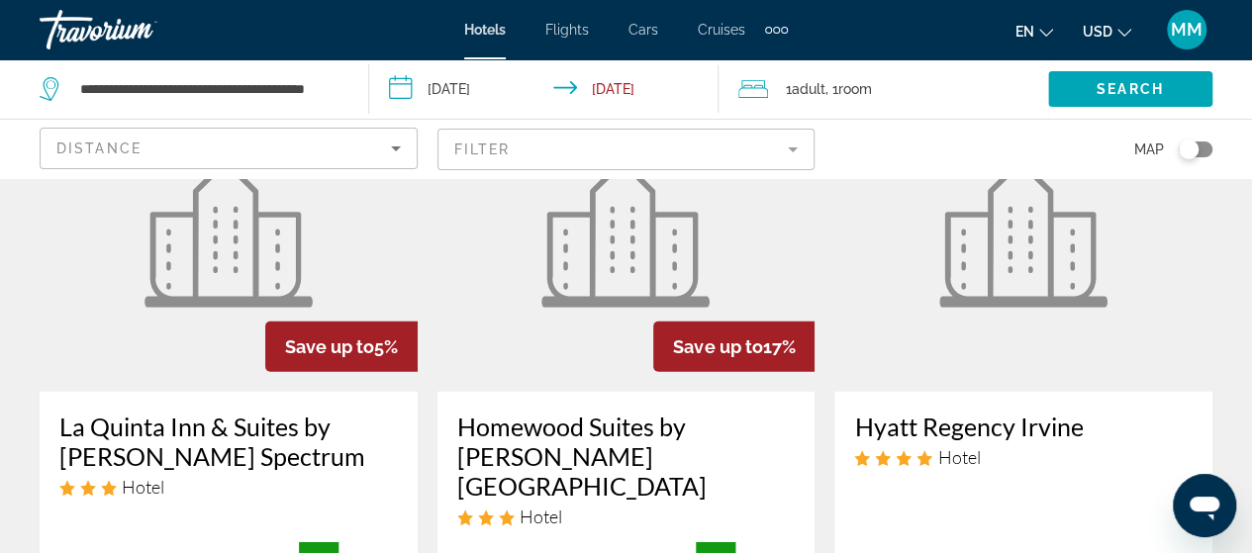
click at [210, 412] on h3 "La Quinta Inn & Suites by [PERSON_NAME] Spectrum" at bounding box center [228, 441] width 339 height 59
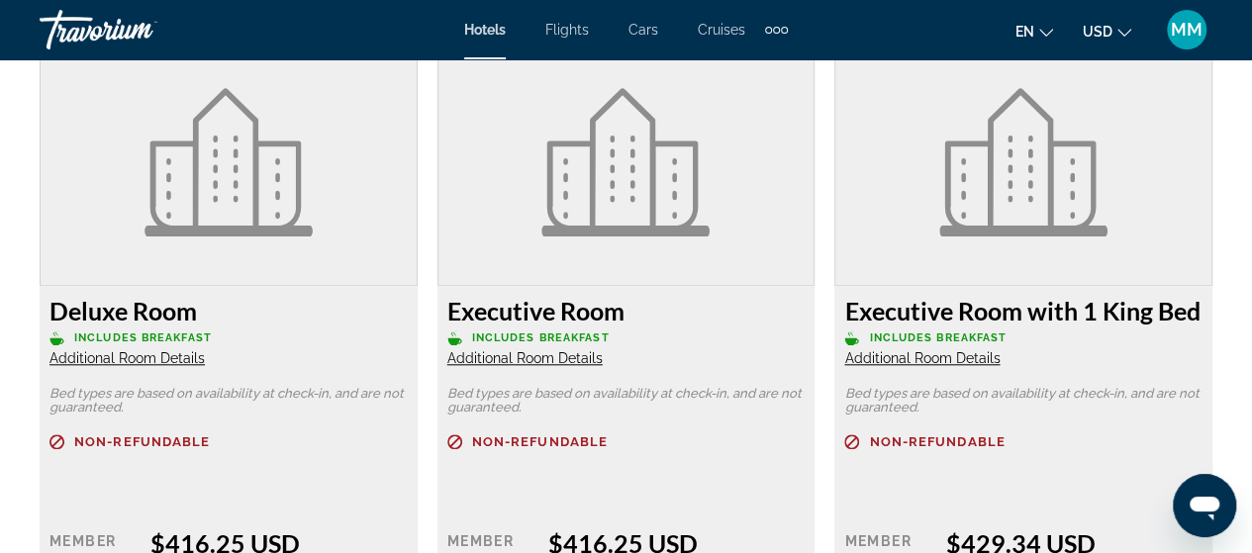
scroll to position [4454, 0]
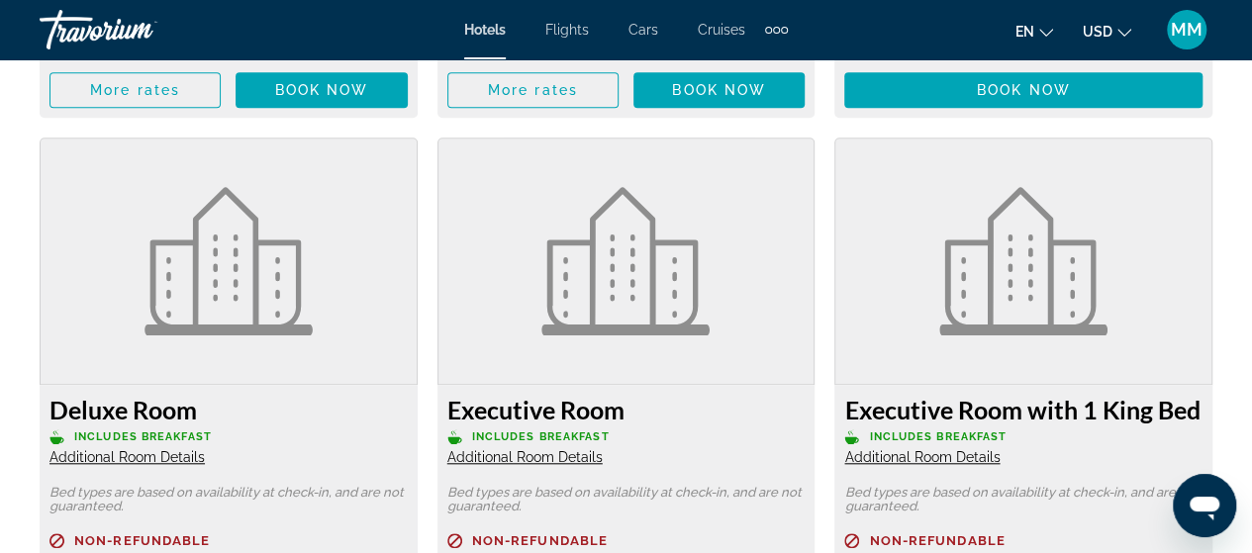
click at [669, 314] on img "Main content" at bounding box center [625, 261] width 168 height 148
click at [580, 425] on h3 "Executive Room" at bounding box center [626, 410] width 358 height 30
click at [680, 312] on img "Main content" at bounding box center [625, 261] width 168 height 148
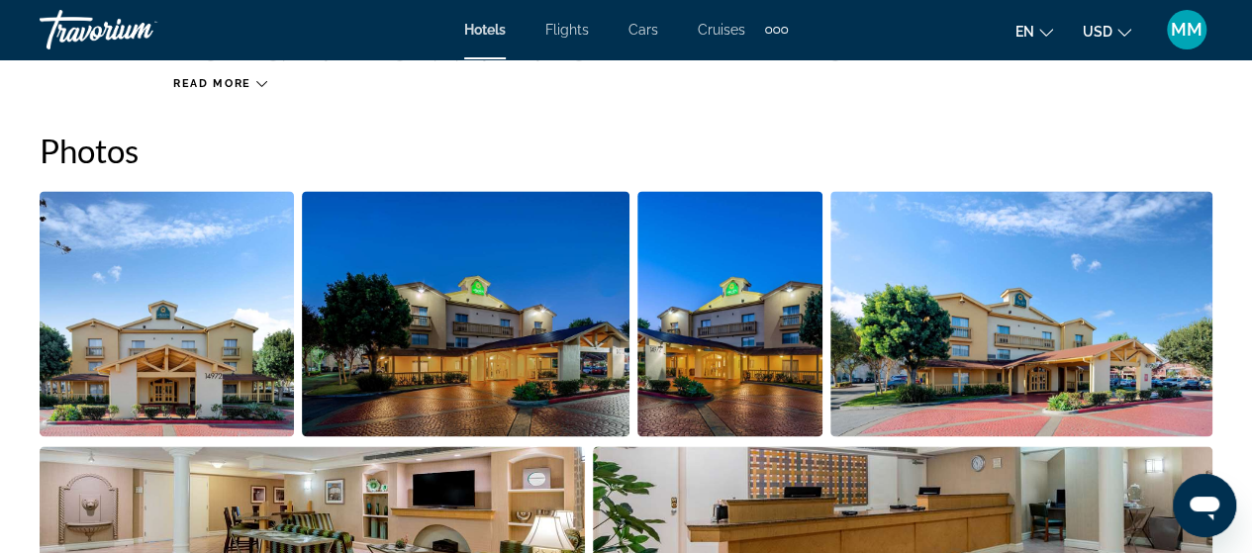
scroll to position [1287, 0]
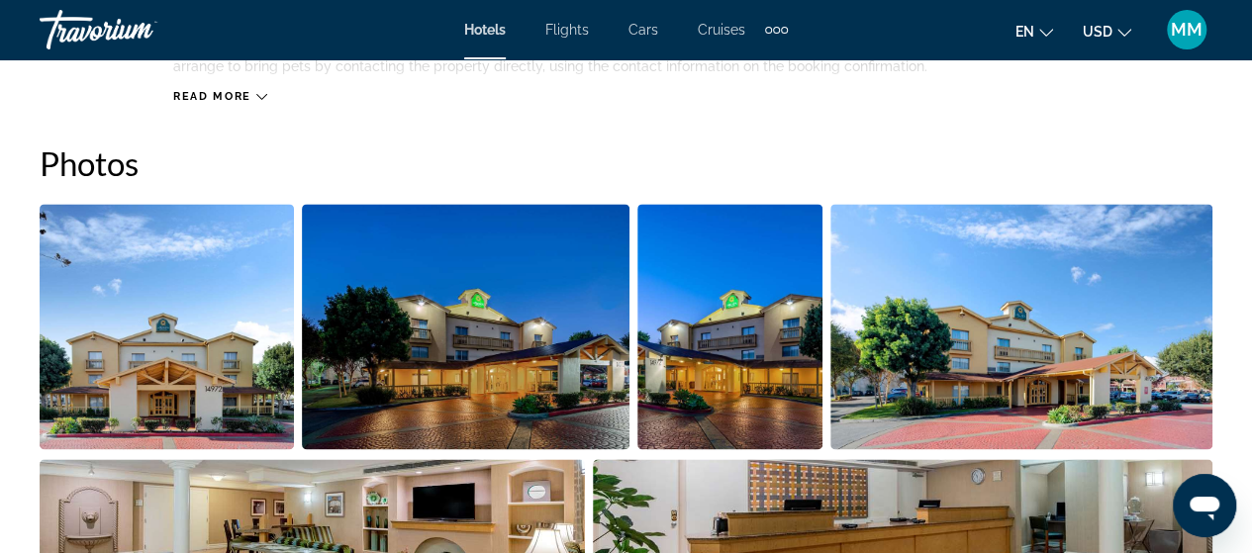
click at [243, 369] on img "Open full-screen image slider" at bounding box center [167, 326] width 254 height 245
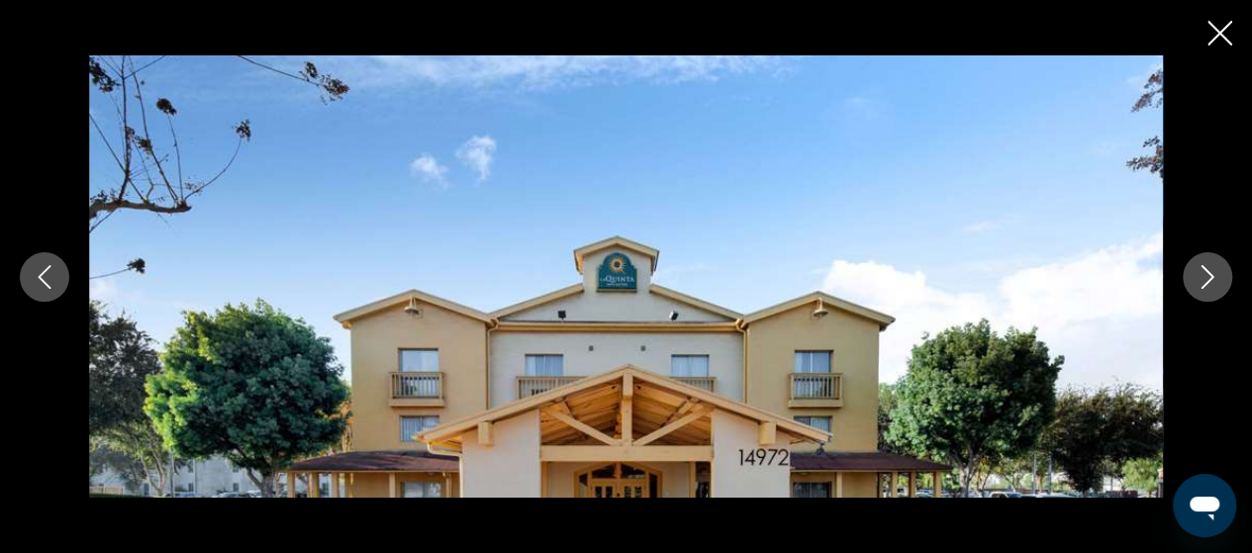
scroll to position [1485, 0]
click at [1210, 276] on icon "Next image" at bounding box center [1208, 277] width 24 height 24
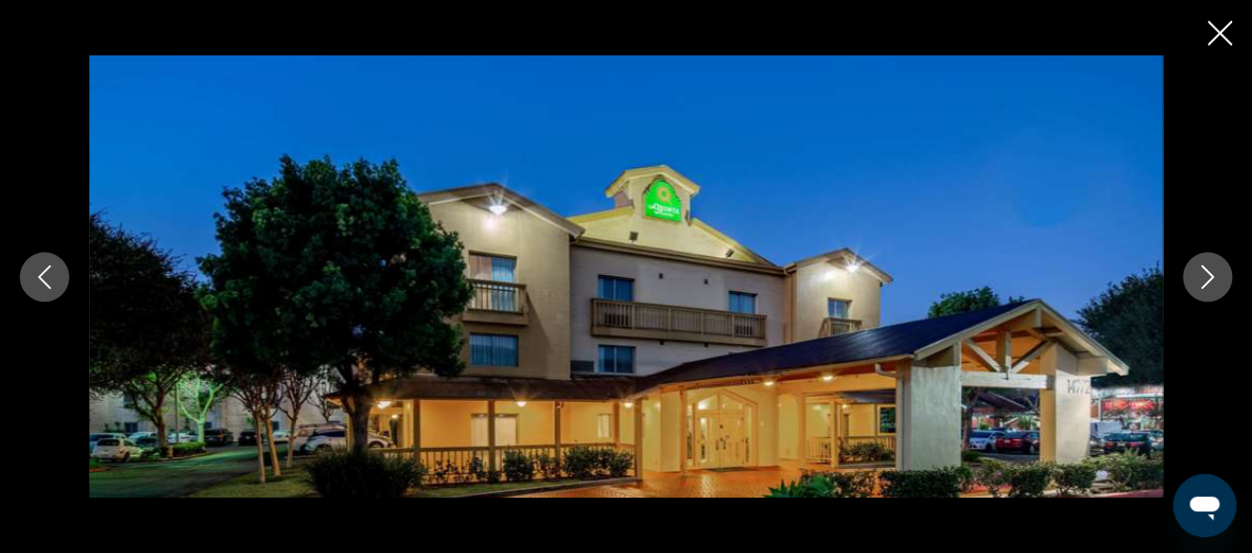
click at [1210, 280] on icon "Next image" at bounding box center [1208, 277] width 13 height 24
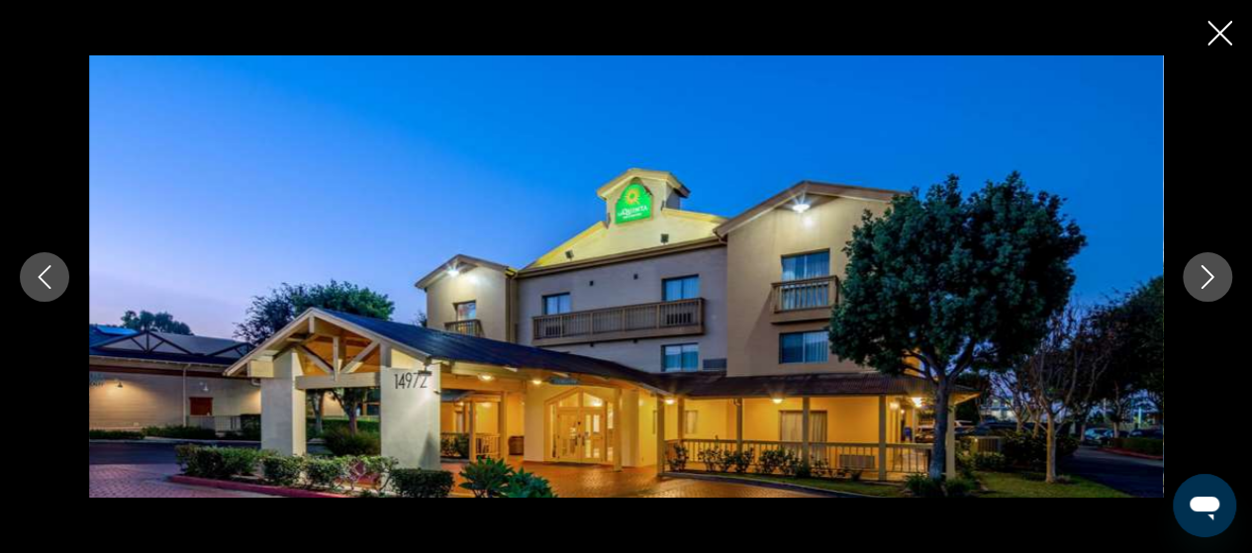
click at [1210, 280] on icon "Next image" at bounding box center [1208, 277] width 13 height 24
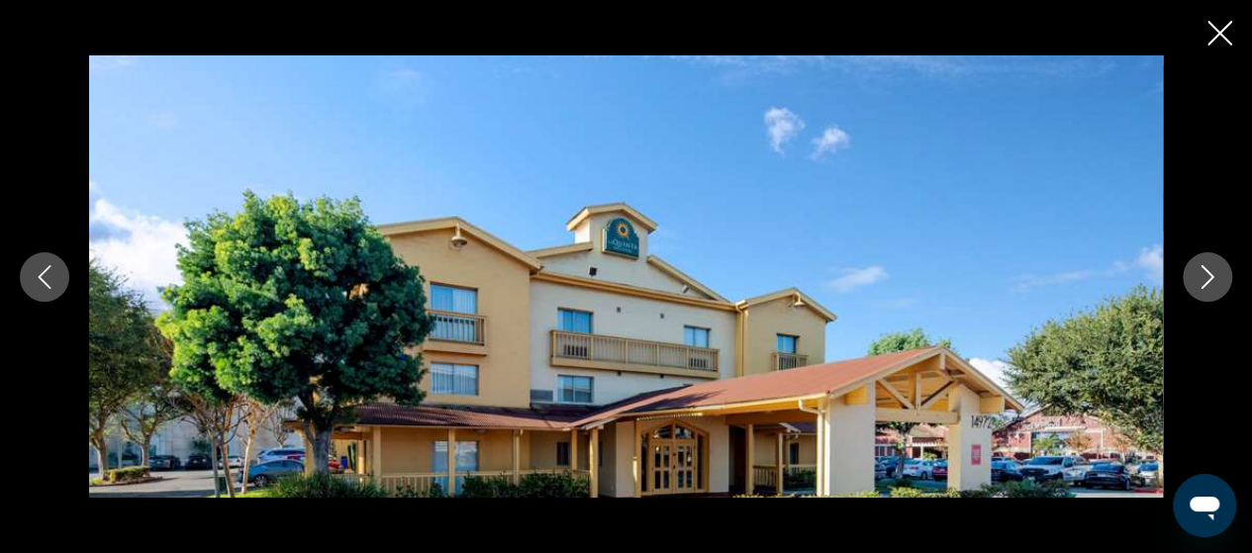
scroll to position [1683, 0]
click at [1201, 284] on icon "Next image" at bounding box center [1208, 277] width 24 height 24
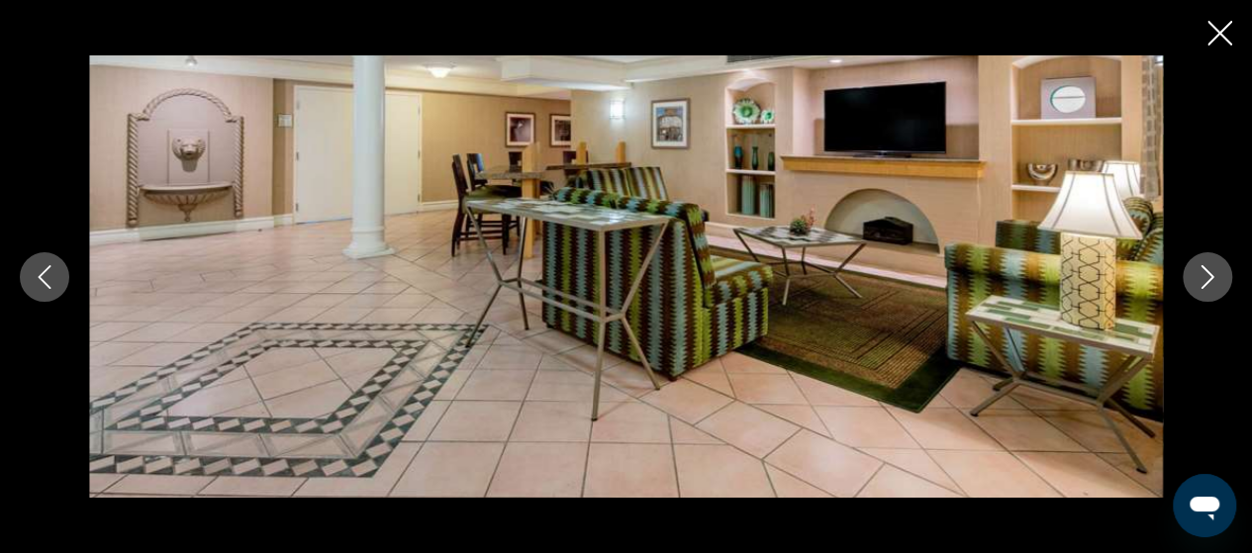
click at [1199, 286] on icon "Next image" at bounding box center [1208, 277] width 24 height 24
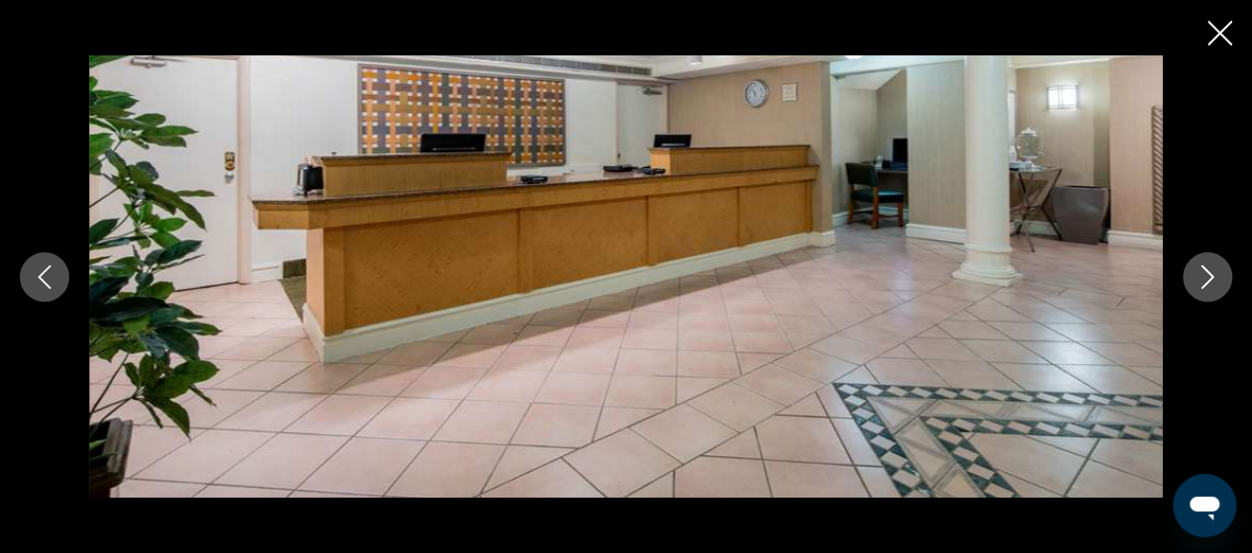
click at [1197, 285] on icon "Next image" at bounding box center [1208, 277] width 24 height 24
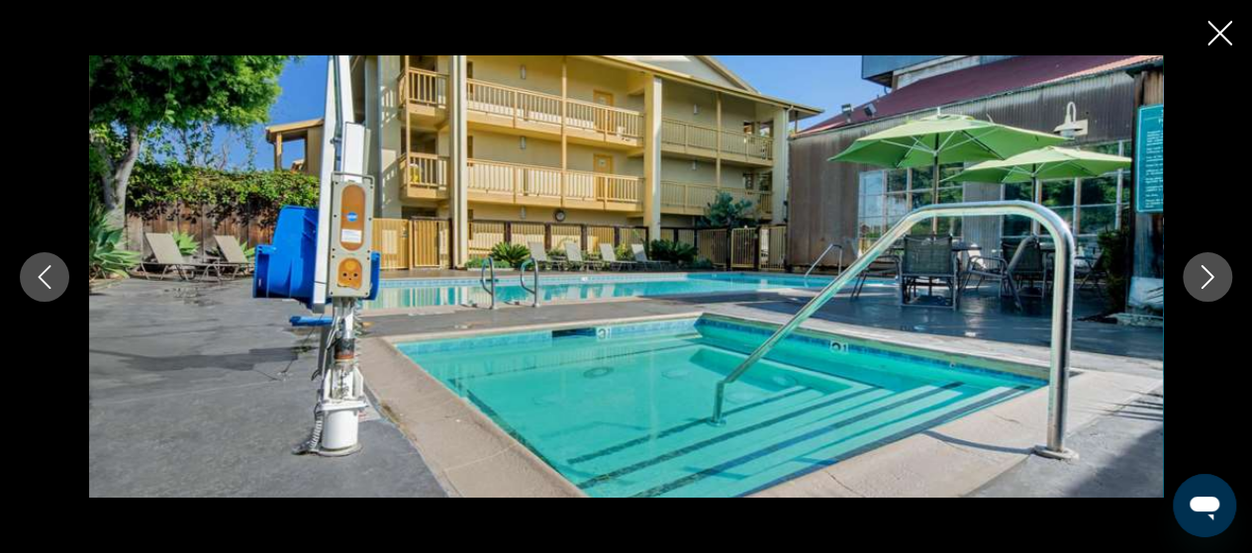
click at [1197, 285] on icon "Next image" at bounding box center [1208, 277] width 24 height 24
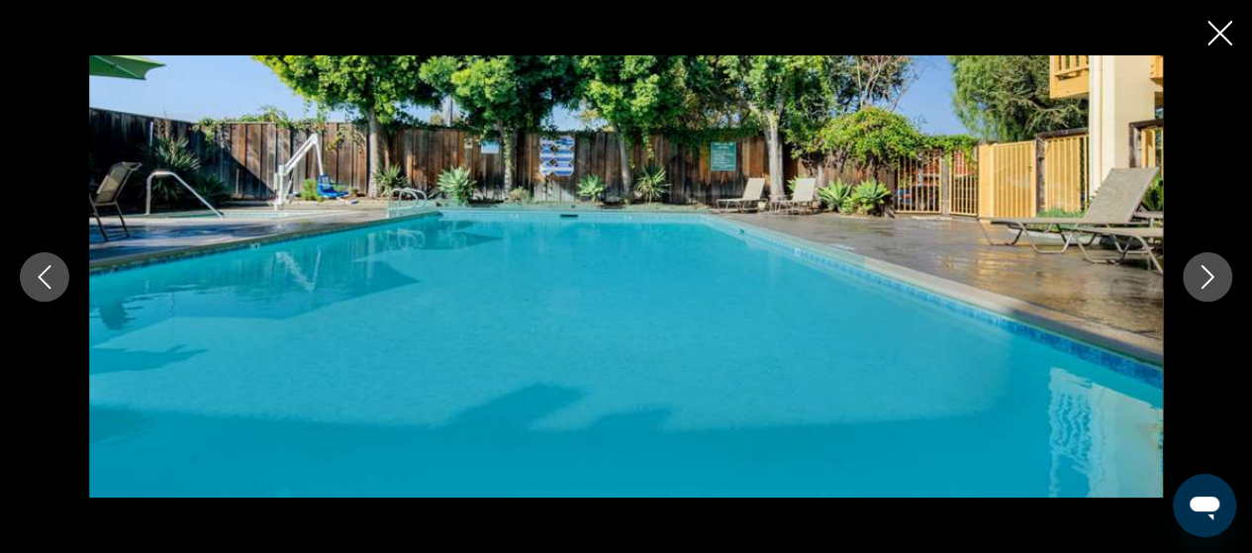
click at [1196, 286] on icon "Next image" at bounding box center [1208, 277] width 24 height 24
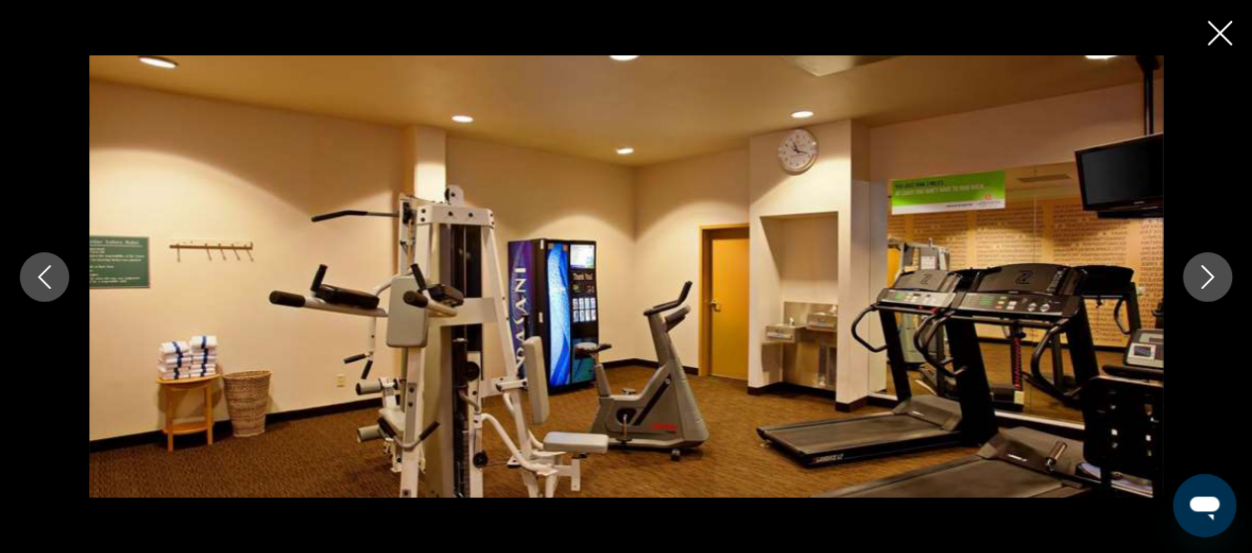
click at [1194, 288] on button "Next image" at bounding box center [1207, 276] width 49 height 49
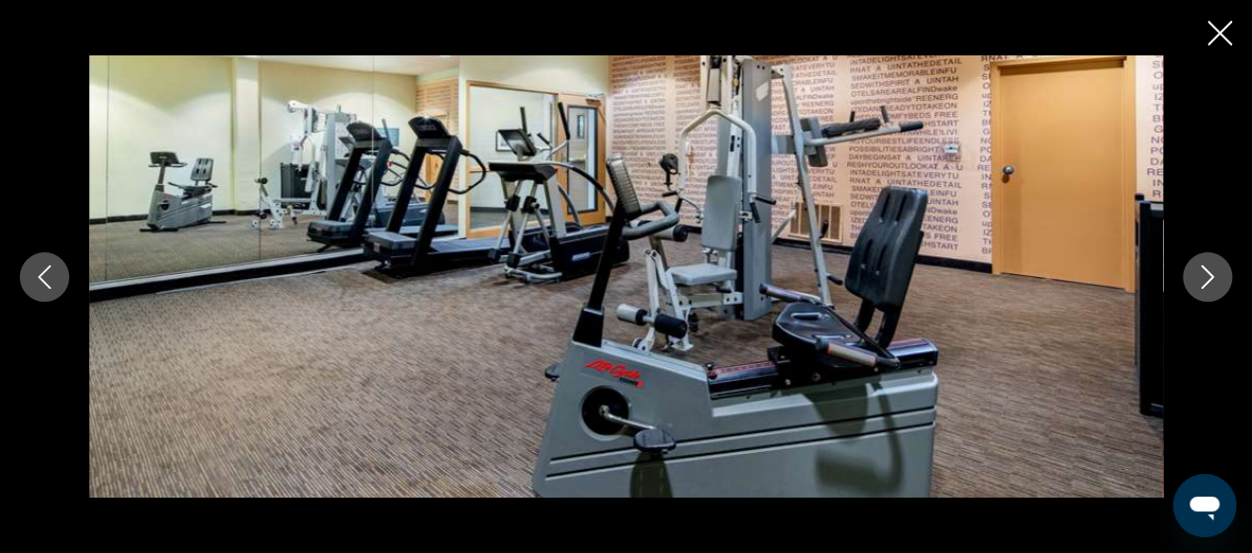
click at [1194, 288] on button "Next image" at bounding box center [1207, 276] width 49 height 49
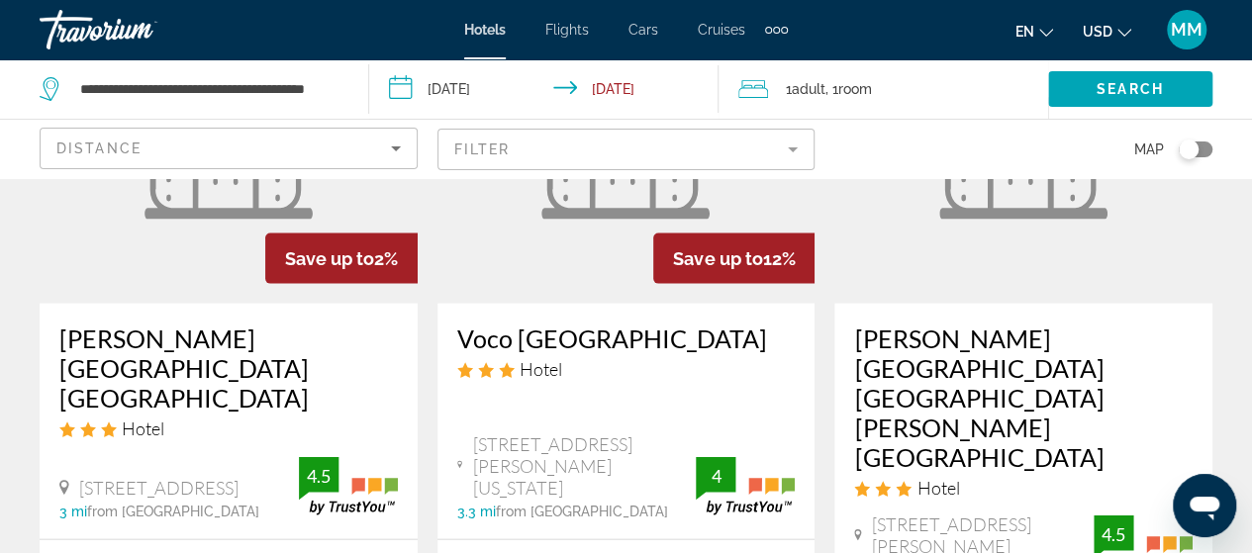
scroll to position [1881, 0]
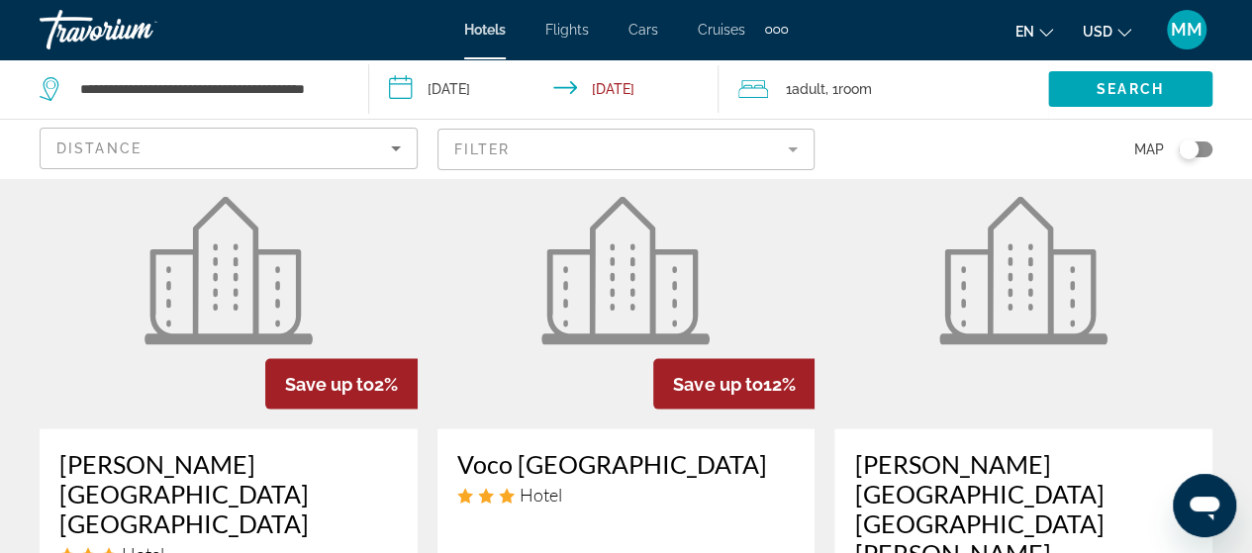
click at [564, 449] on h3 "Voco [GEOGRAPHIC_DATA]" at bounding box center [626, 464] width 339 height 30
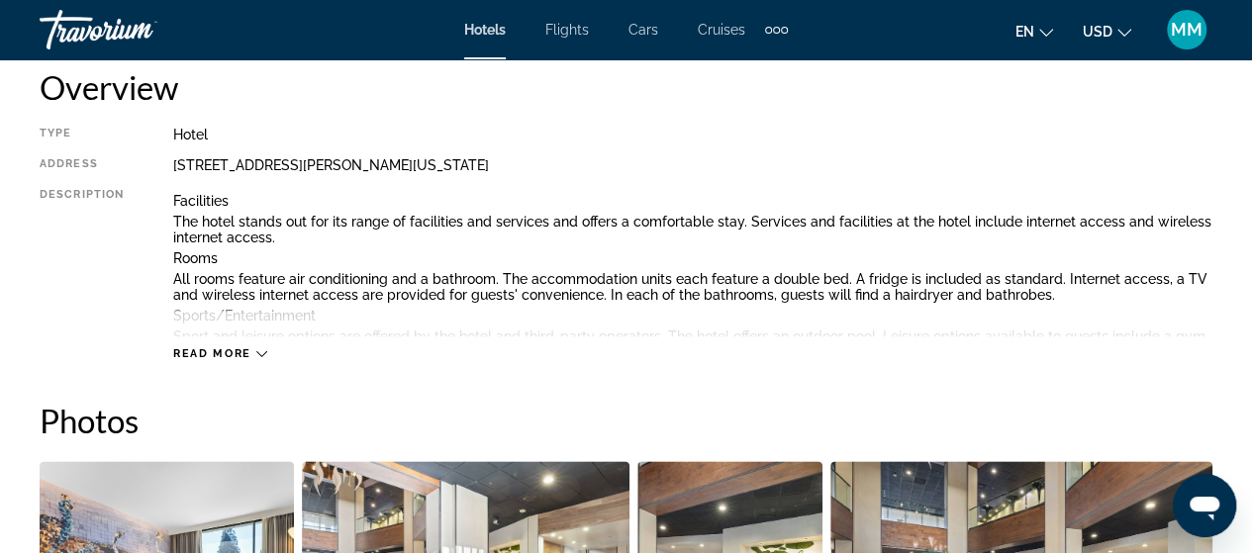
scroll to position [1089, 0]
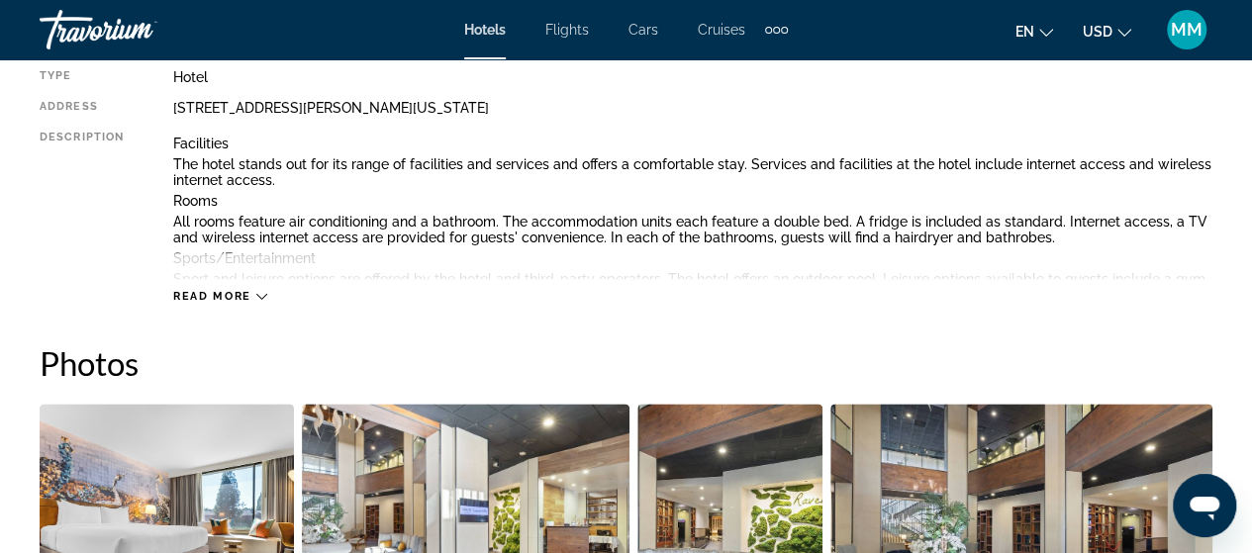
click at [188, 296] on span "Read more" at bounding box center [212, 296] width 78 height 13
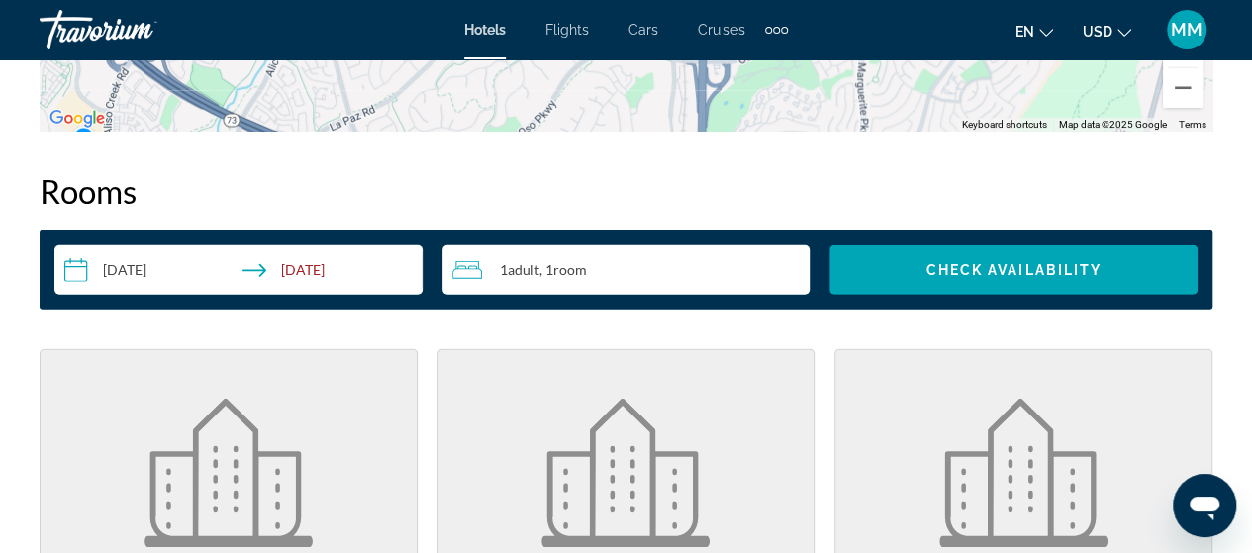
scroll to position [2870, 0]
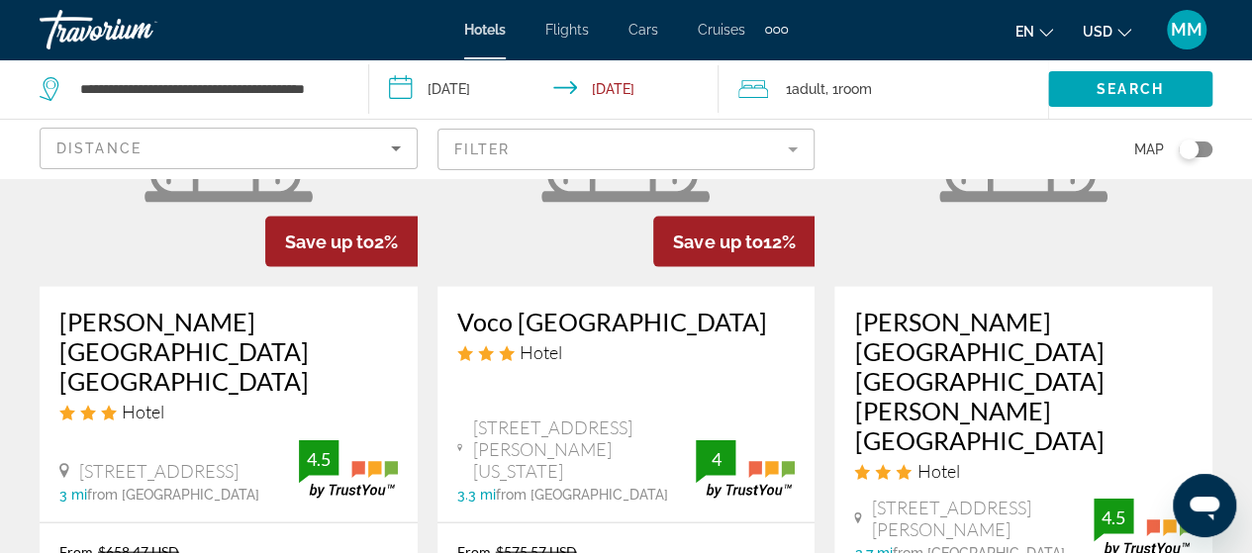
scroll to position [1980, 0]
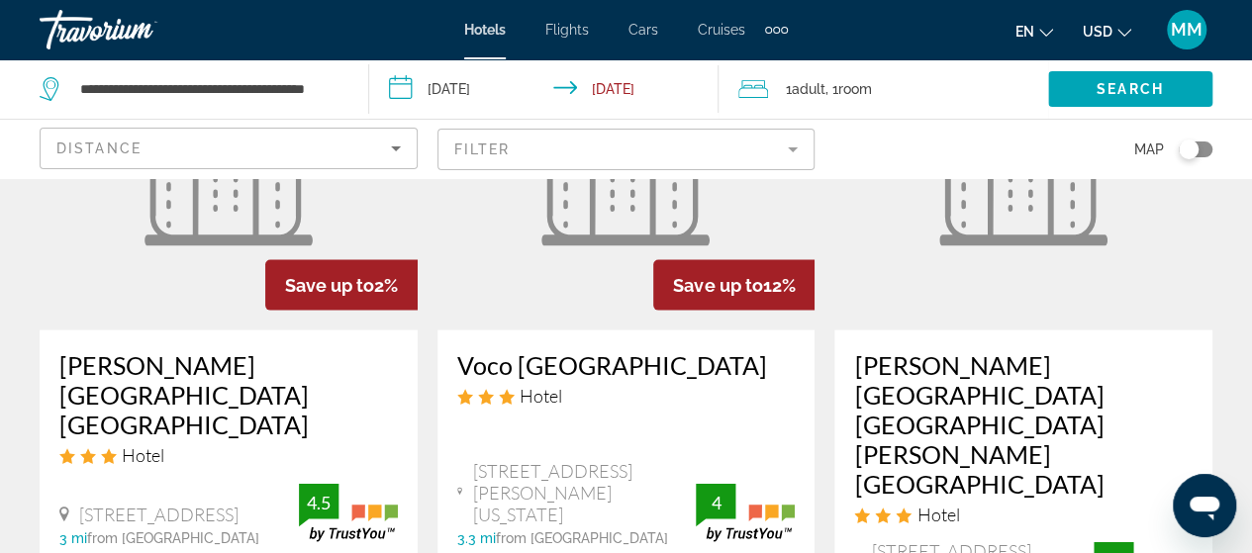
click at [501, 331] on div "Voco [GEOGRAPHIC_DATA] Hotel [STREET_ADDRESS][PERSON_NAME][US_STATE] 3.3 mi fro…" at bounding box center [626, 449] width 378 height 236
click at [541, 350] on h3 "Voco [GEOGRAPHIC_DATA]" at bounding box center [626, 365] width 339 height 30
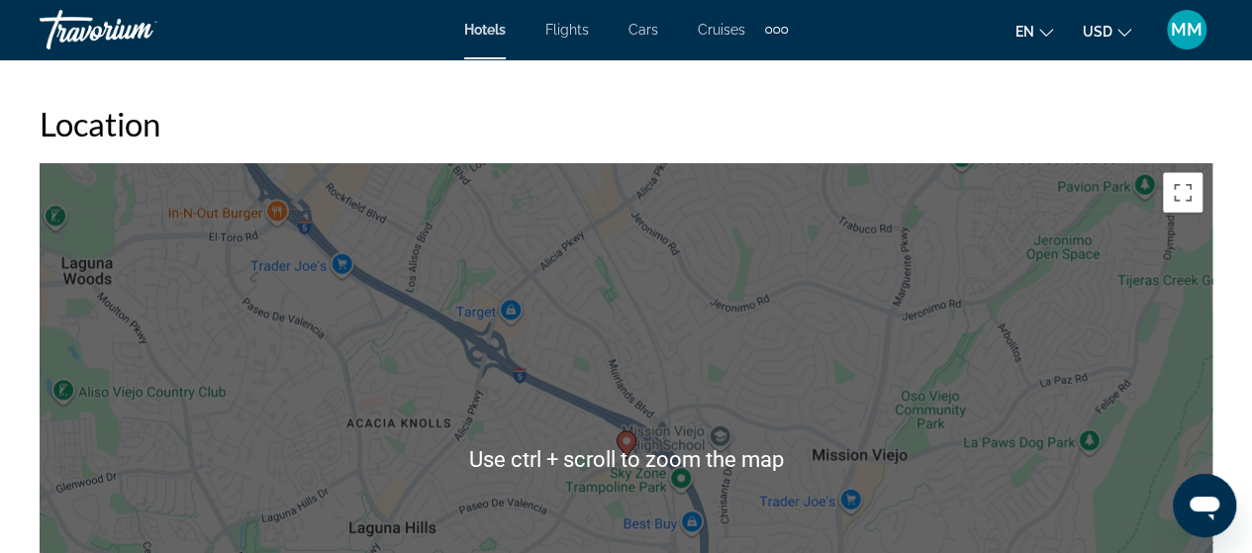
scroll to position [2178, 0]
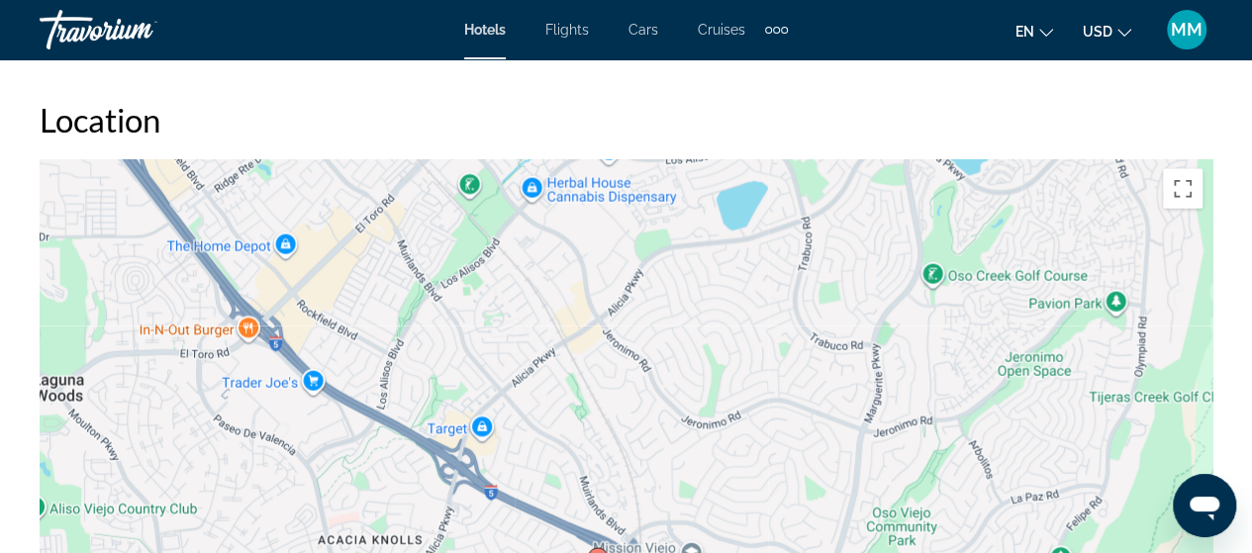
drag, startPoint x: 555, startPoint y: 300, endPoint x: 527, endPoint y: 423, distance: 126.0
click at [527, 423] on div "To activate drag with keyboard, press Alt + Enter. Once in keyboard drag state,…" at bounding box center [626, 456] width 1173 height 594
click at [882, 304] on div "To activate drag with keyboard, press Alt + Enter. Once in keyboard drag state,…" at bounding box center [626, 456] width 1173 height 594
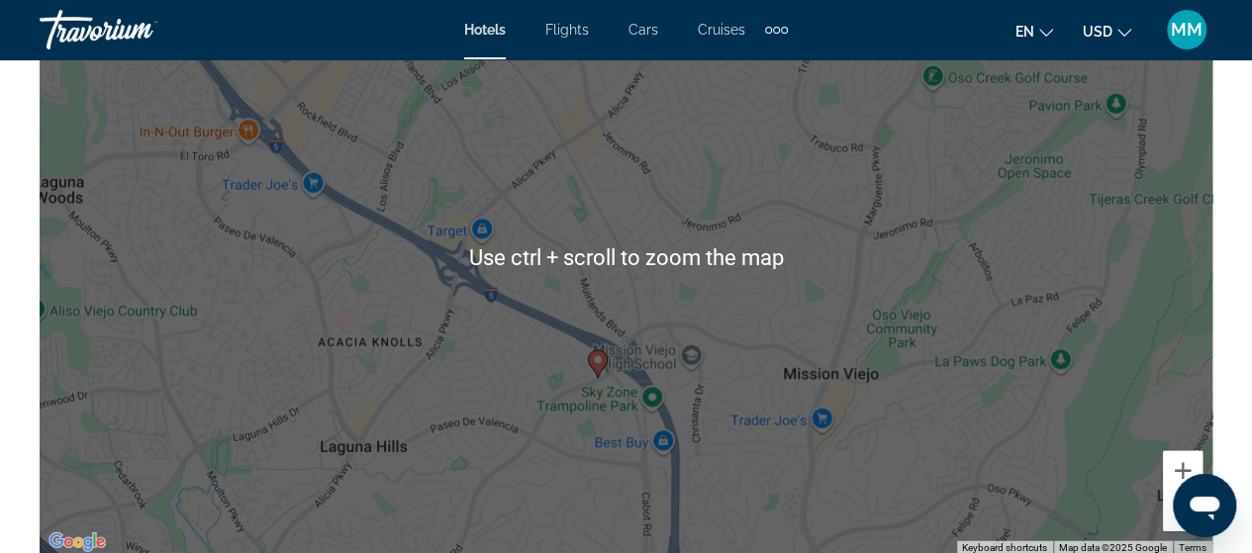
scroll to position [2474, 0]
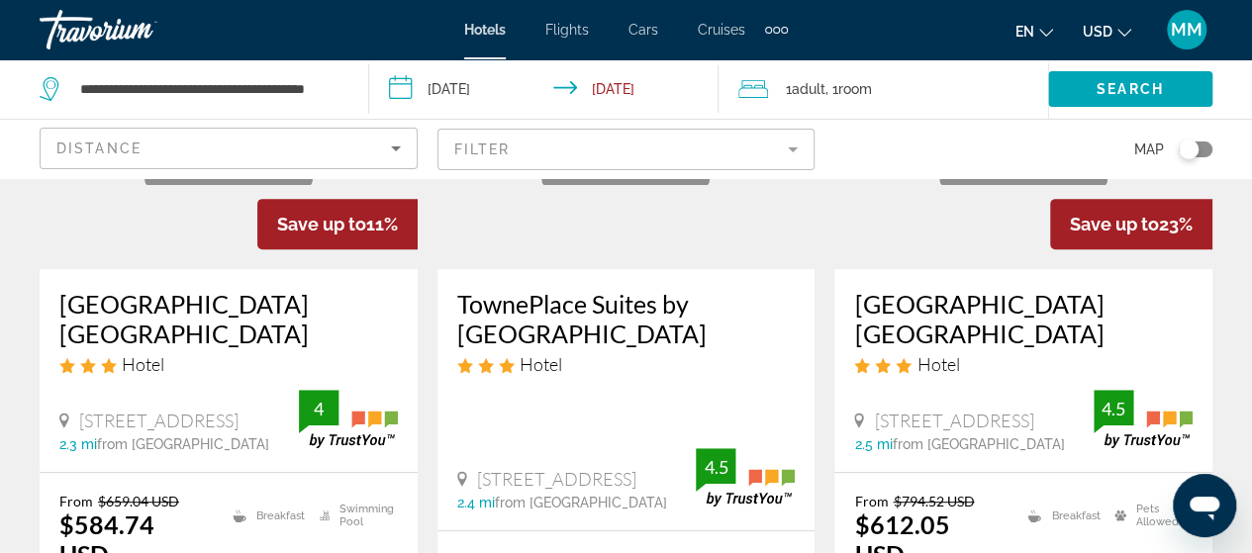
scroll to position [297, 0]
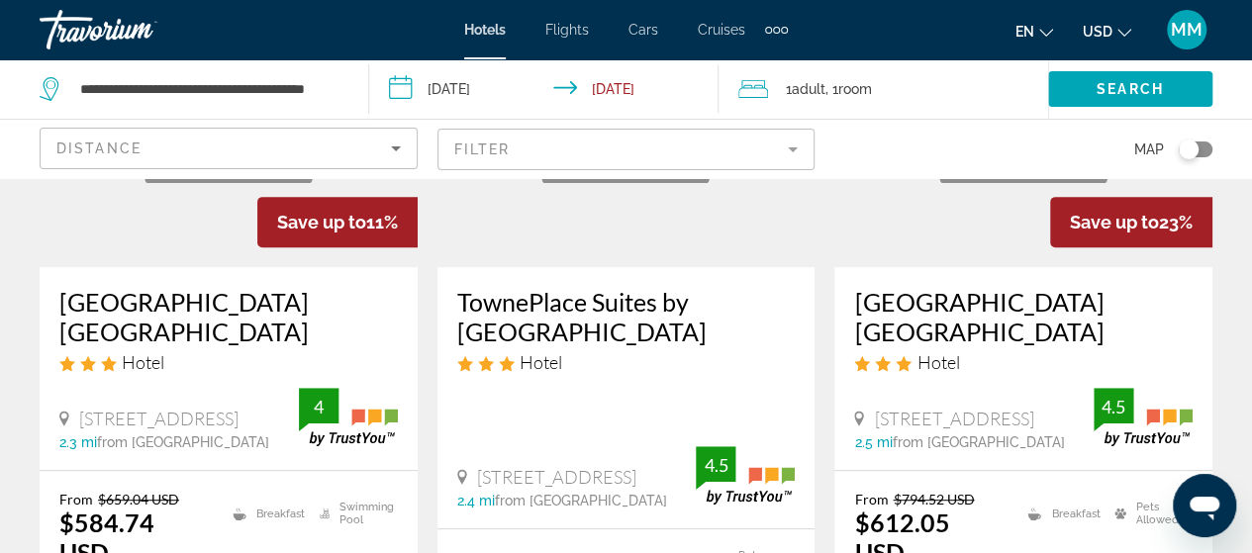
click at [974, 330] on h3 "[GEOGRAPHIC_DATA] [GEOGRAPHIC_DATA]" at bounding box center [1023, 316] width 339 height 59
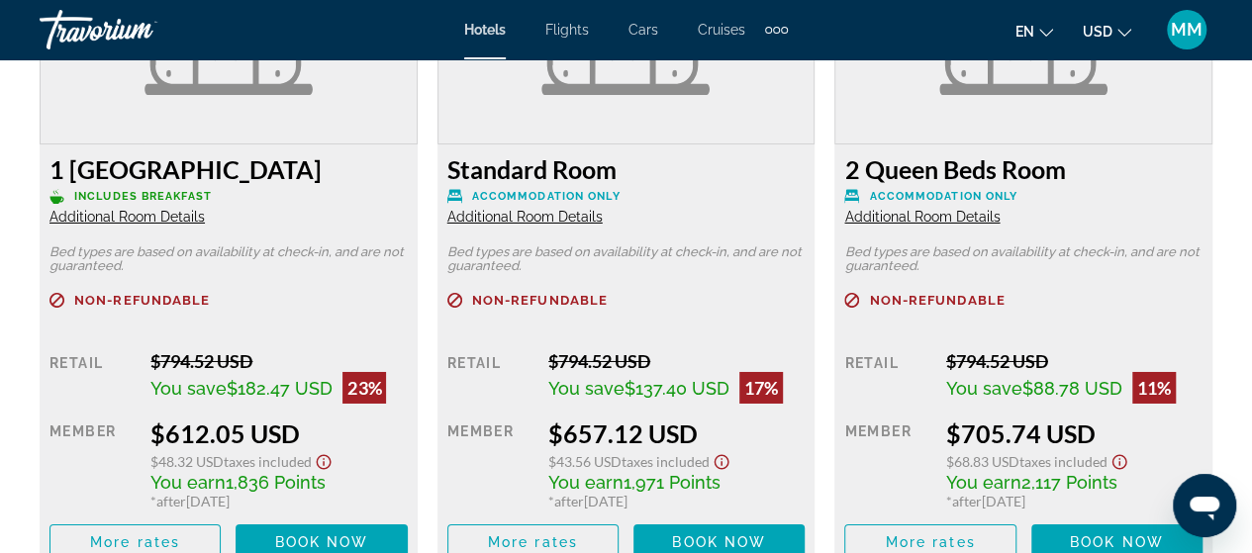
scroll to position [3266, 0]
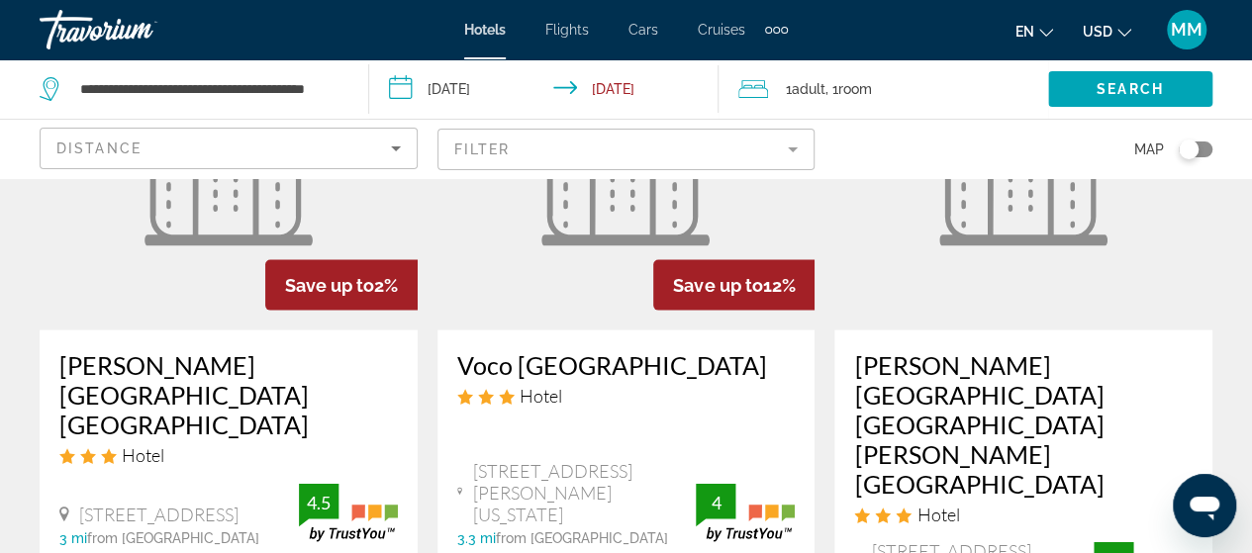
scroll to position [2079, 0]
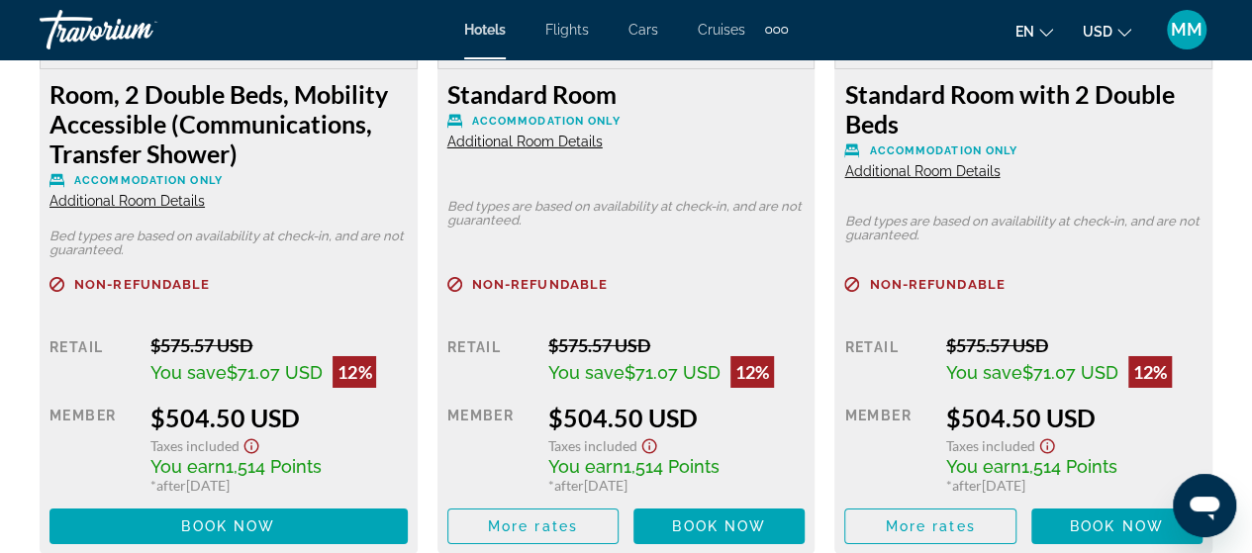
scroll to position [3365, 0]
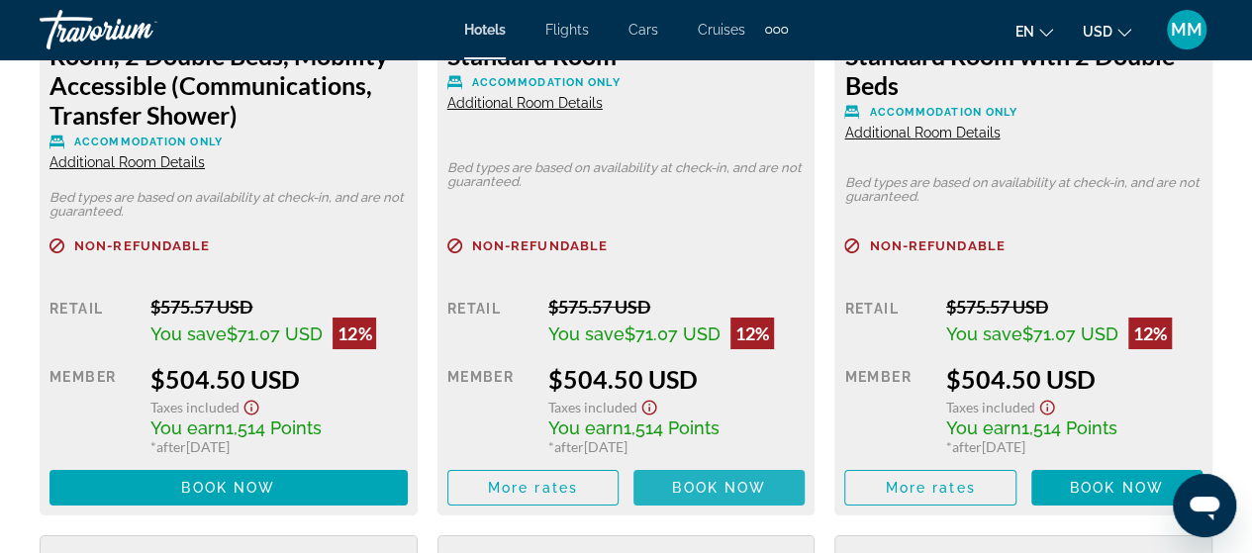
click at [669, 490] on span "Main content" at bounding box center [718, 488] width 171 height 48
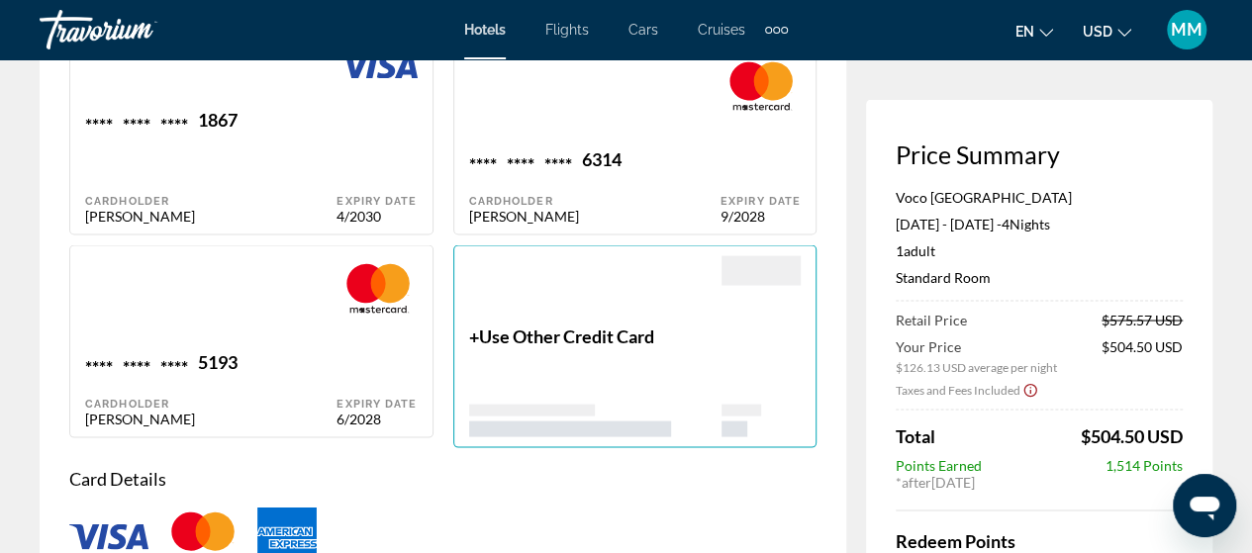
scroll to position [1782, 0]
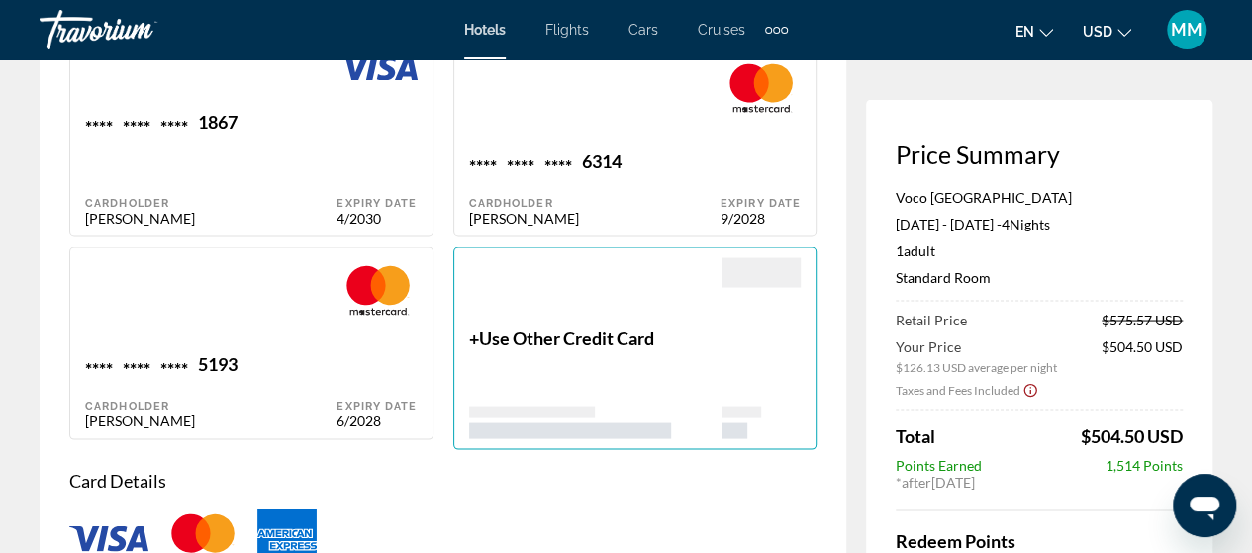
click at [251, 282] on div "Main content" at bounding box center [210, 304] width 251 height 95
type input "******"
type input "**********"
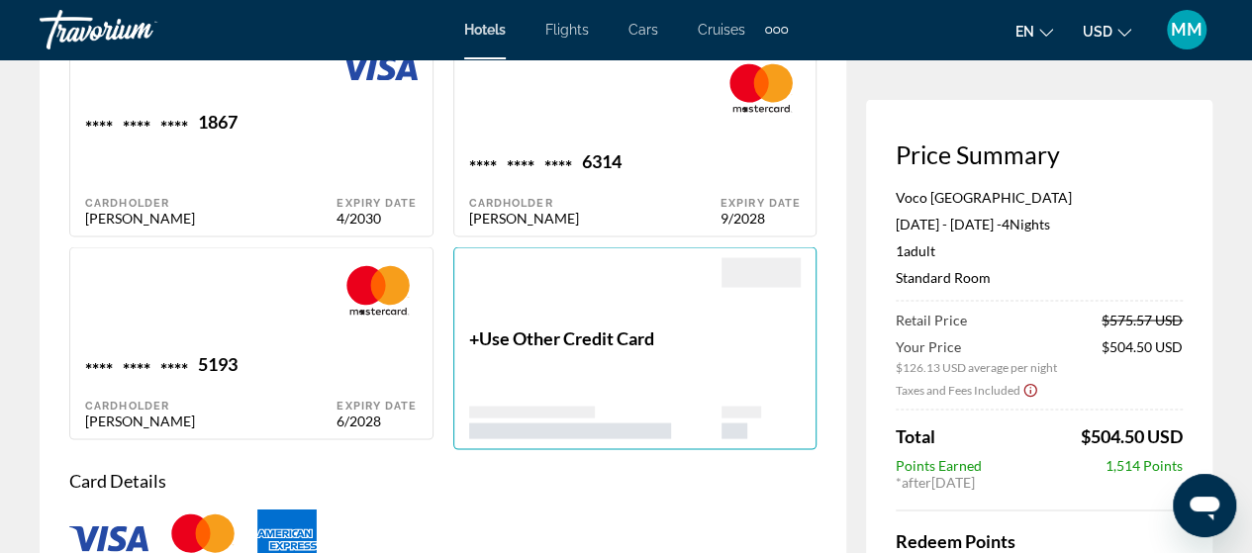
type input "**********"
type input "*****"
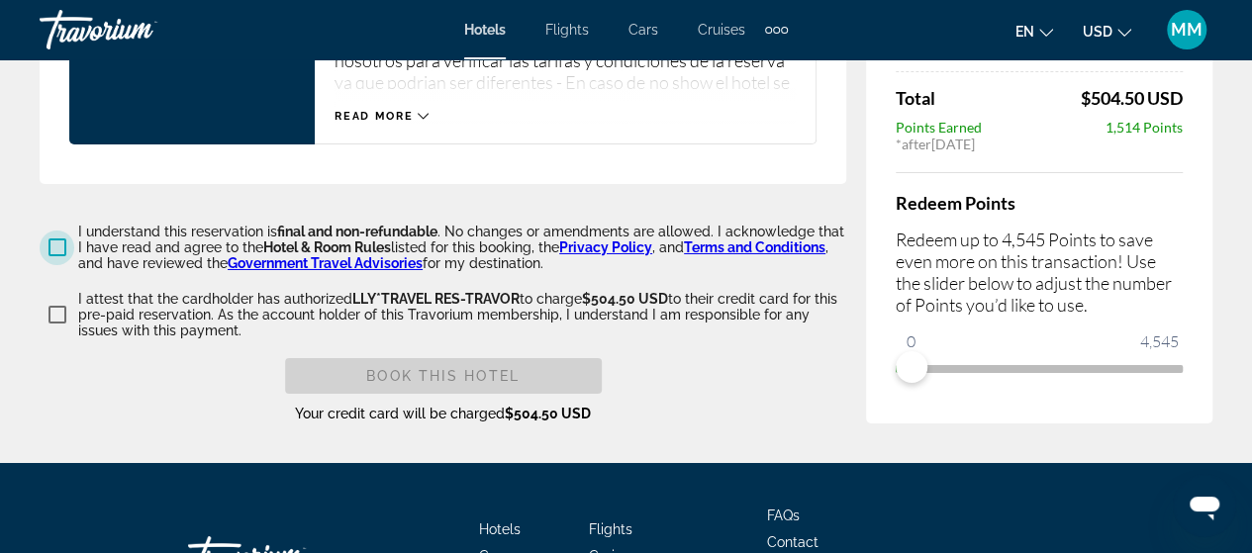
scroll to position [3365, 0]
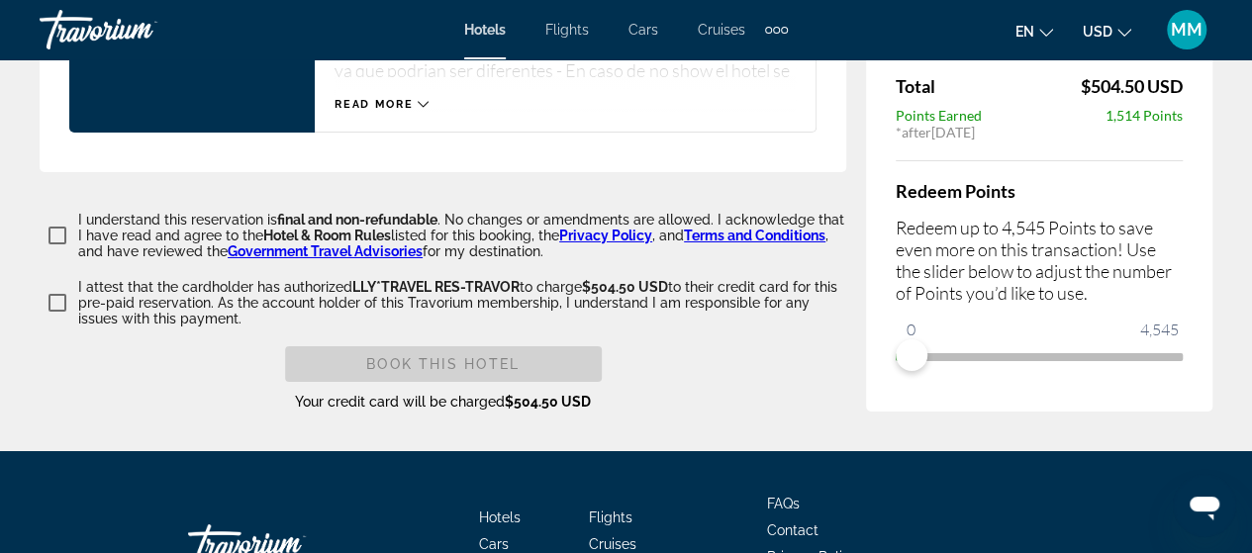
click at [529, 355] on div "Book this hotel" at bounding box center [443, 364] width 317 height 36
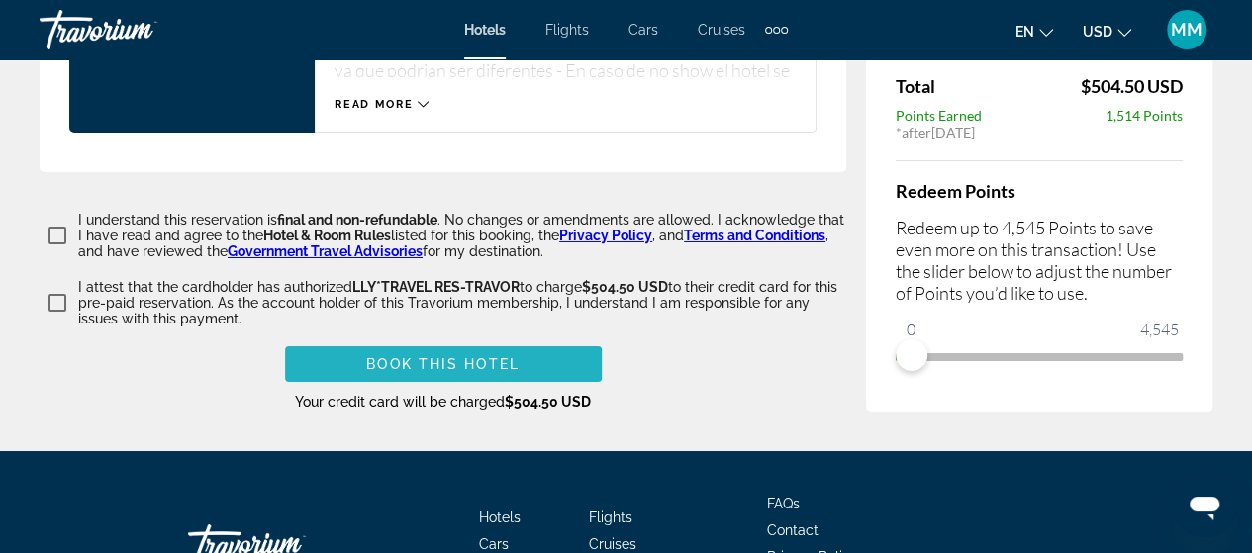
click at [432, 351] on span "Main content" at bounding box center [443, 364] width 317 height 48
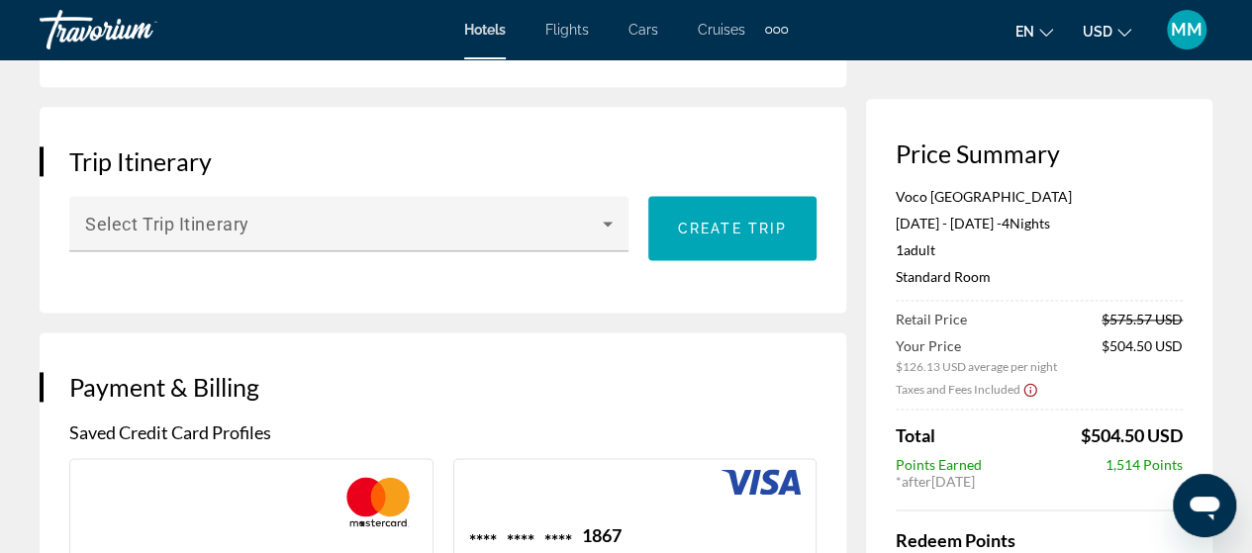
scroll to position [1386, 0]
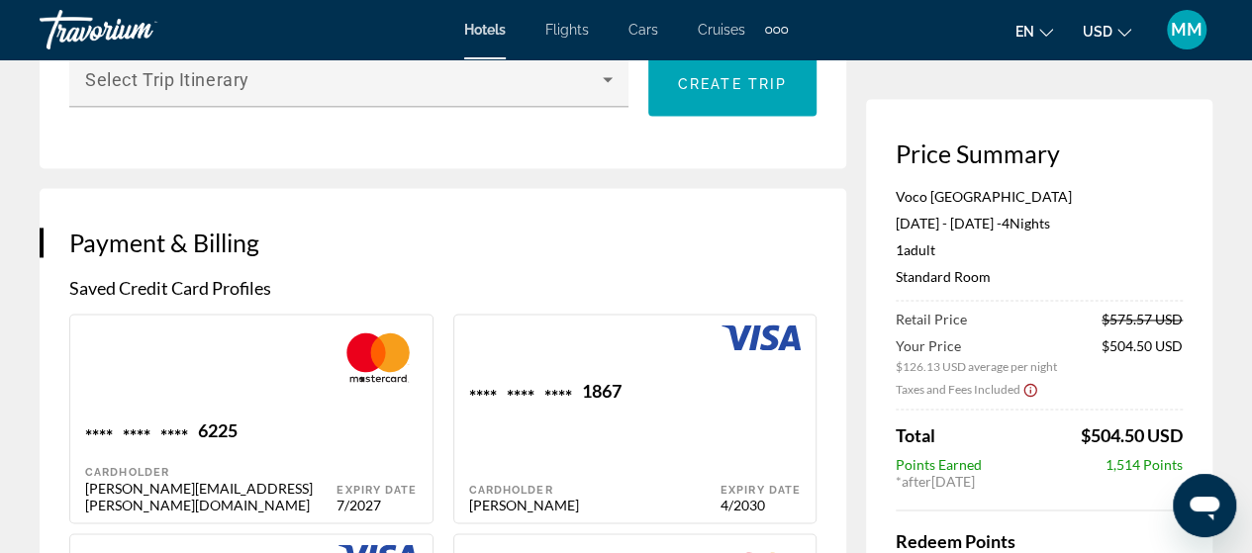
click at [287, 425] on div "**** **** **** 6225" at bounding box center [210, 433] width 251 height 27
type input "******"
type input "**********"
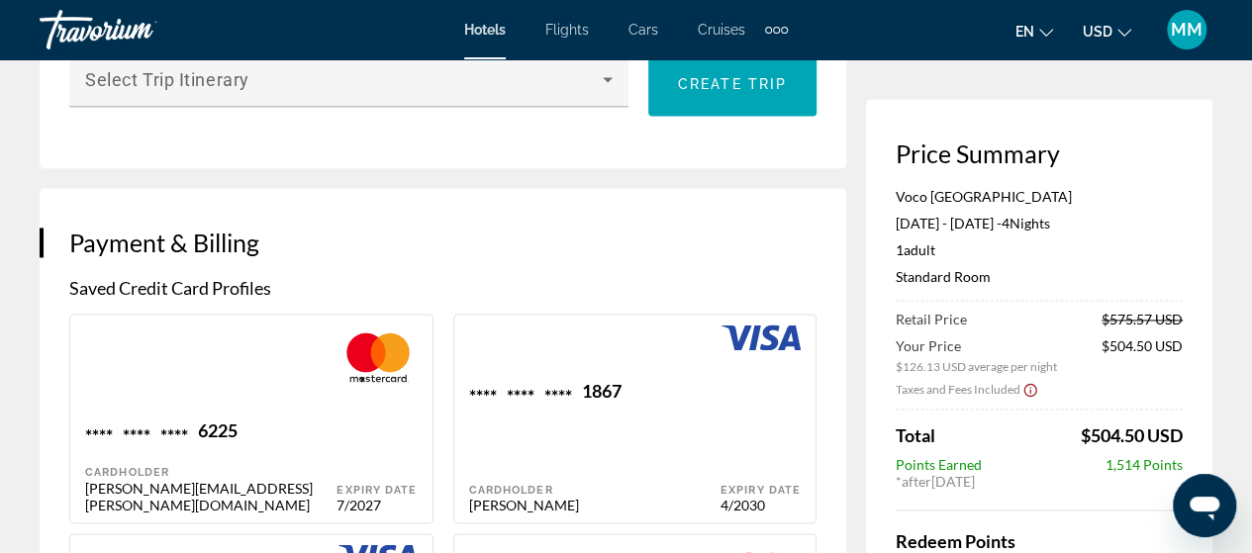
type input "**********"
type input "*****"
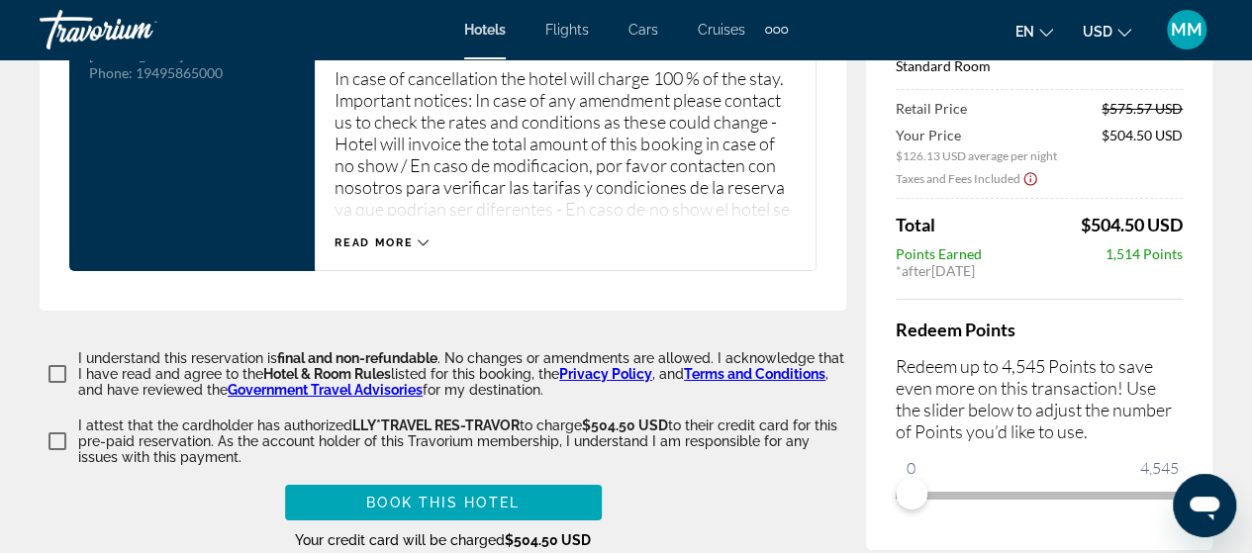
scroll to position [3365, 0]
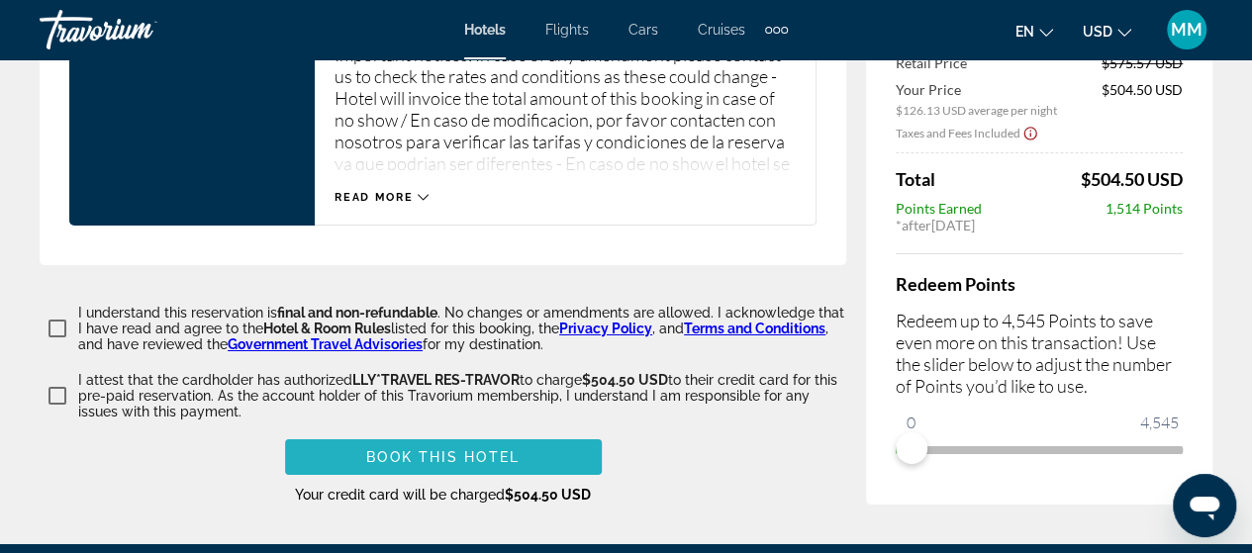
click at [390, 449] on span "Book this hotel" at bounding box center [442, 457] width 153 height 16
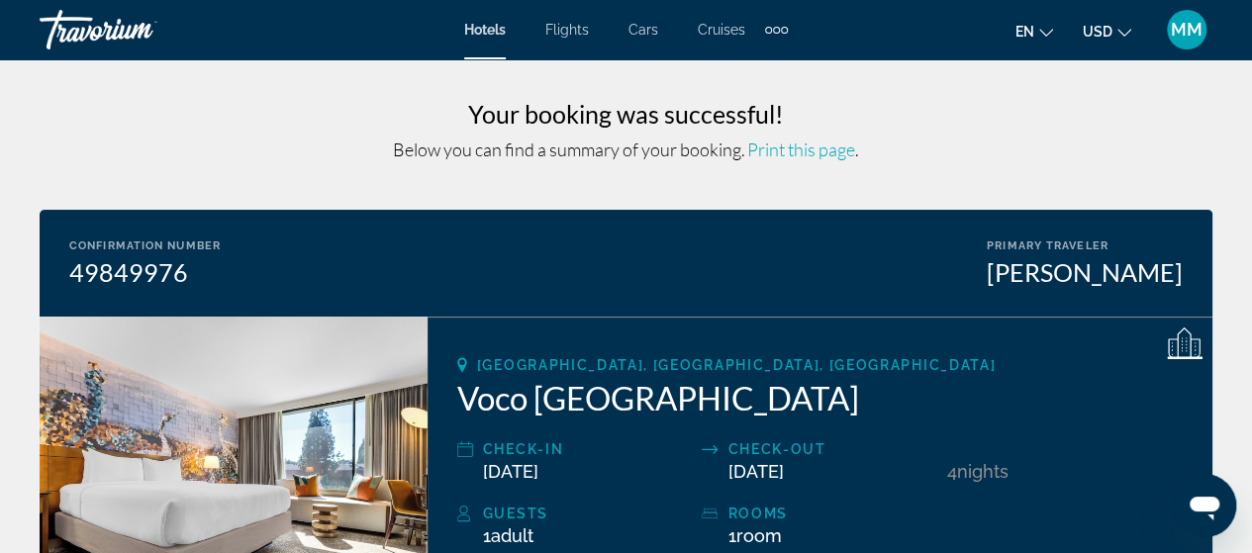
click at [283, 403] on img "Main content" at bounding box center [234, 486] width 388 height 339
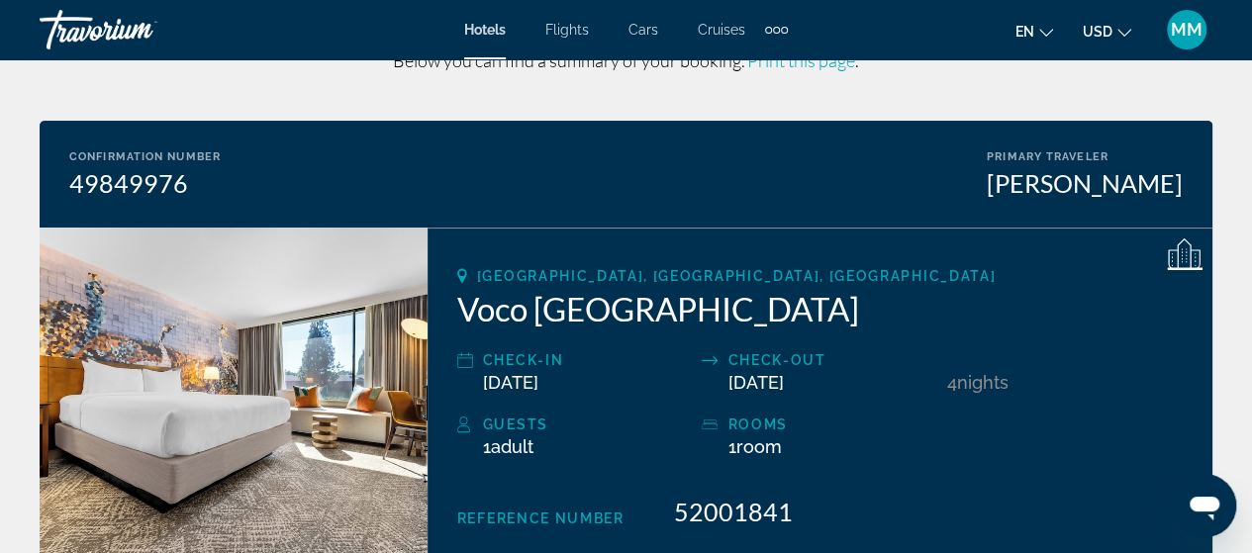
scroll to position [198, 0]
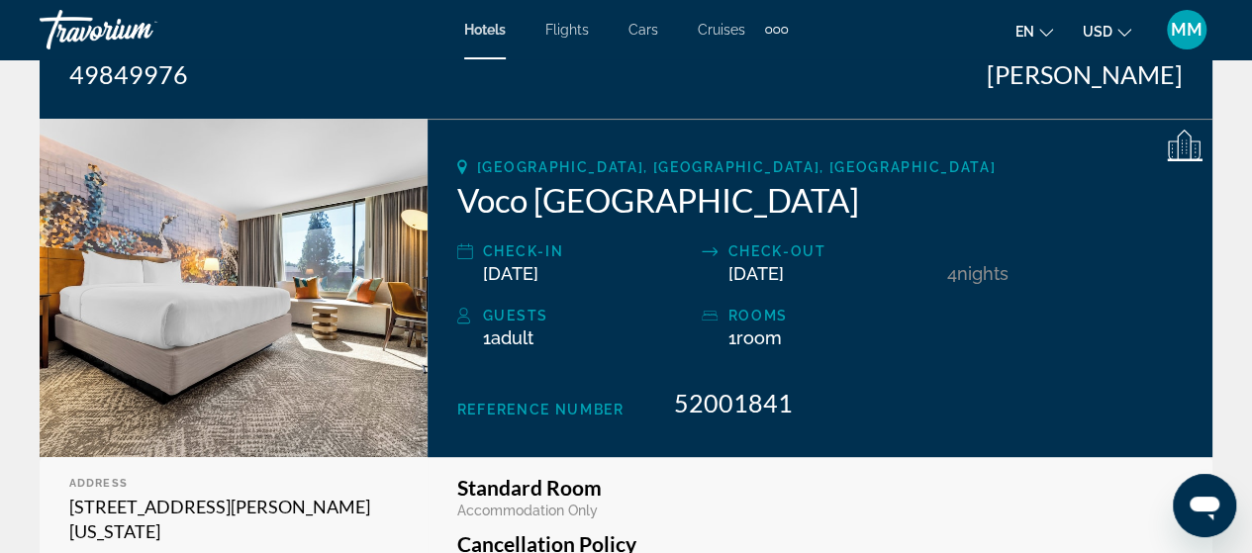
click at [248, 373] on img "Main content" at bounding box center [234, 288] width 388 height 339
click at [251, 363] on img "Main content" at bounding box center [234, 288] width 388 height 339
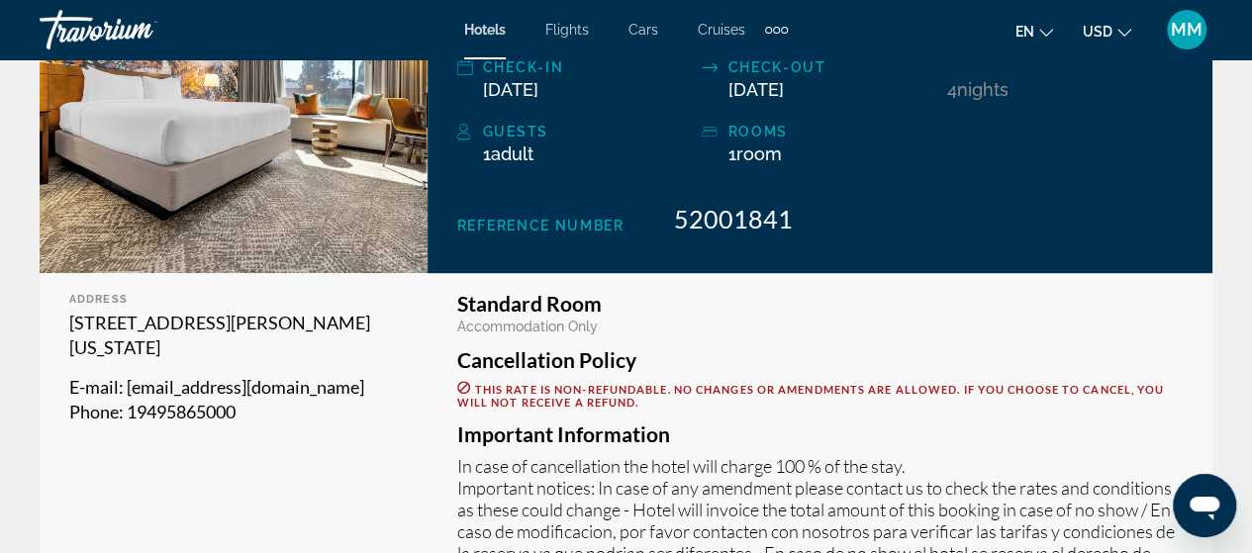
scroll to position [396, 0]
